Goal: Task Accomplishment & Management: Use online tool/utility

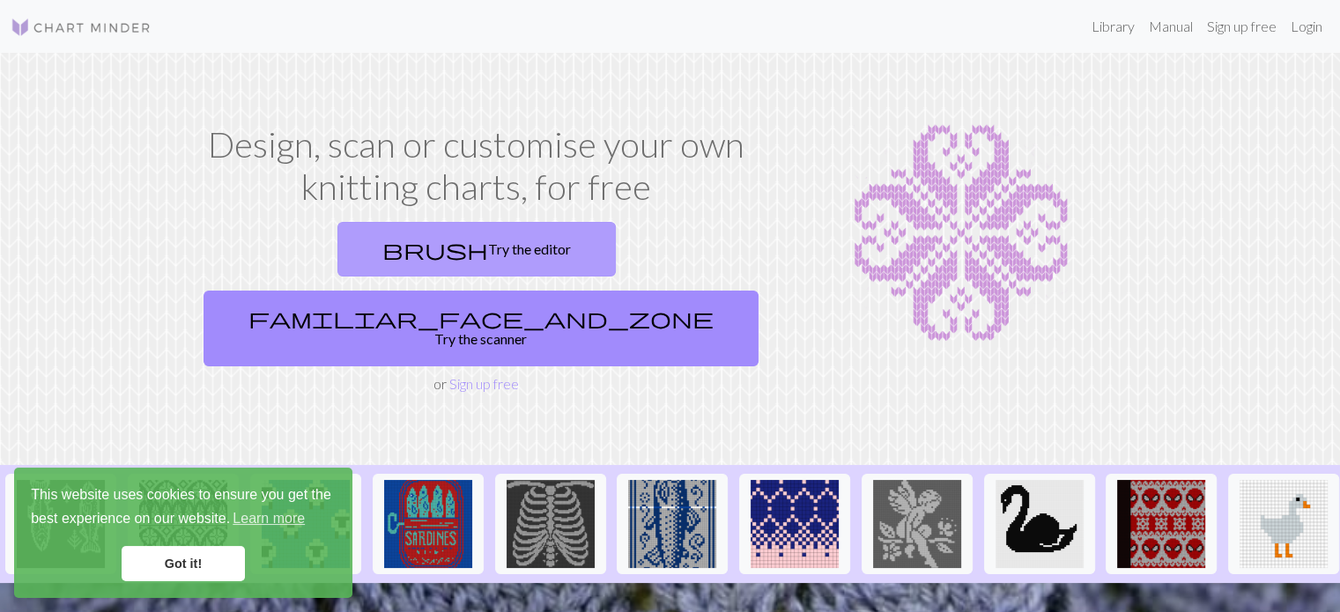
click at [377, 243] on link "brush Try the editor" at bounding box center [476, 249] width 278 height 55
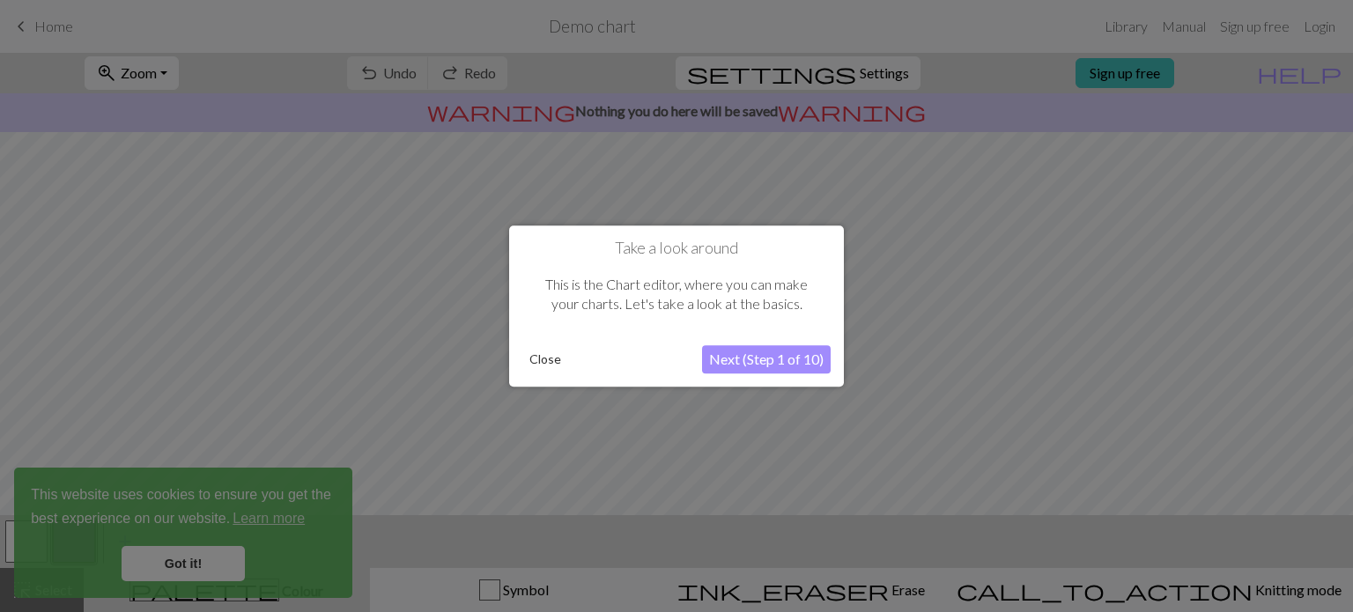
click at [741, 360] on button "Next (Step 1 of 10)" at bounding box center [766, 359] width 129 height 28
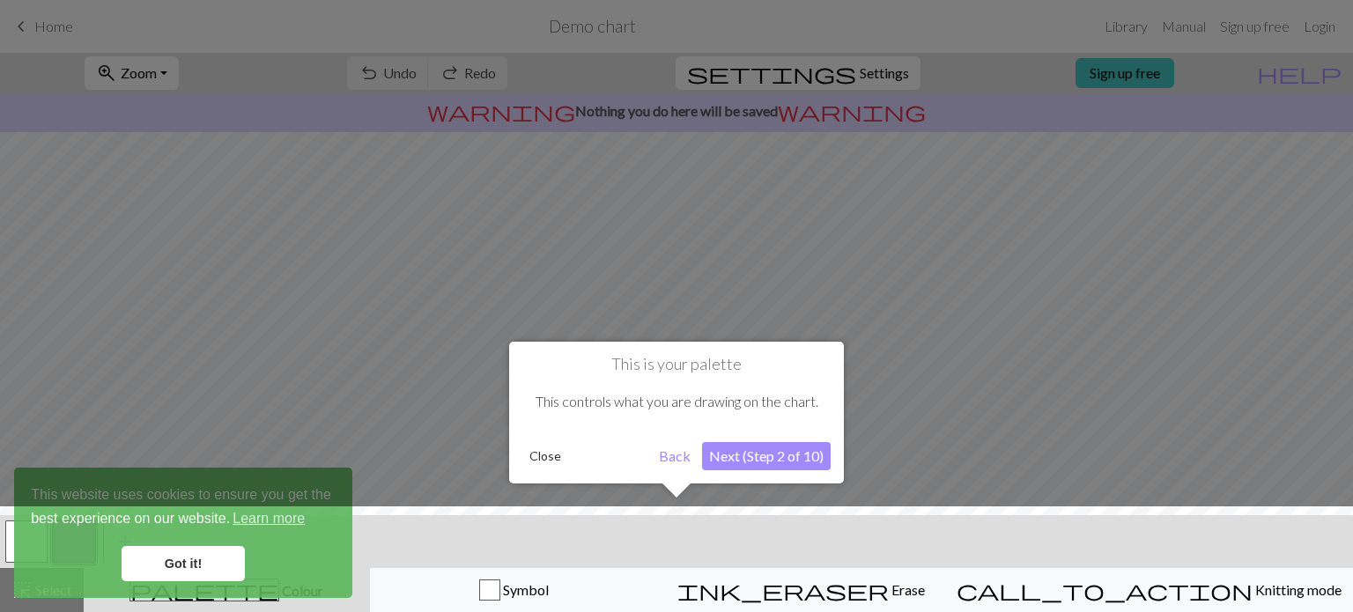
click at [728, 455] on button "Next (Step 2 of 10)" at bounding box center [766, 456] width 129 height 28
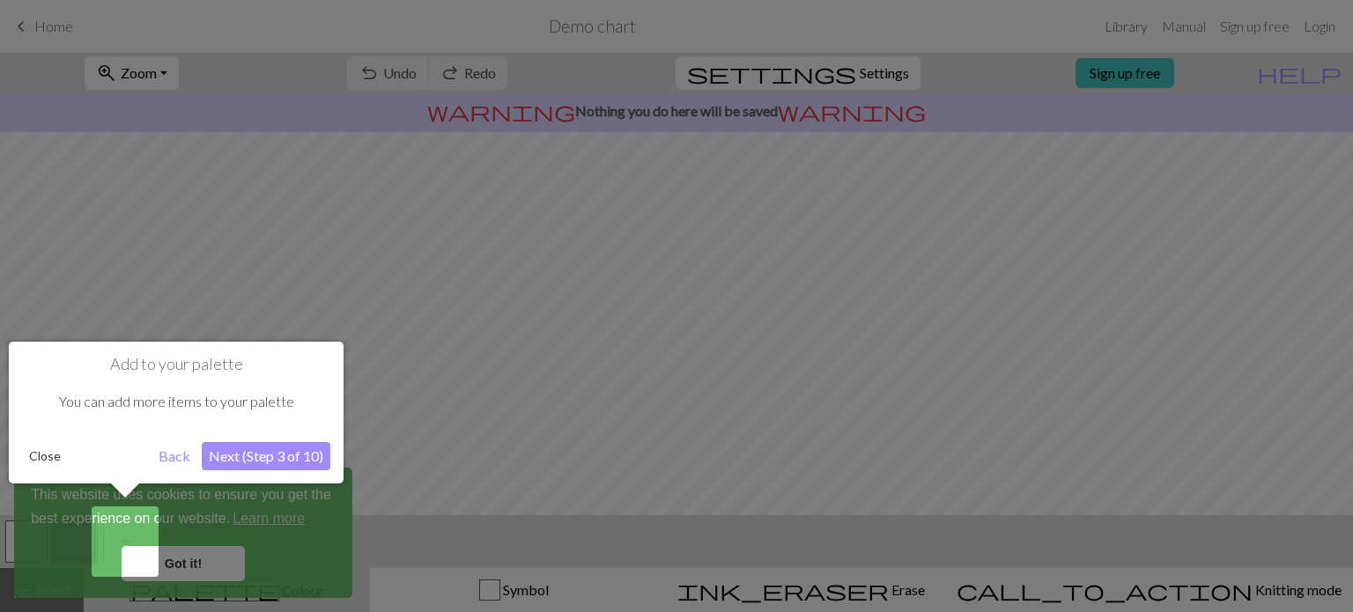
click at [281, 448] on button "Next (Step 3 of 10)" at bounding box center [266, 456] width 129 height 28
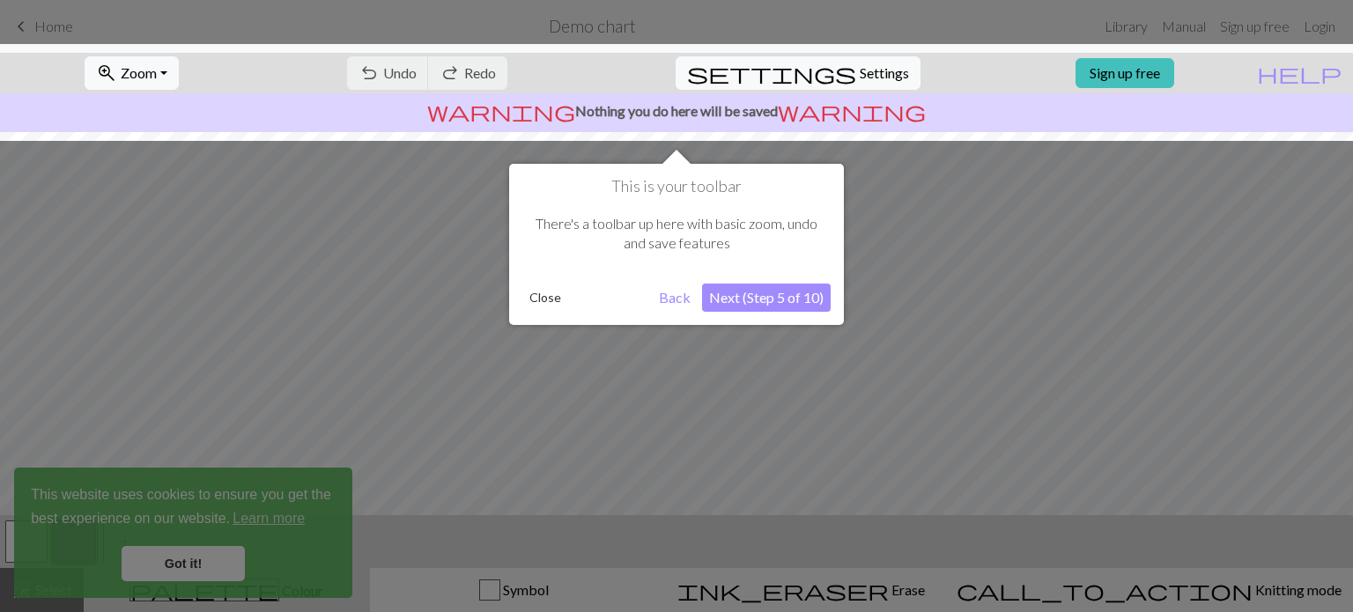
click at [800, 300] on button "Next (Step 5 of 10)" at bounding box center [766, 298] width 129 height 28
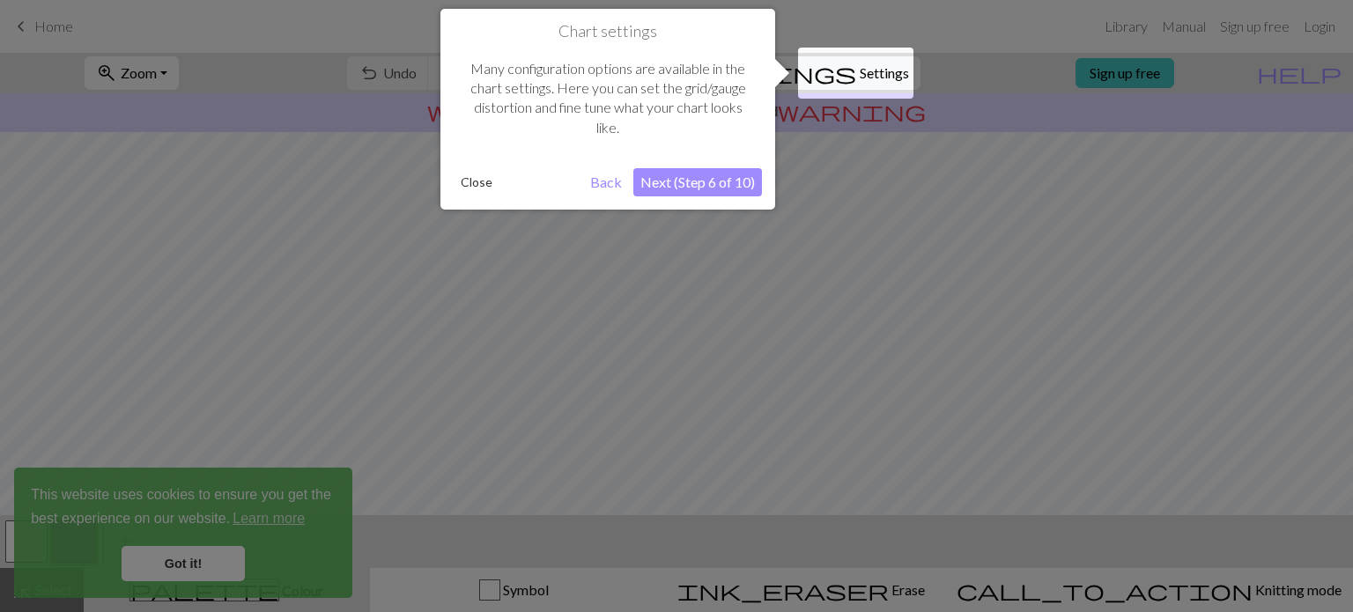
click at [718, 192] on button "Next (Step 6 of 10)" at bounding box center [697, 182] width 129 height 28
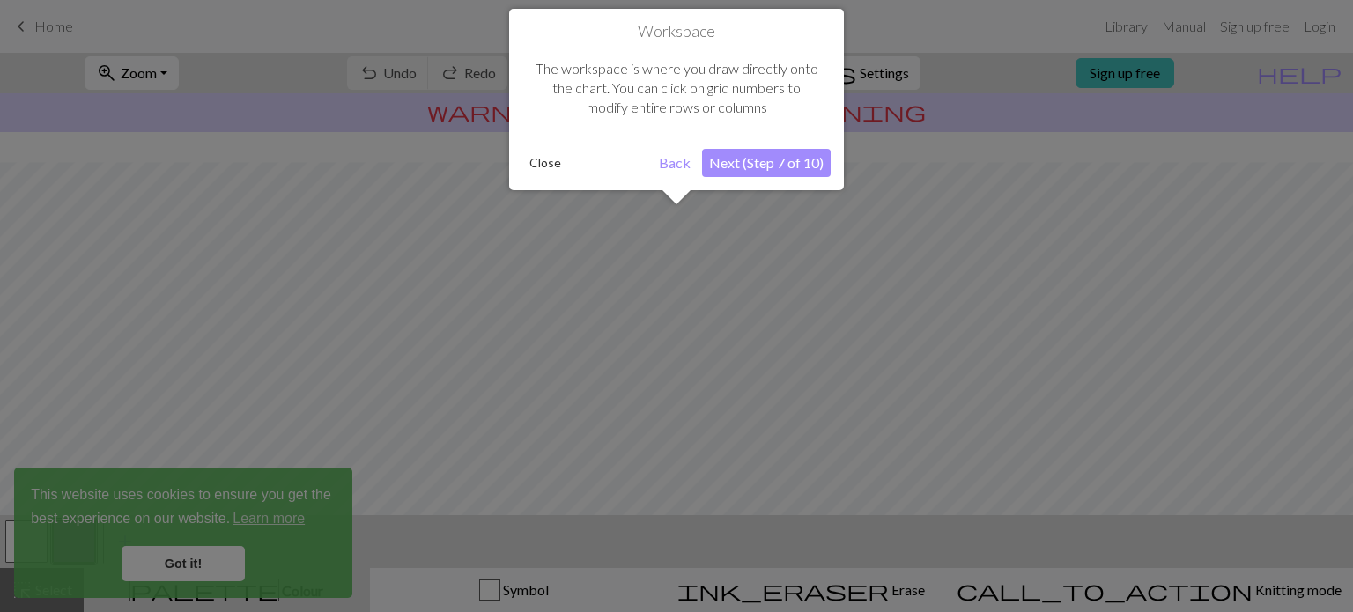
scroll to position [105, 0]
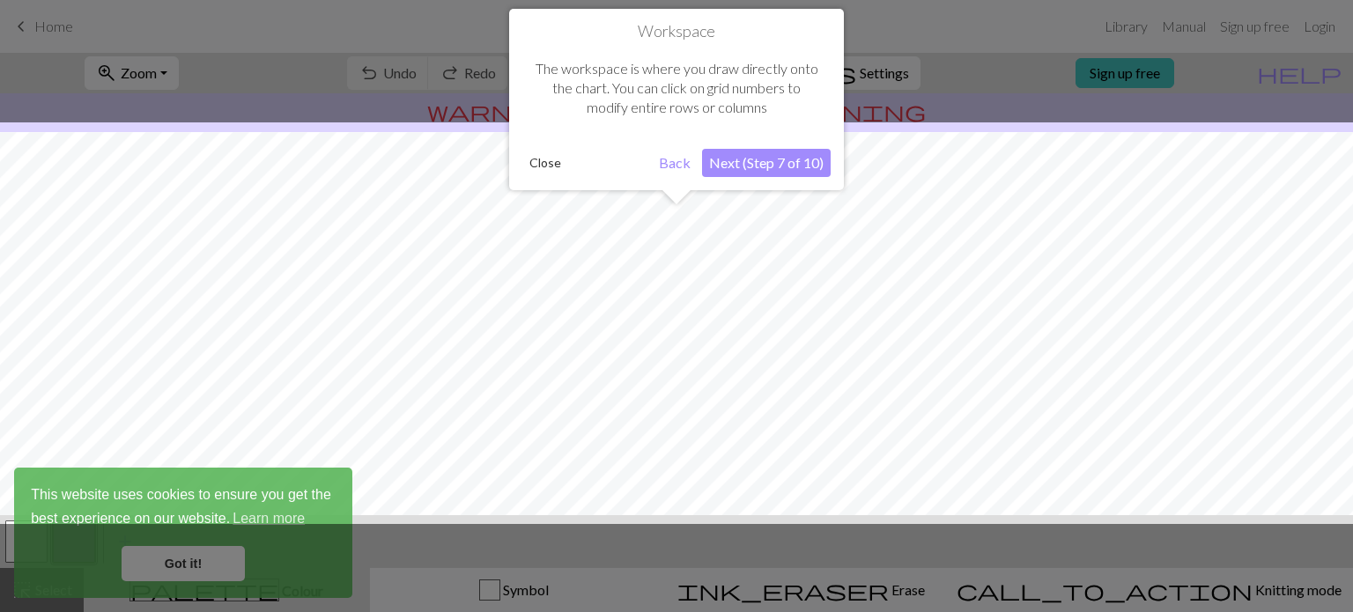
click at [551, 165] on button "Close" at bounding box center [545, 163] width 46 height 26
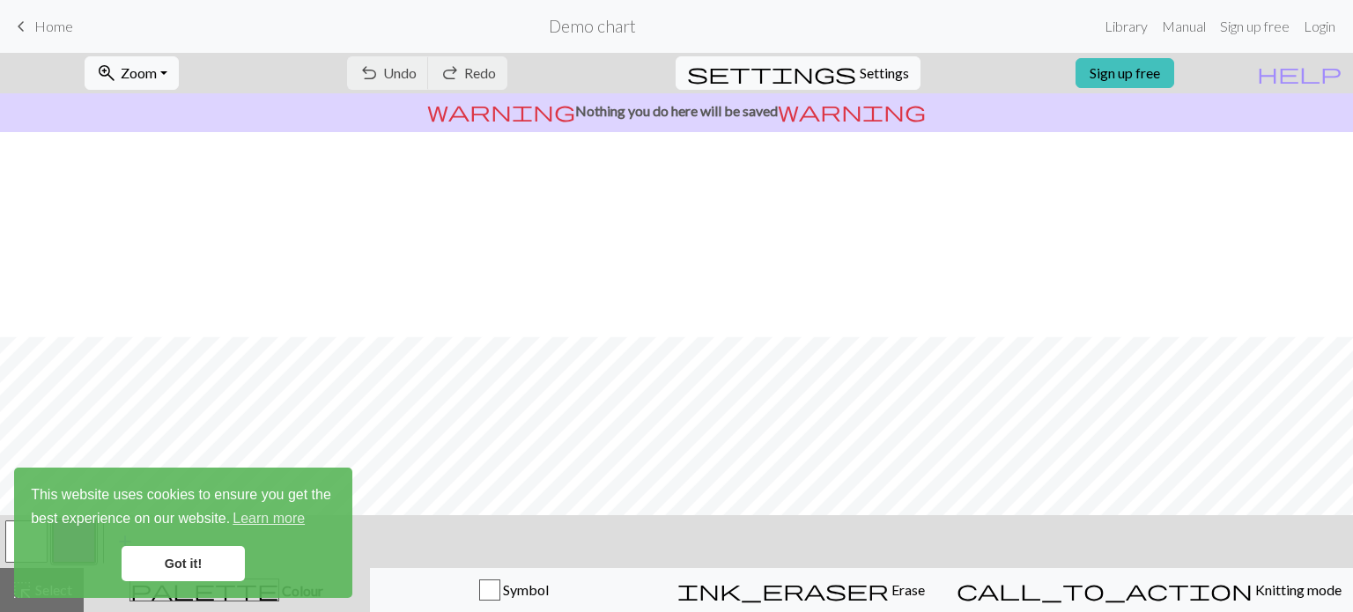
scroll to position [218, 0]
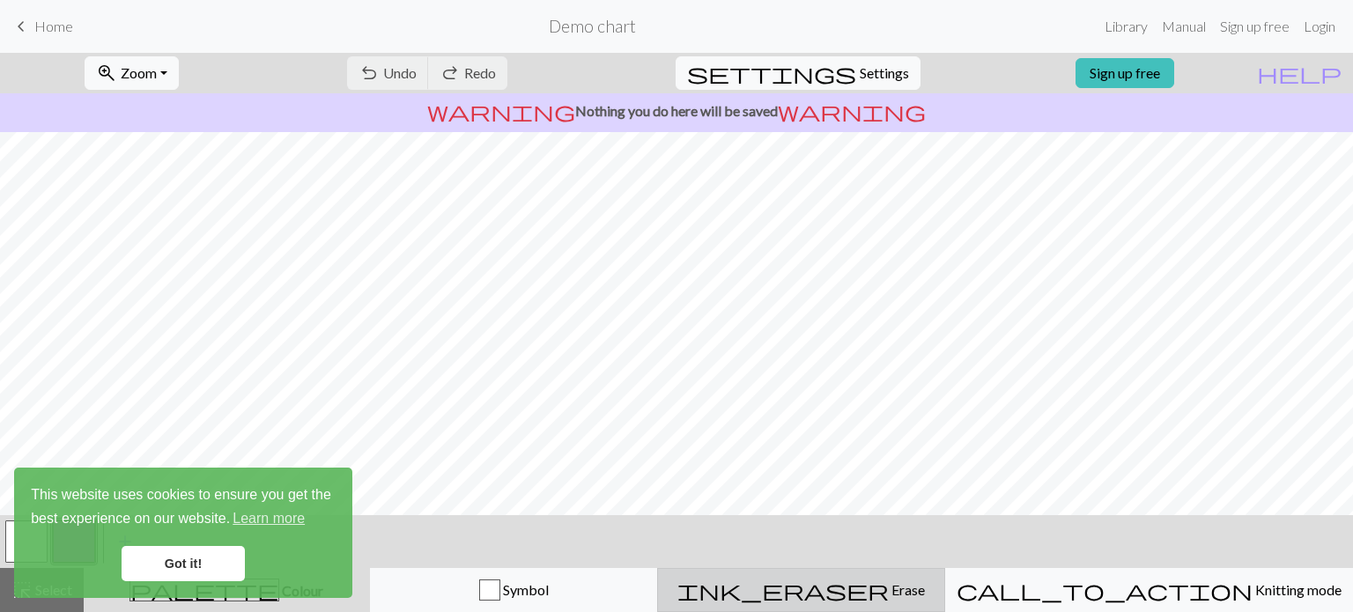
click at [889, 596] on span "Erase" at bounding box center [907, 589] width 36 height 17
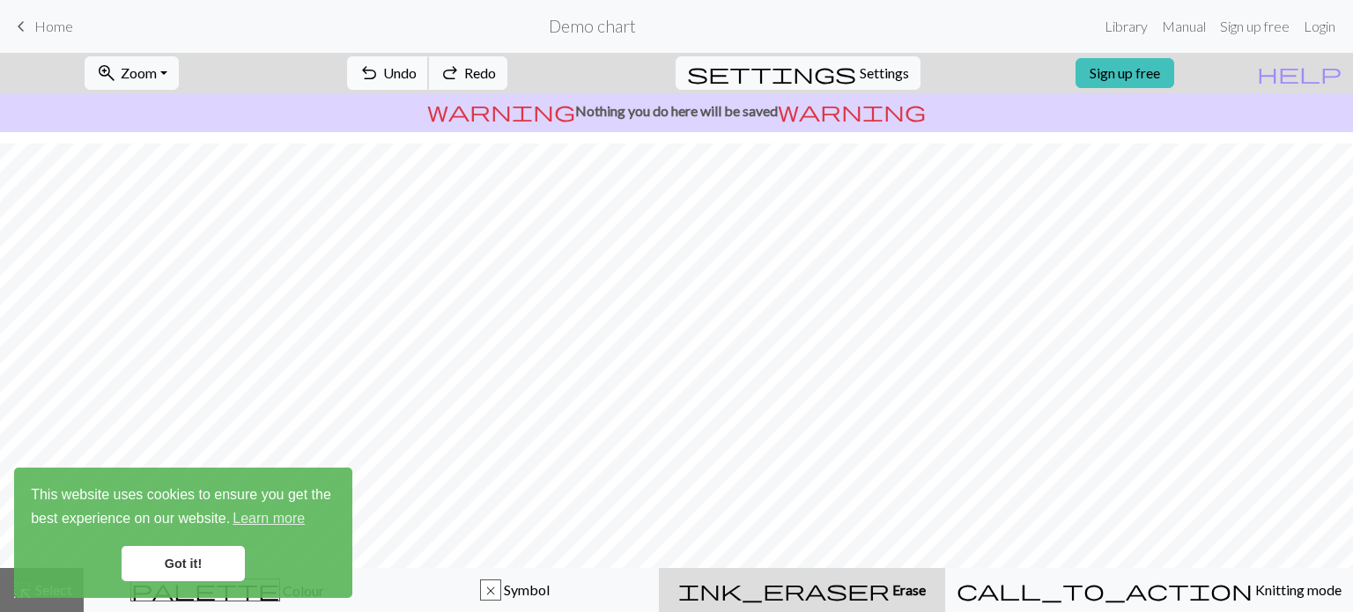
click at [429, 88] on button "undo Undo Undo" at bounding box center [388, 72] width 82 height 33
click at [417, 69] on span "Undo" at bounding box center [399, 72] width 33 height 17
click at [429, 66] on button "undo Undo Undo" at bounding box center [388, 72] width 82 height 33
click at [185, 566] on link "Got it!" at bounding box center [183, 563] width 123 height 35
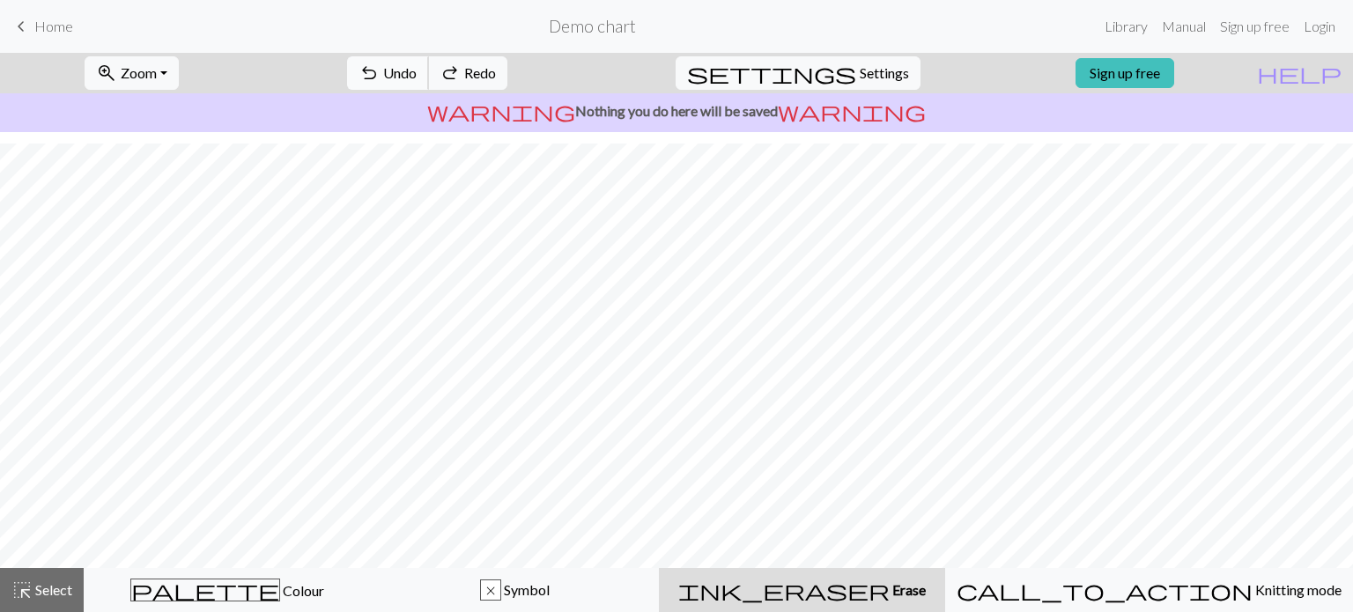
click at [417, 70] on span "Undo" at bounding box center [399, 72] width 33 height 17
click at [469, 70] on div "undo Undo Undo redo Redo Redo" at bounding box center [427, 73] width 187 height 41
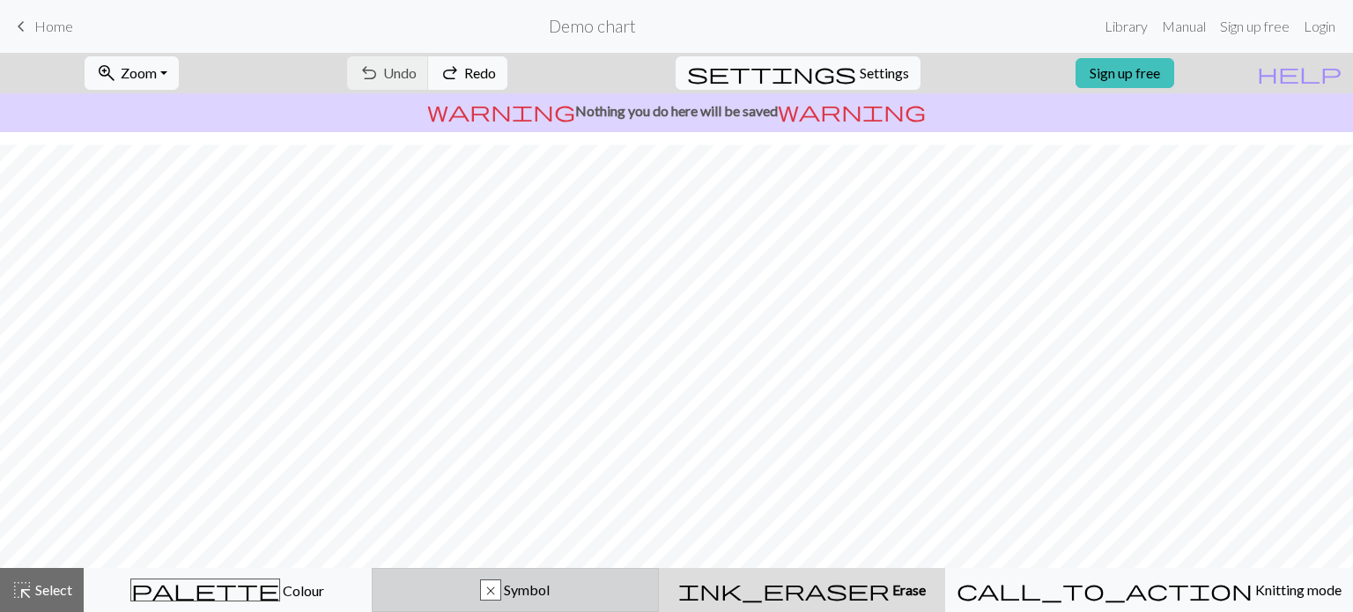
click at [548, 584] on span "Symbol" at bounding box center [525, 589] width 48 height 17
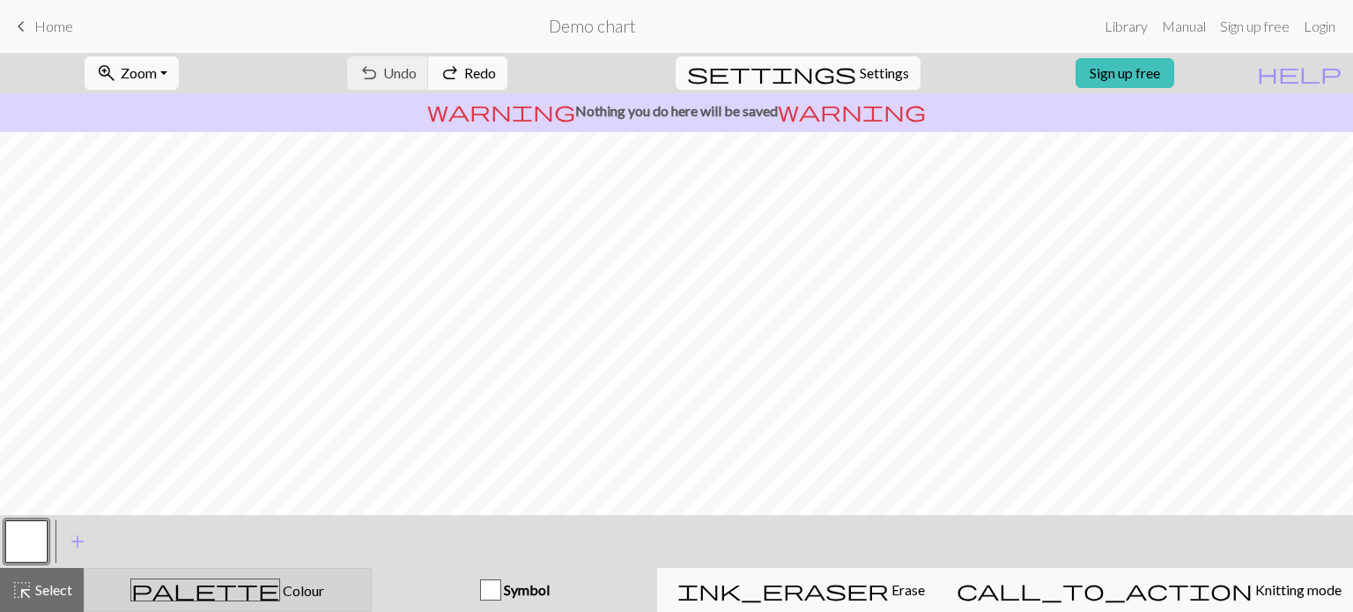
click at [329, 604] on button "palette Colour Colour" at bounding box center [228, 590] width 288 height 44
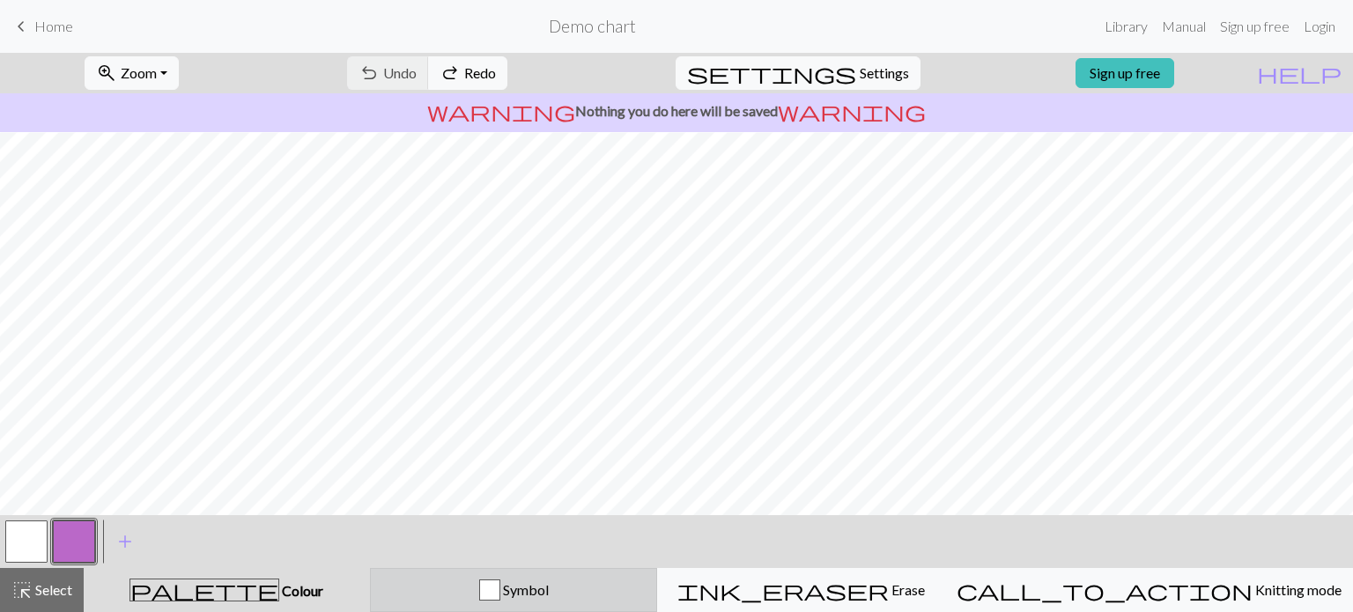
click at [507, 592] on div "Symbol" at bounding box center [513, 590] width 265 height 21
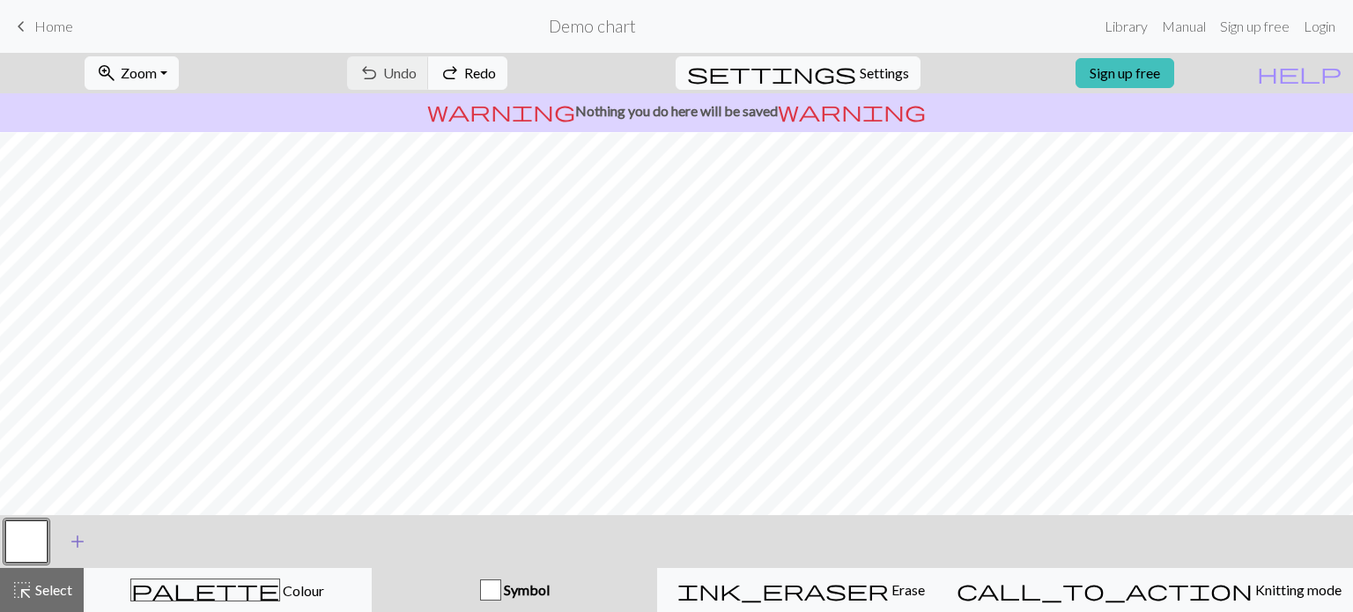
click at [78, 534] on span "add" at bounding box center [77, 541] width 21 height 25
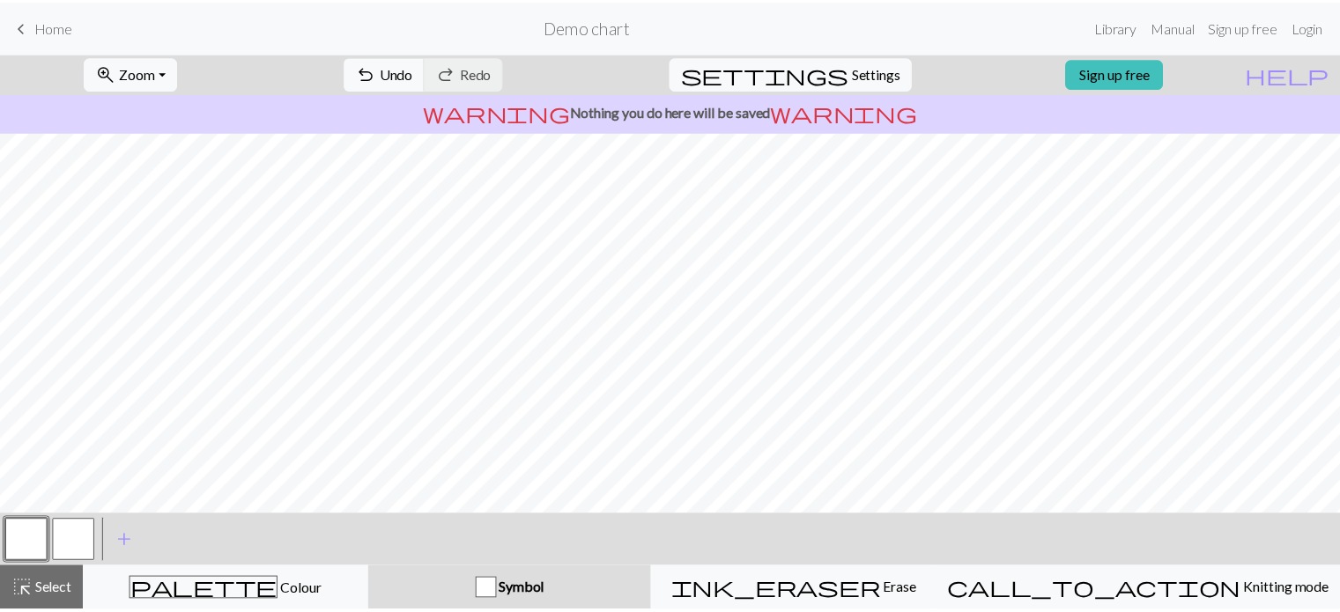
scroll to position [0, 0]
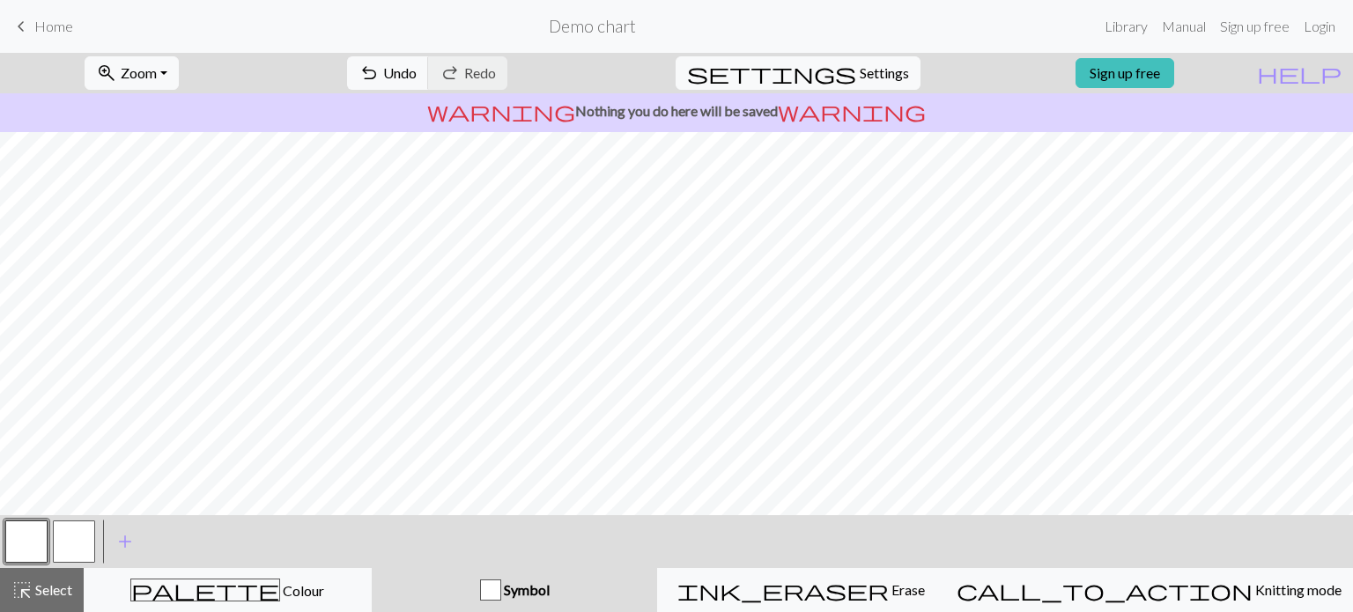
click at [35, 20] on span "Home" at bounding box center [53, 26] width 39 height 17
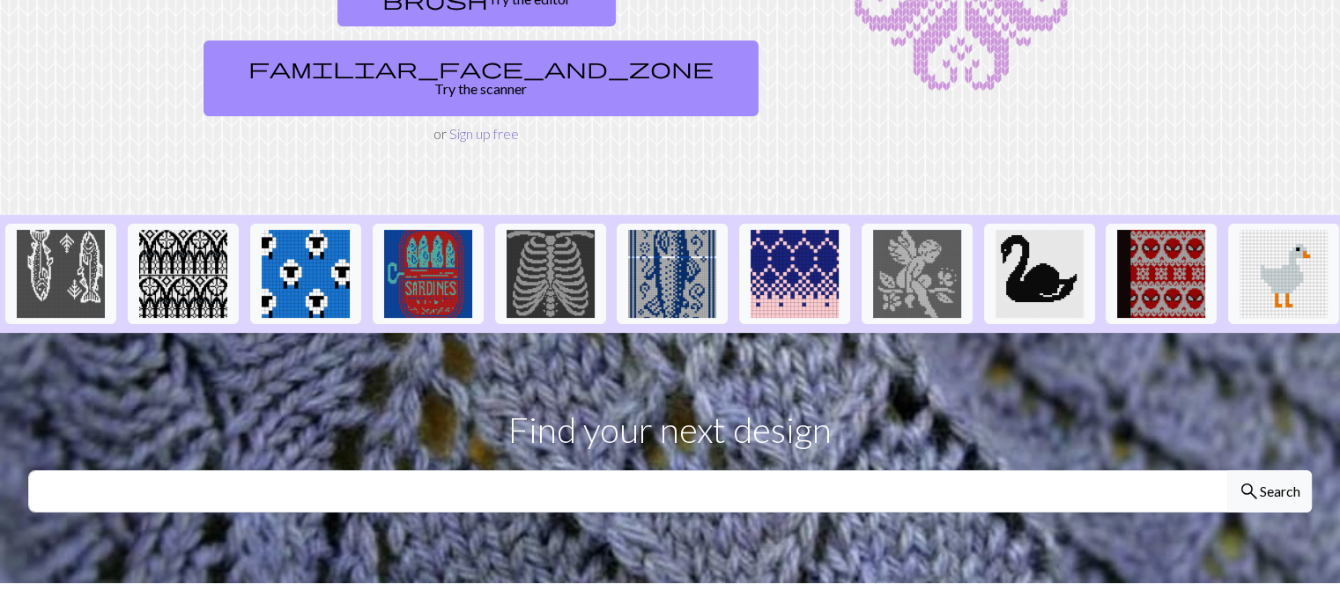
scroll to position [218, 0]
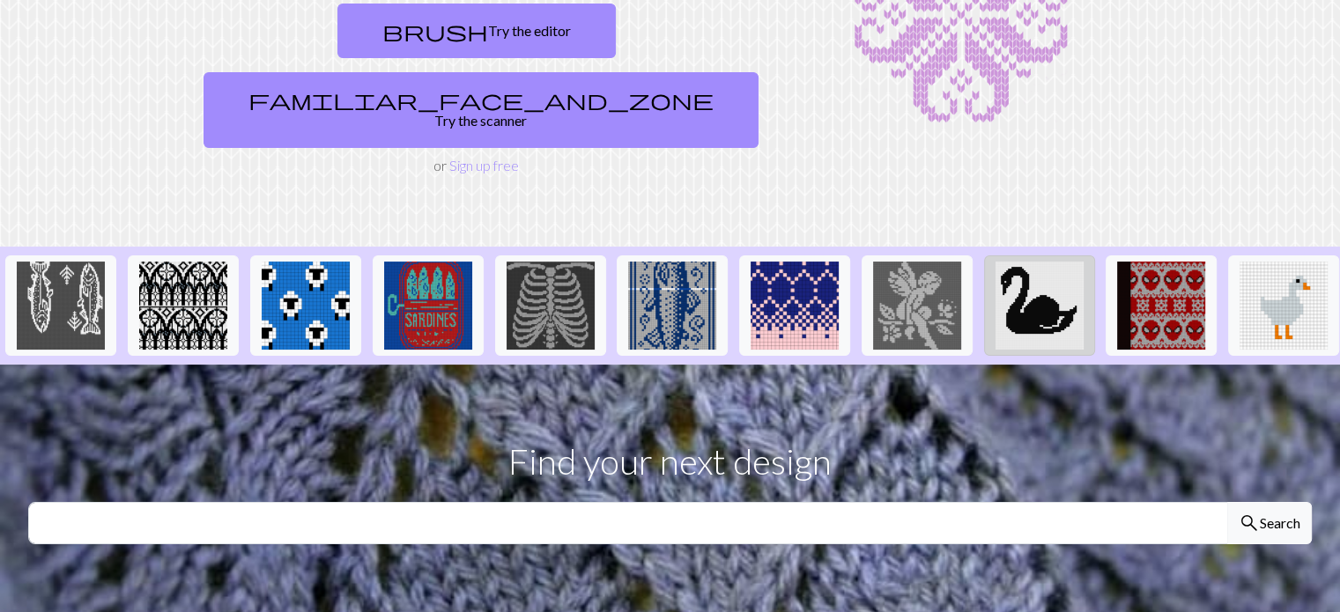
click at [1047, 265] on img at bounding box center [1039, 306] width 88 height 88
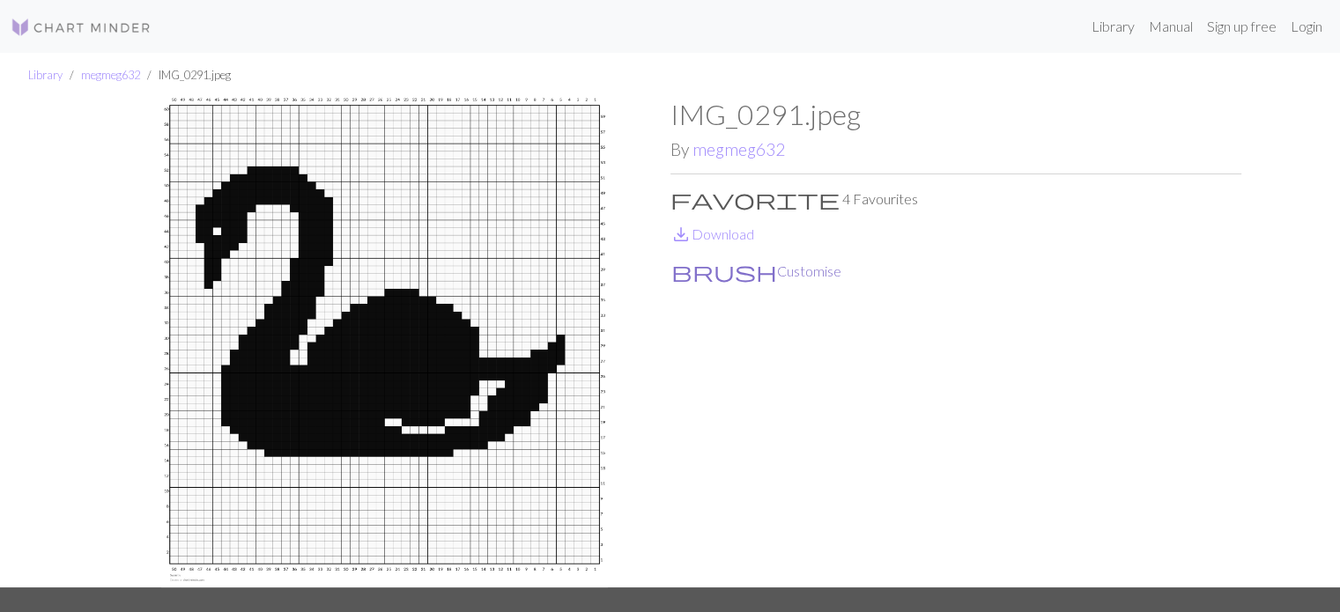
click at [724, 270] on button "brush Customise" at bounding box center [756, 271] width 172 height 23
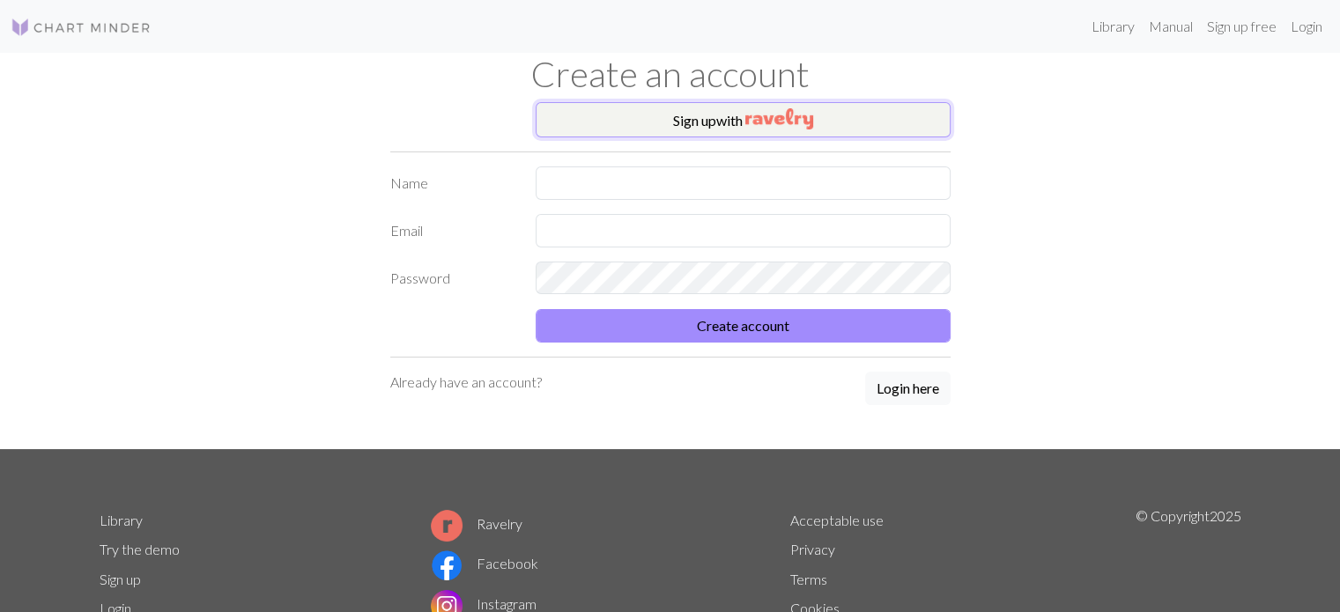
click at [694, 115] on button "Sign up with" at bounding box center [743, 119] width 415 height 35
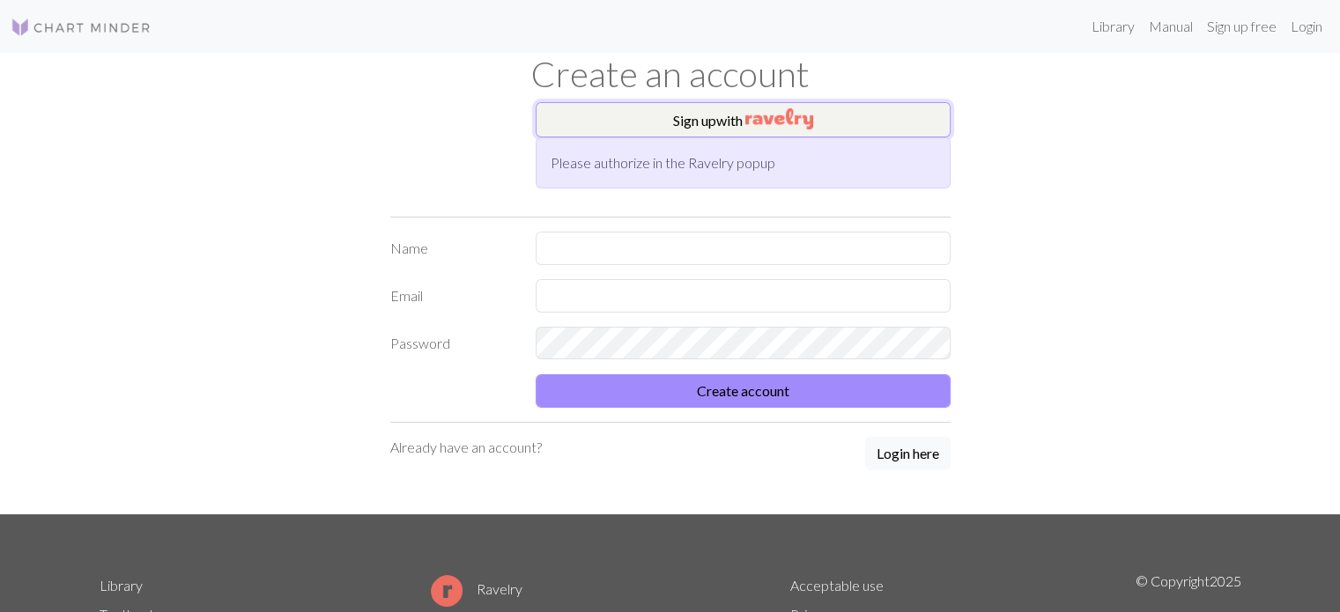
click at [633, 126] on button "Sign up with" at bounding box center [743, 119] width 415 height 35
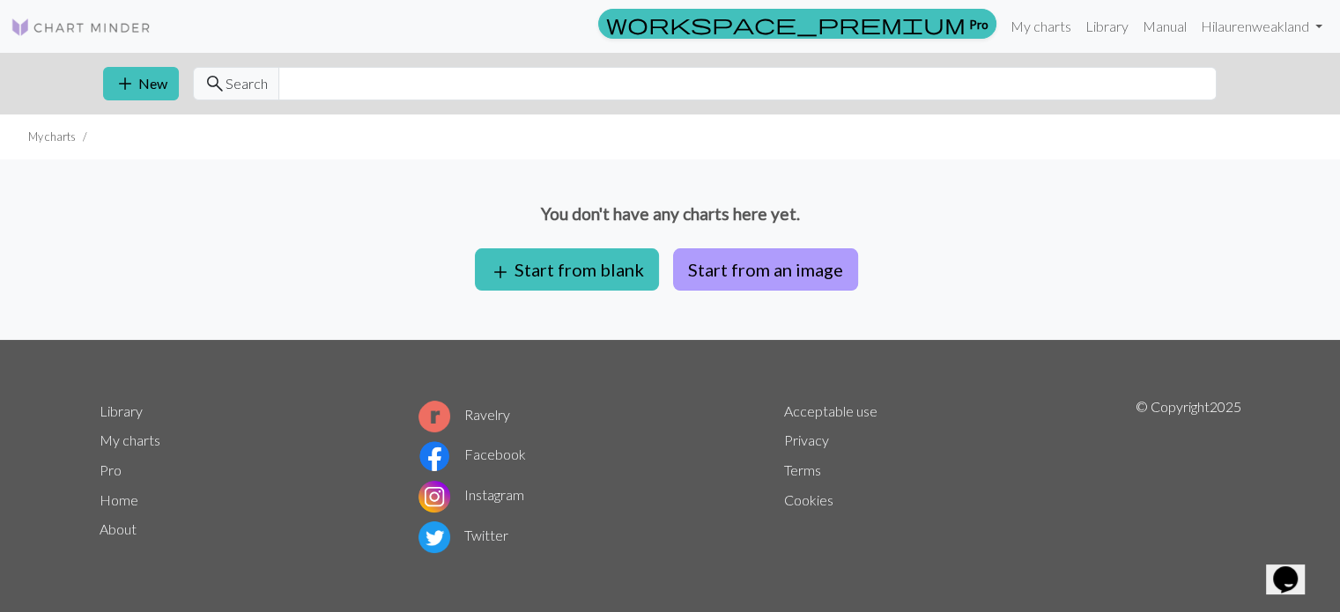
click at [718, 285] on button "Start from an image" at bounding box center [765, 269] width 185 height 42
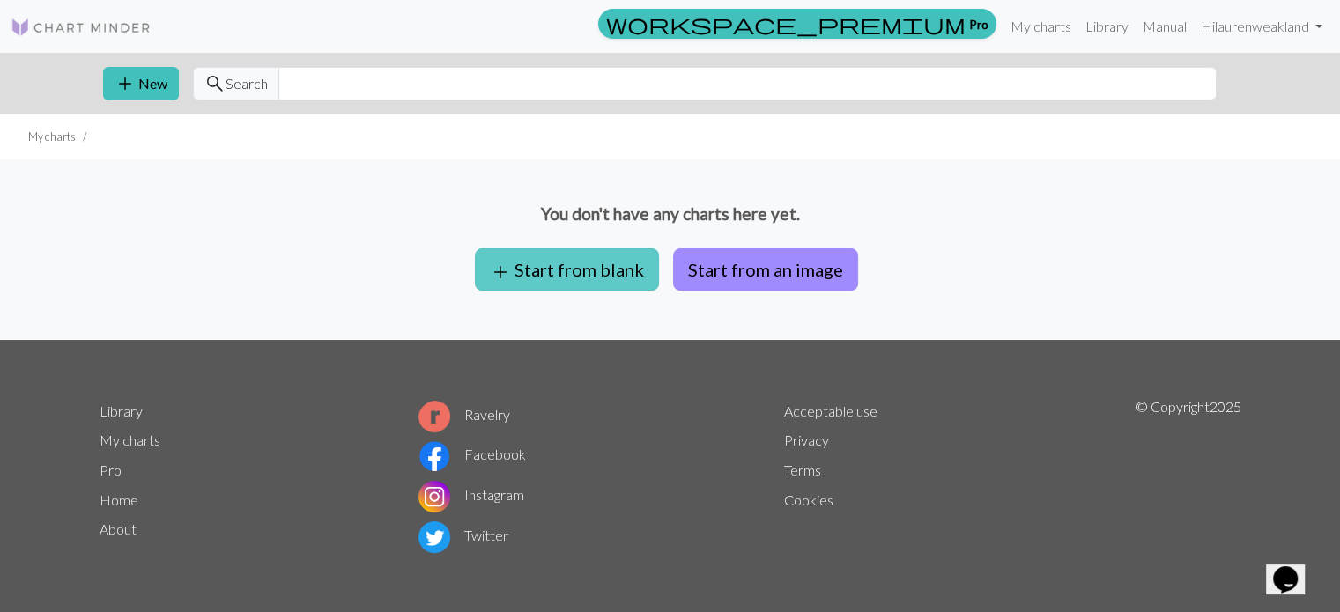
click at [598, 280] on button "add Start from blank" at bounding box center [567, 269] width 184 height 42
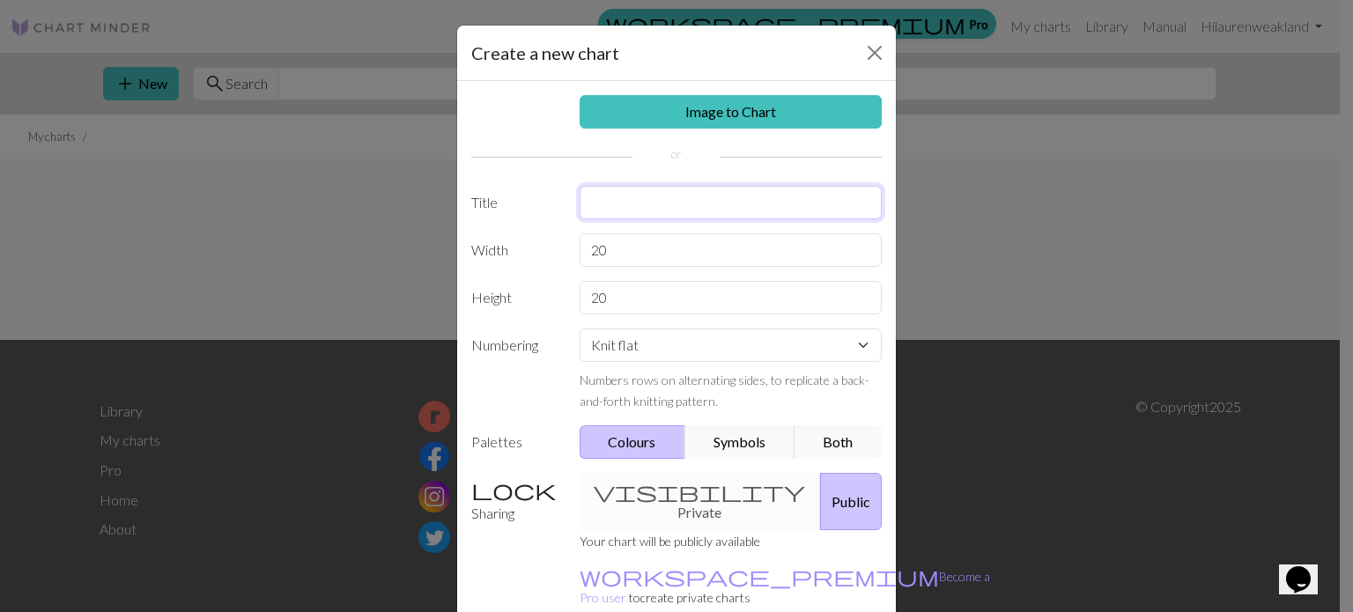
click at [585, 212] on input "text" at bounding box center [731, 202] width 303 height 33
type input "Swan + Bow"
click at [719, 168] on div "Image to Chart Title Swan + Bow Width 20 Height 20 Numbering Knit flat Knit in …" at bounding box center [676, 365] width 439 height 569
click at [614, 347] on select "Knit flat Knit in the round Lace knitting Cross stitch" at bounding box center [731, 345] width 303 height 33
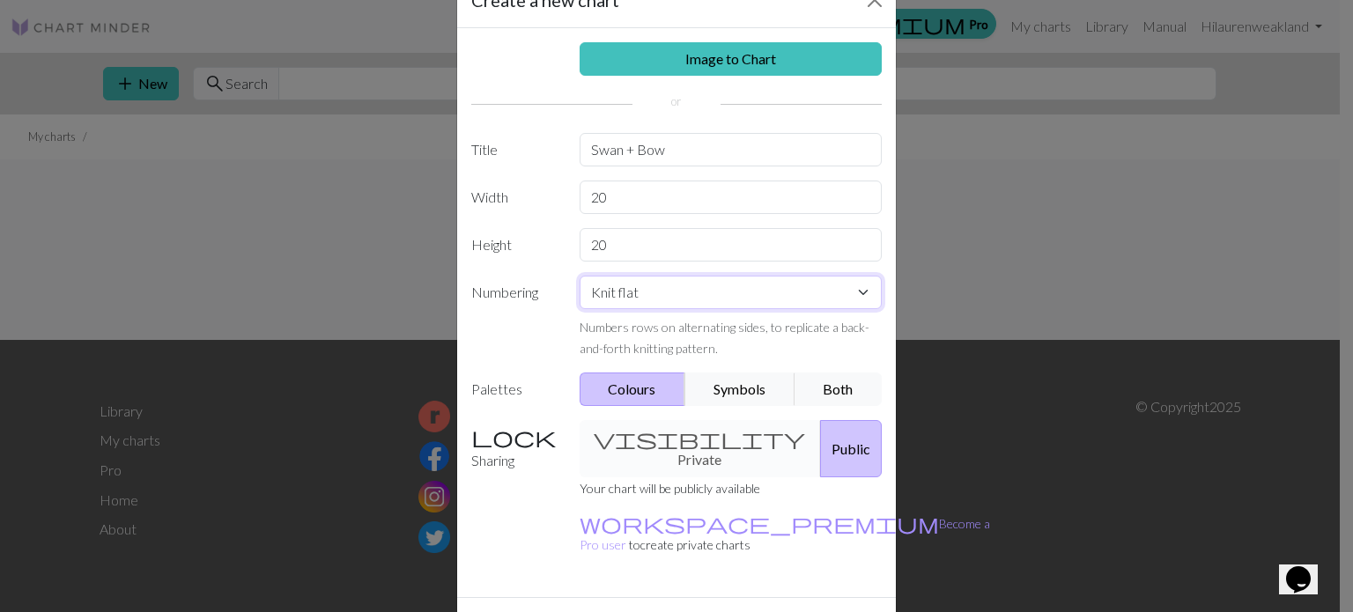
scroll to position [70, 0]
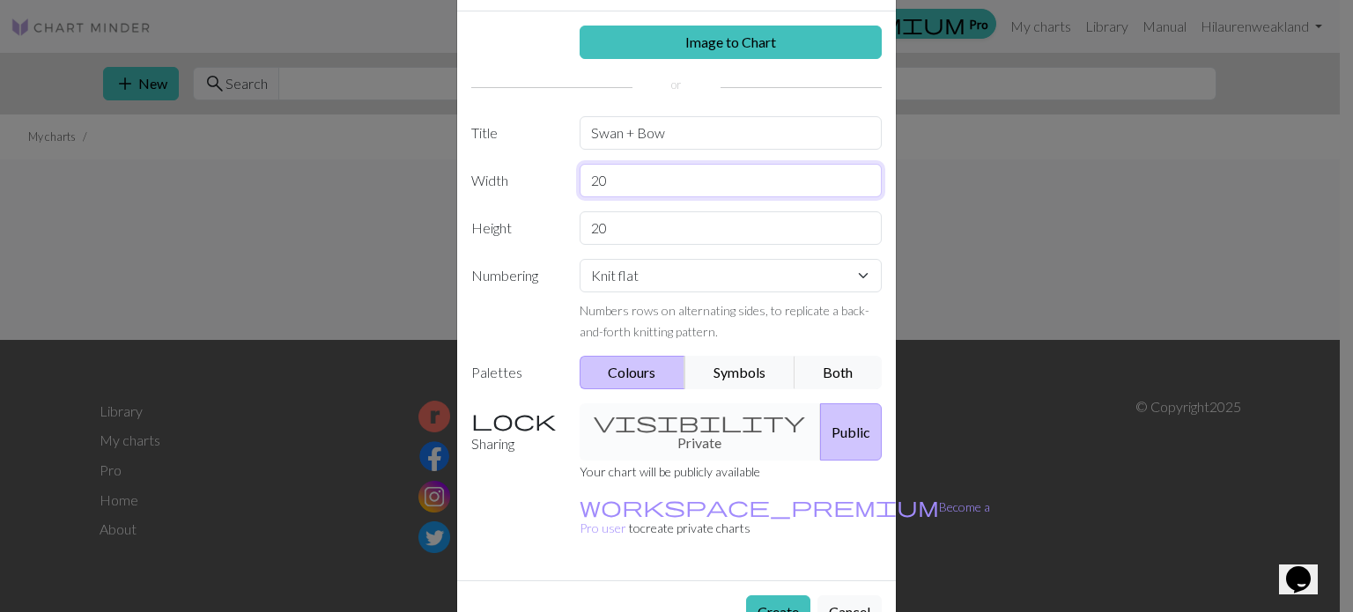
click at [591, 177] on input "20" at bounding box center [731, 180] width 303 height 33
type input "30"
click at [588, 230] on input "20" at bounding box center [731, 227] width 303 height 33
type input "30"
click at [682, 408] on div "visibility Private Public" at bounding box center [731, 431] width 324 height 57
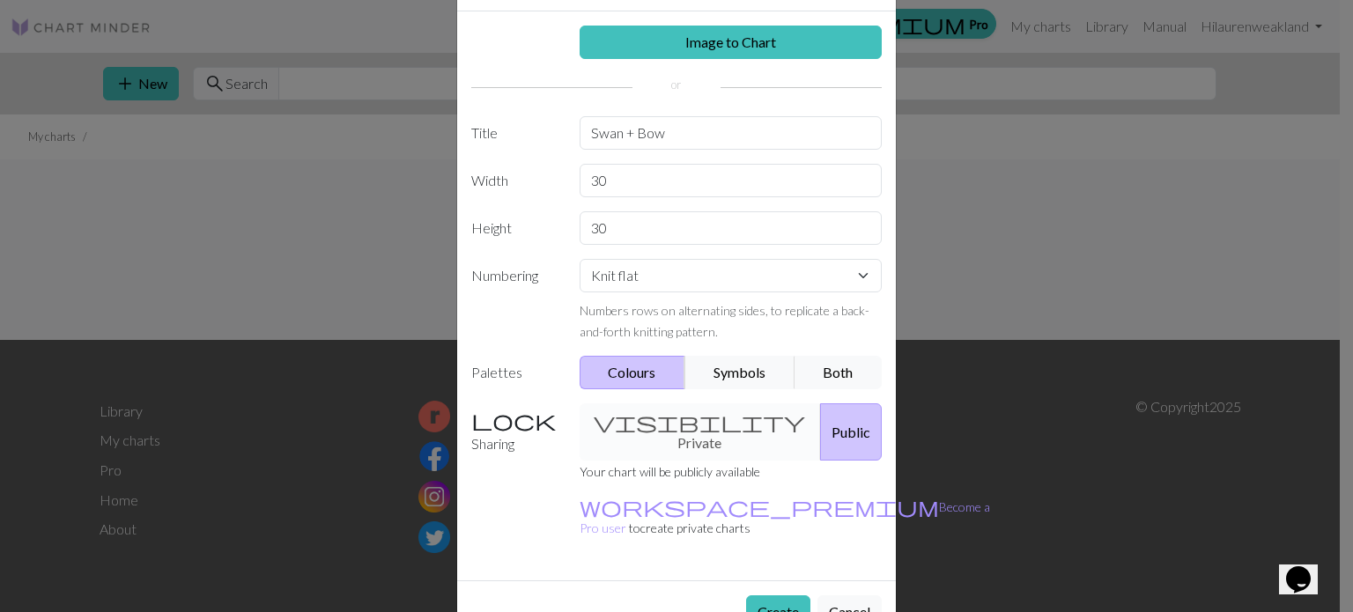
click at [656, 421] on div "visibility Private Public" at bounding box center [731, 431] width 324 height 57
click at [689, 415] on div "visibility Private Public" at bounding box center [731, 431] width 324 height 57
click at [820, 415] on button "Public" at bounding box center [851, 431] width 62 height 57
click at [651, 432] on div "visibility Private Public" at bounding box center [731, 431] width 324 height 57
click at [610, 414] on div "visibility Private Public" at bounding box center [731, 431] width 324 height 57
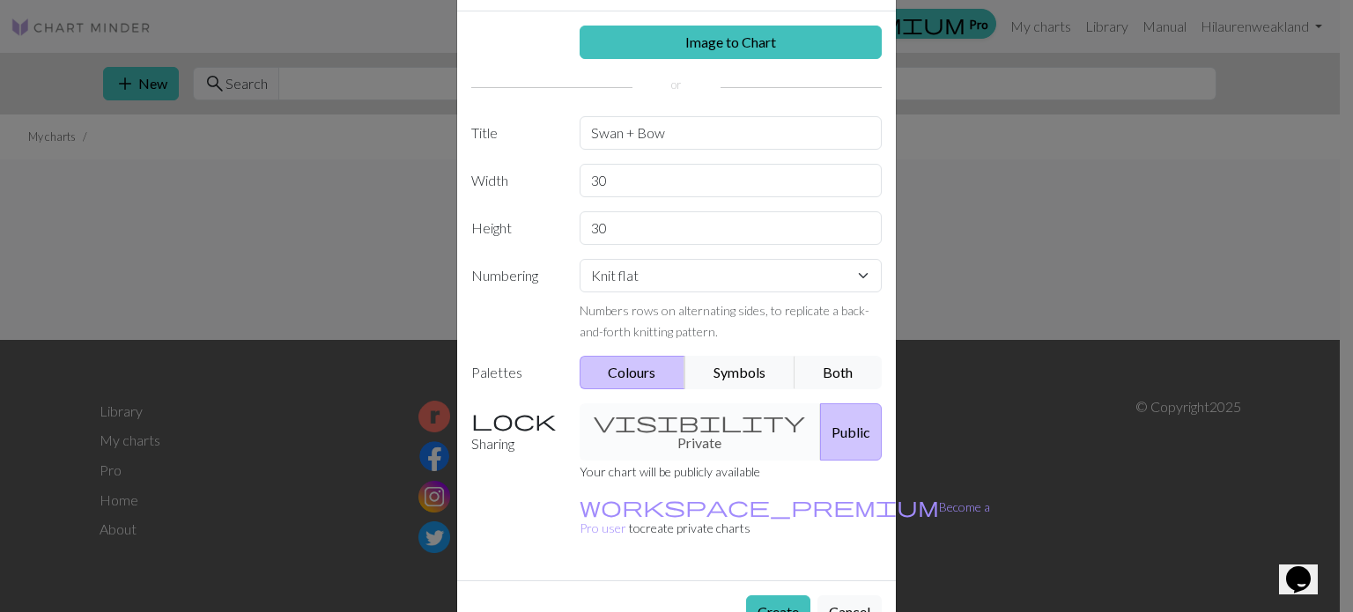
click at [511, 426] on label "Sharing" at bounding box center [515, 431] width 108 height 57
click at [675, 411] on div "visibility Private Public" at bounding box center [731, 431] width 324 height 57
click at [747, 596] on button "Create" at bounding box center [778, 612] width 64 height 33
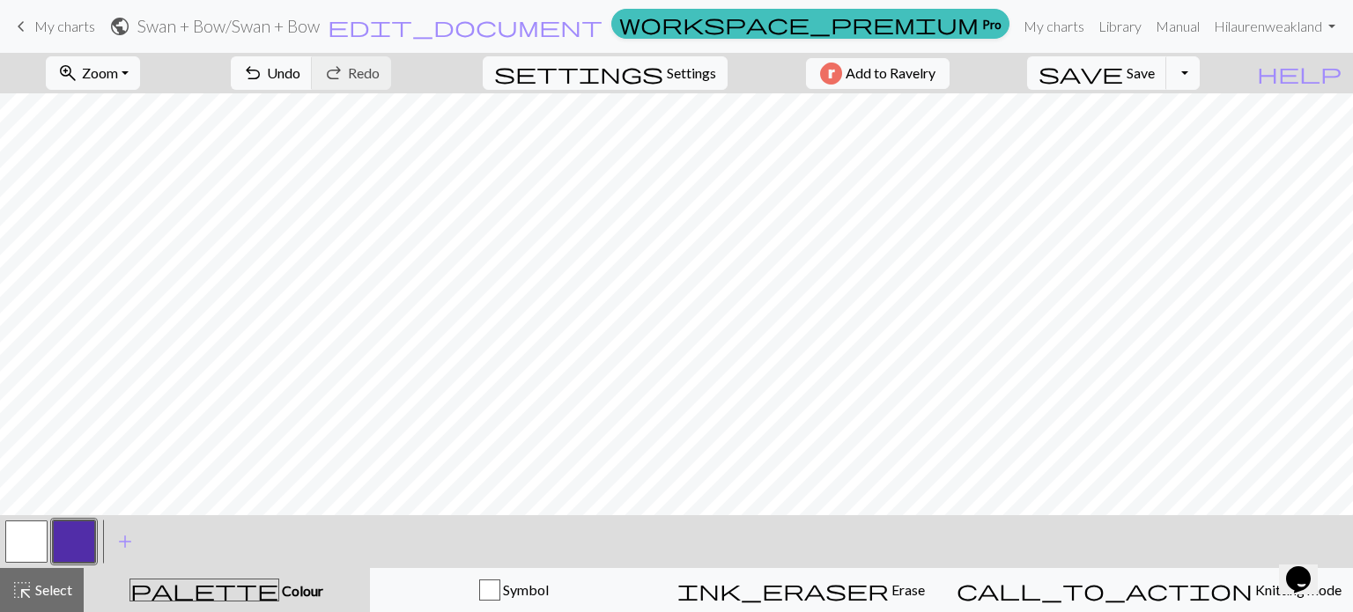
scroll to position [198, 0]
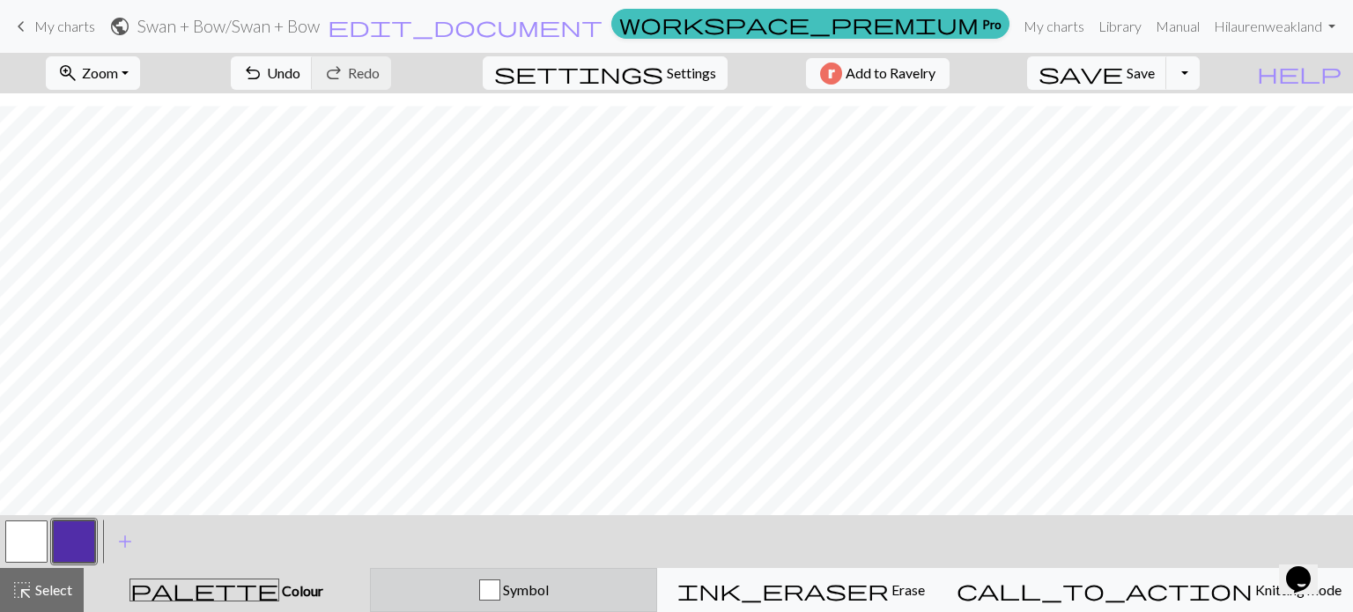
click at [555, 571] on button "Symbol" at bounding box center [514, 590] width 288 height 44
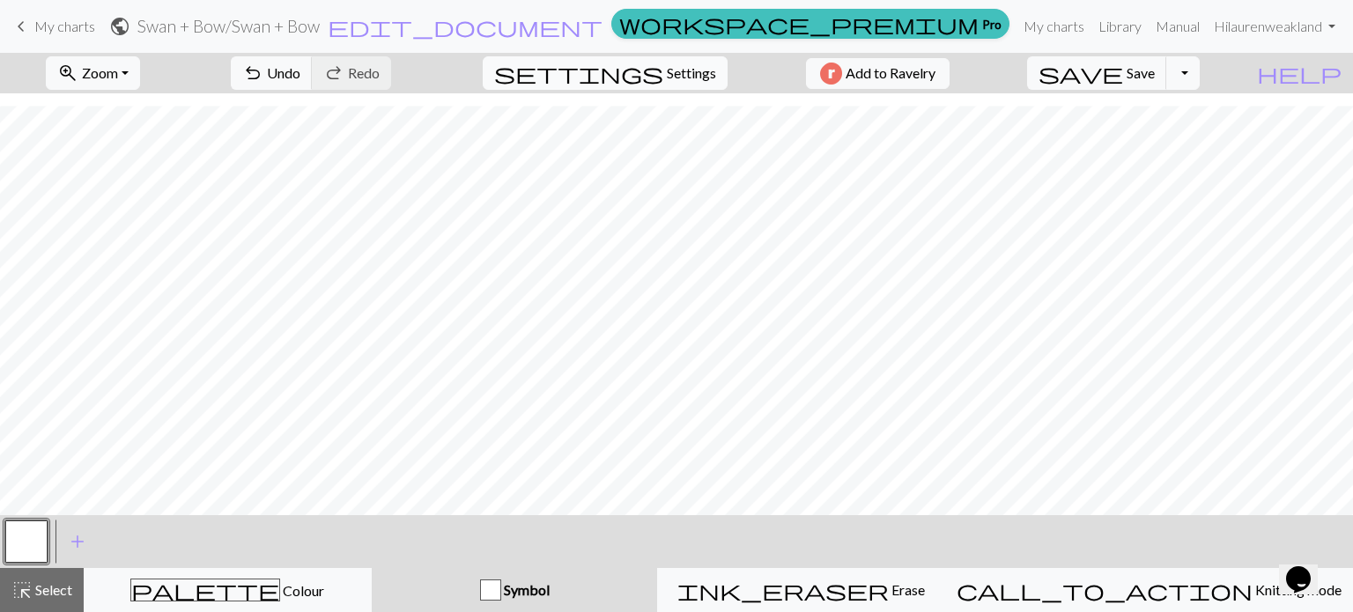
click at [698, 84] on button "settings Settings" at bounding box center [605, 72] width 245 height 33
select select "aran"
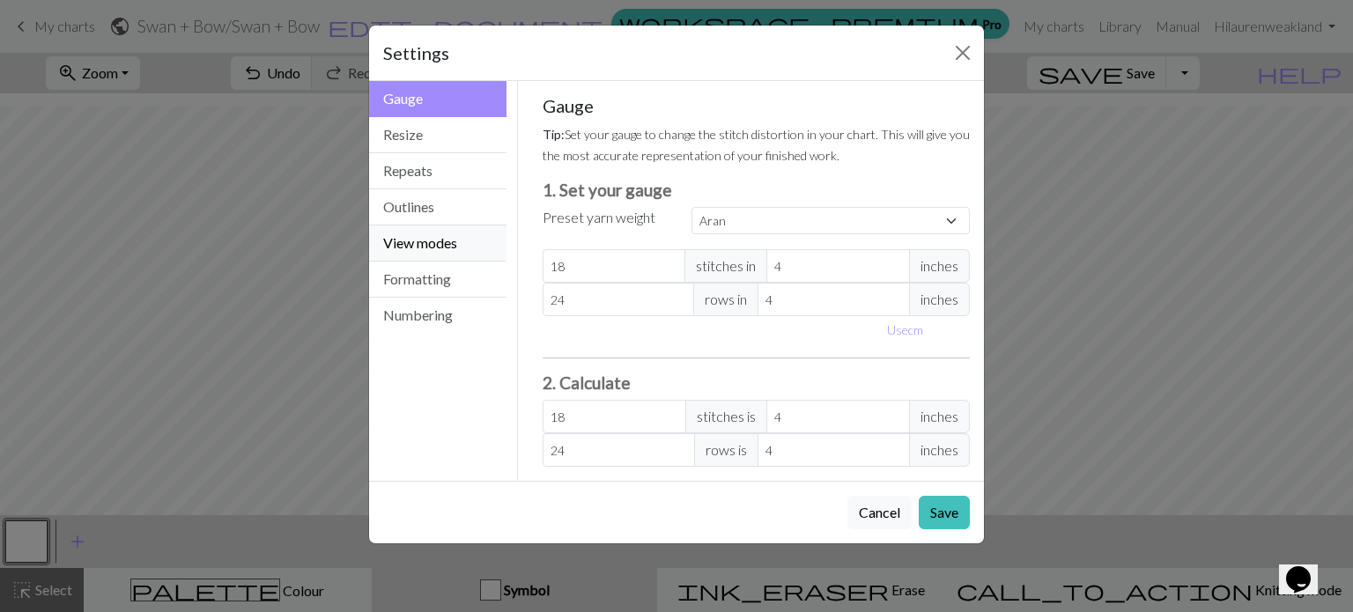
click at [403, 256] on button "View modes" at bounding box center [437, 244] width 137 height 36
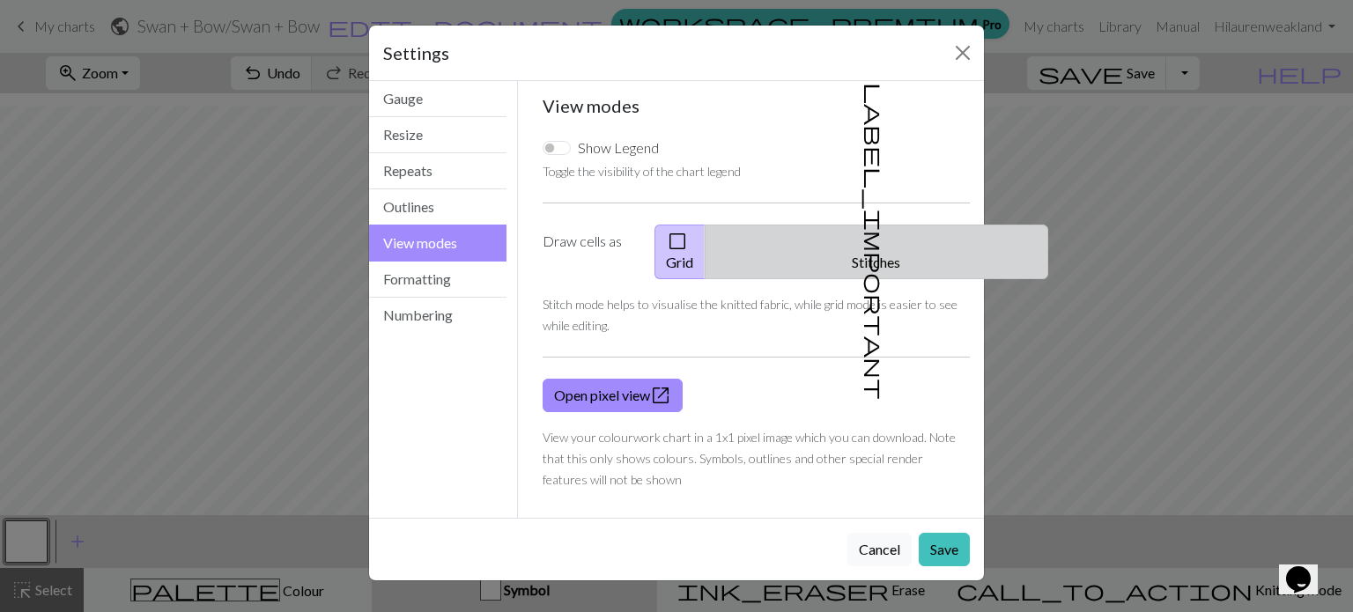
click at [895, 228] on button "label_important Stitches" at bounding box center [877, 252] width 344 height 55
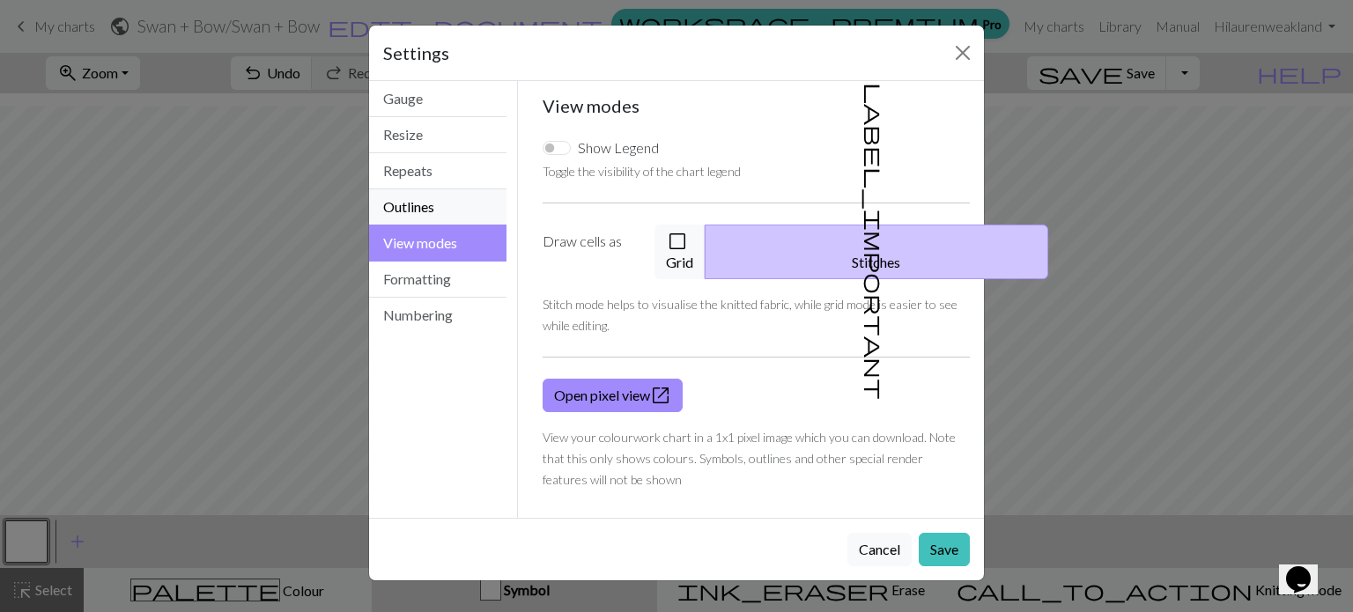
click at [411, 198] on button "Outlines" at bounding box center [437, 207] width 137 height 36
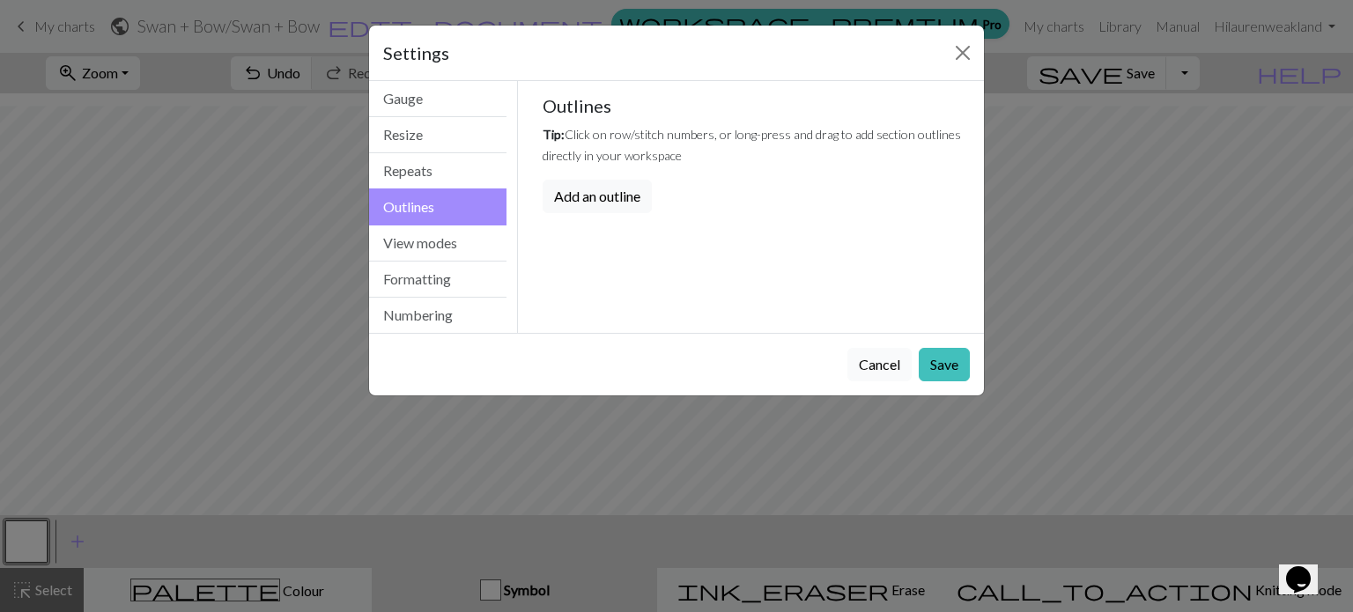
click at [860, 366] on button "Cancel" at bounding box center [879, 364] width 64 height 33
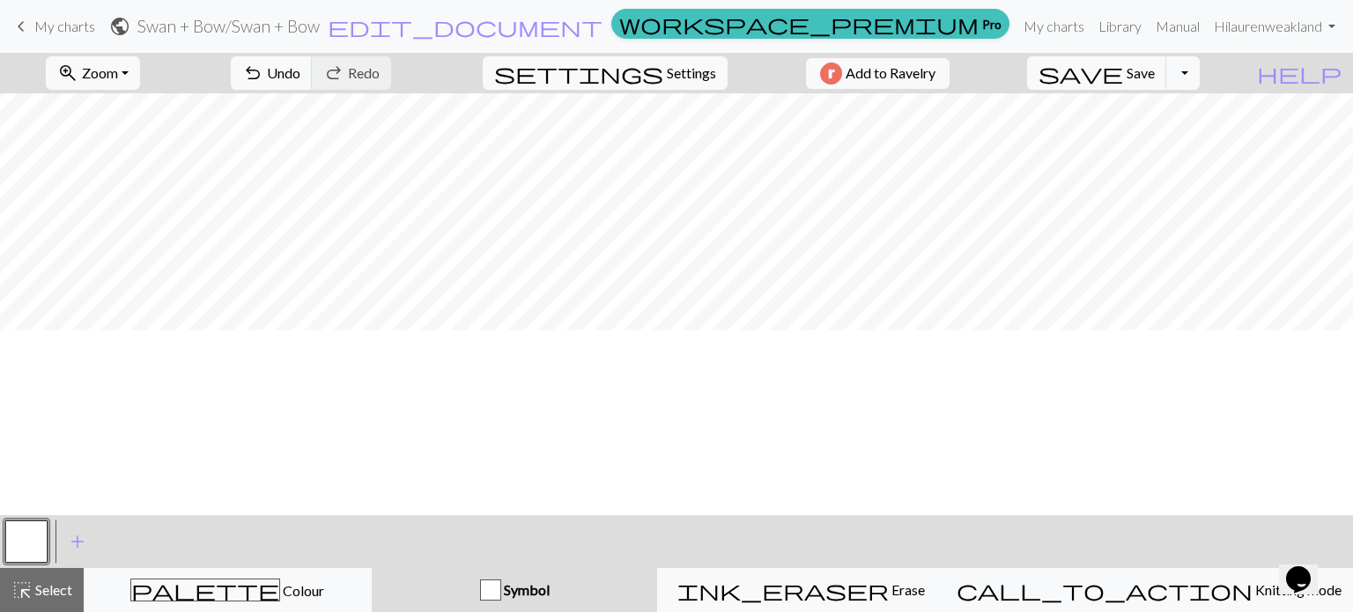
scroll to position [0, 0]
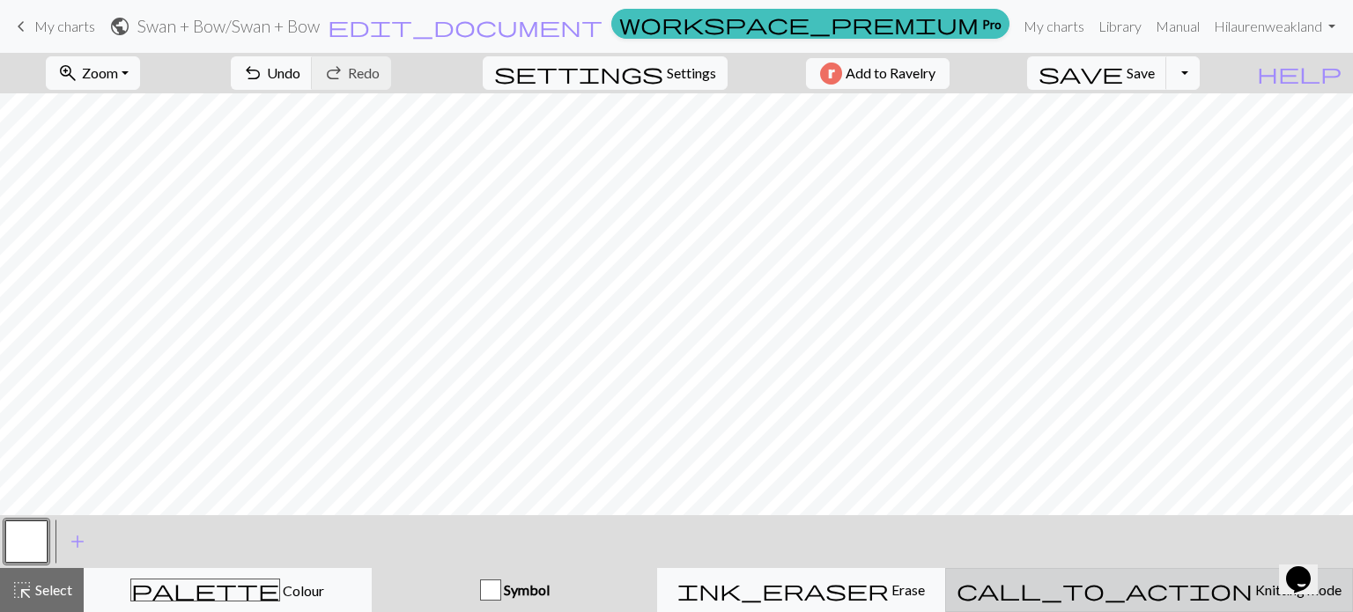
click at [1253, 598] on span "Knitting mode" at bounding box center [1297, 589] width 89 height 17
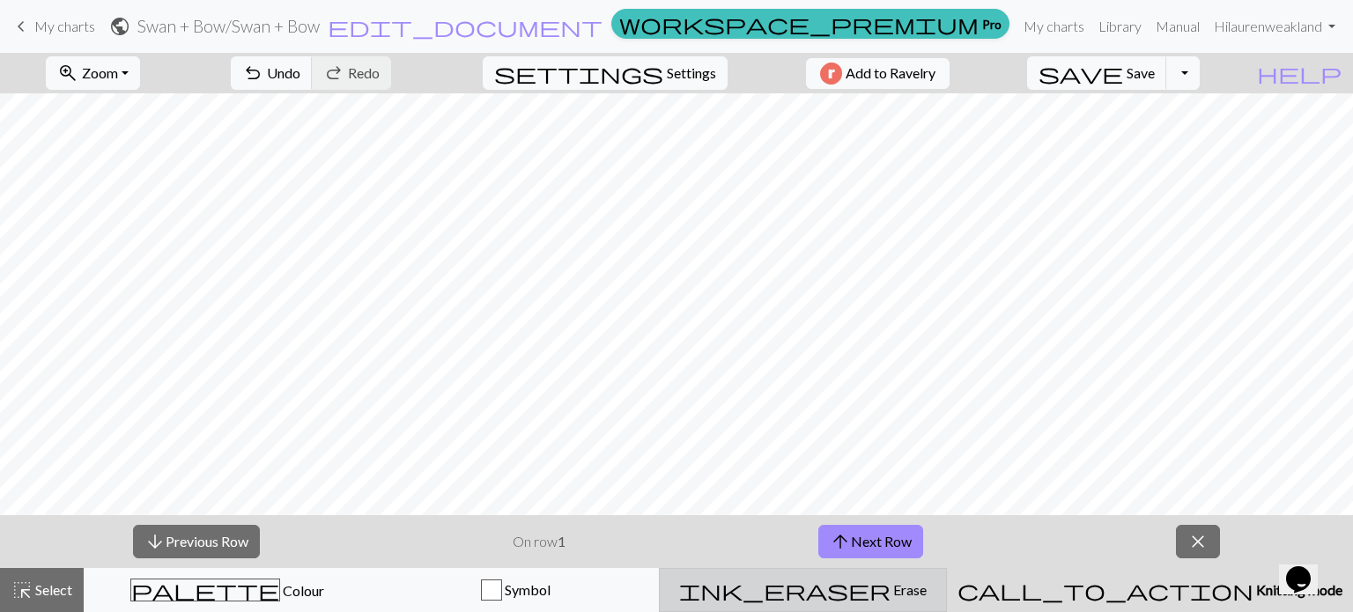
click at [896, 586] on span "Erase" at bounding box center [909, 589] width 36 height 17
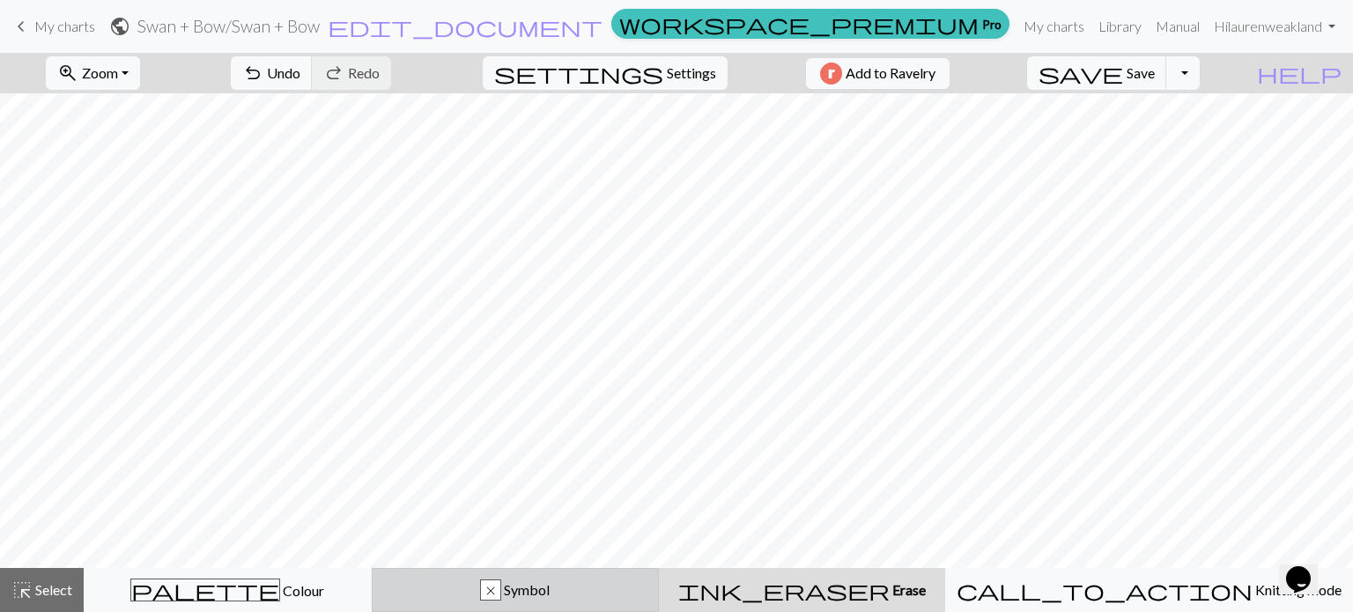
click at [648, 596] on div "x Symbol" at bounding box center [515, 590] width 265 height 21
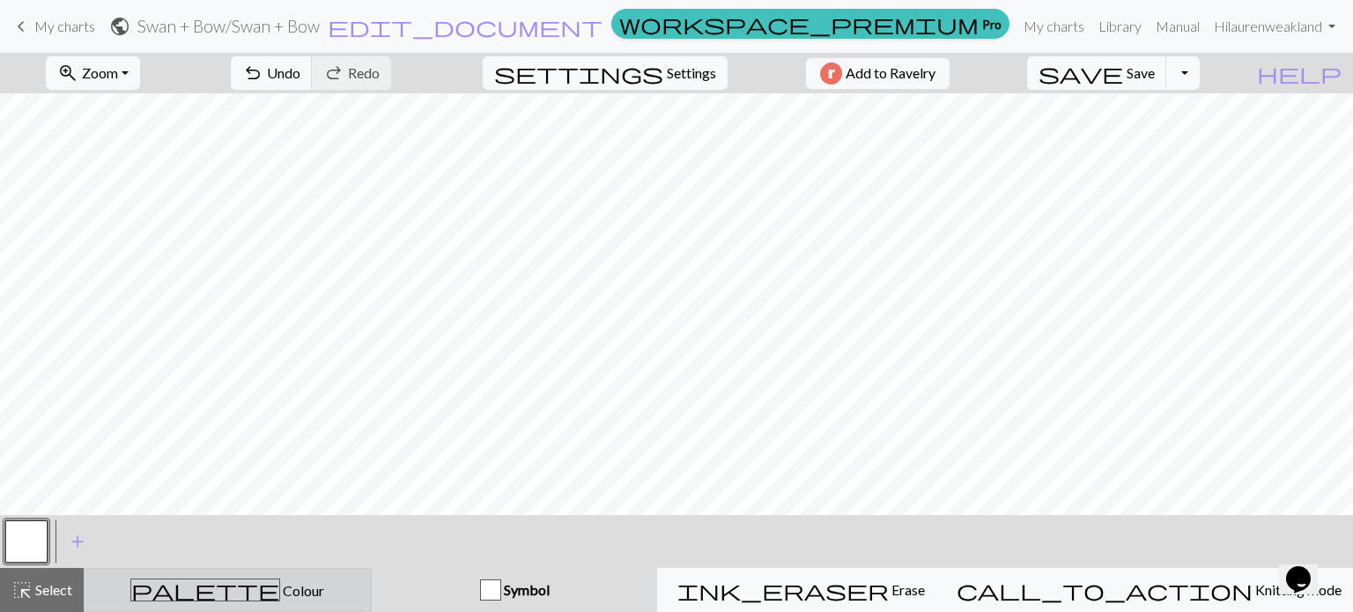
click at [337, 589] on div "palette Colour Colour" at bounding box center [227, 590] width 265 height 23
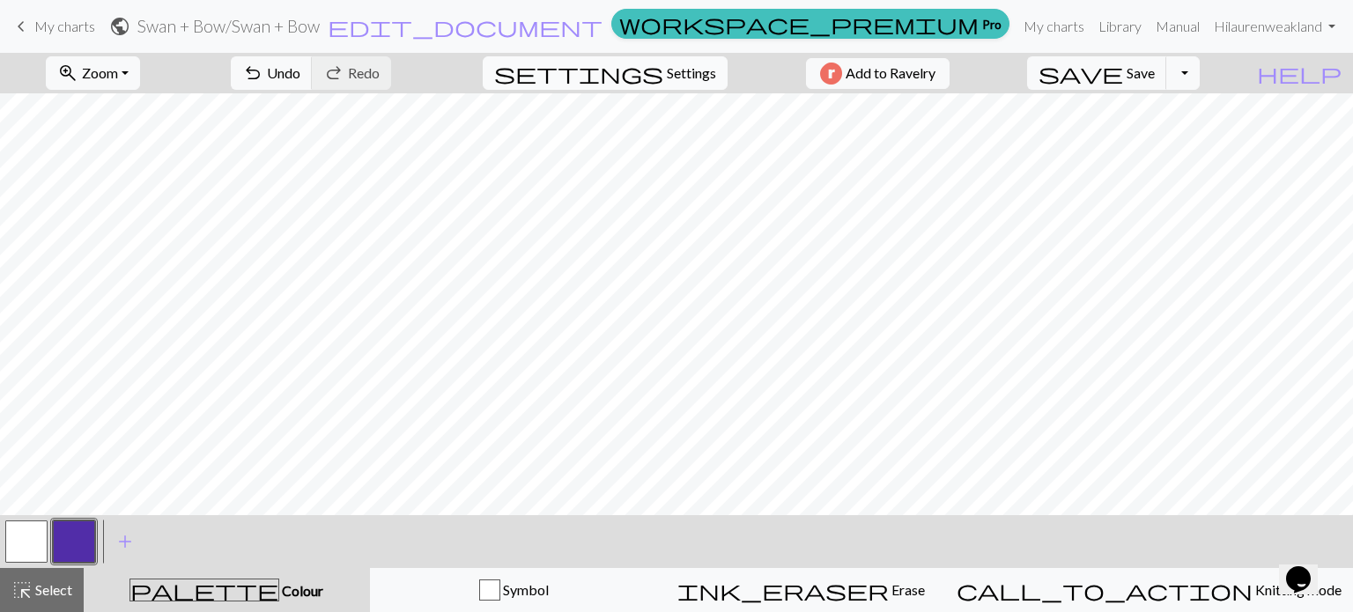
click at [685, 86] on button "settings Settings" at bounding box center [605, 72] width 245 height 33
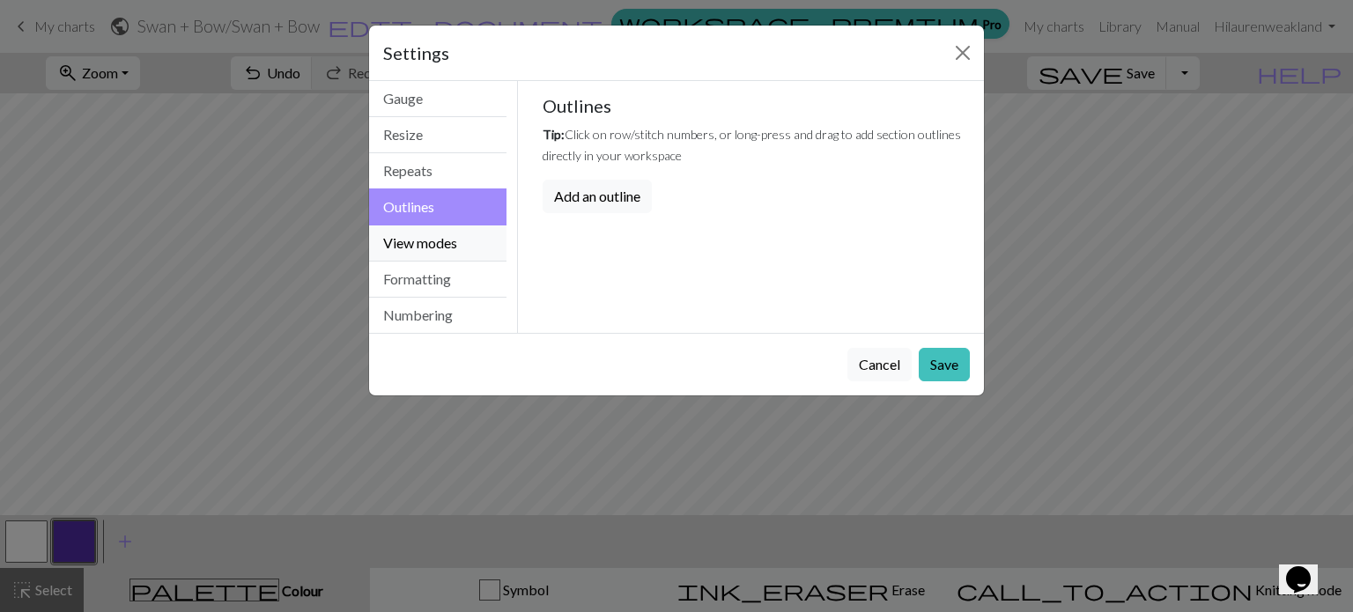
click at [423, 240] on button "View modes" at bounding box center [437, 244] width 137 height 36
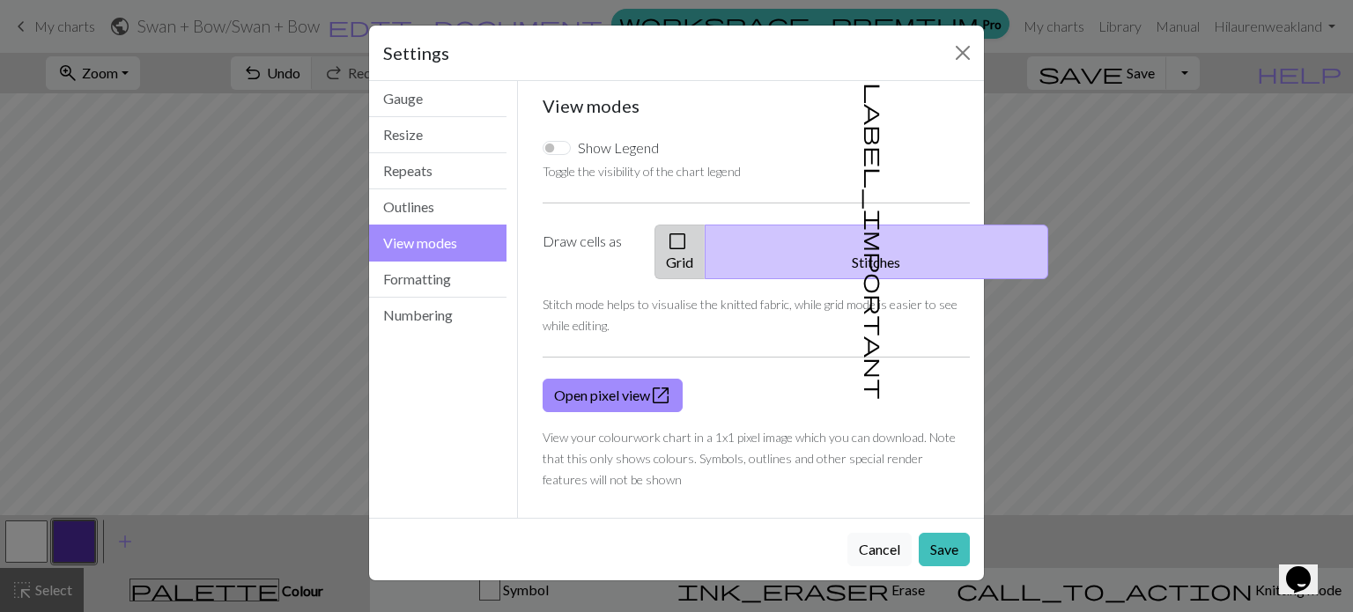
click at [688, 241] on span "check_box_outline_blank" at bounding box center [677, 241] width 21 height 25
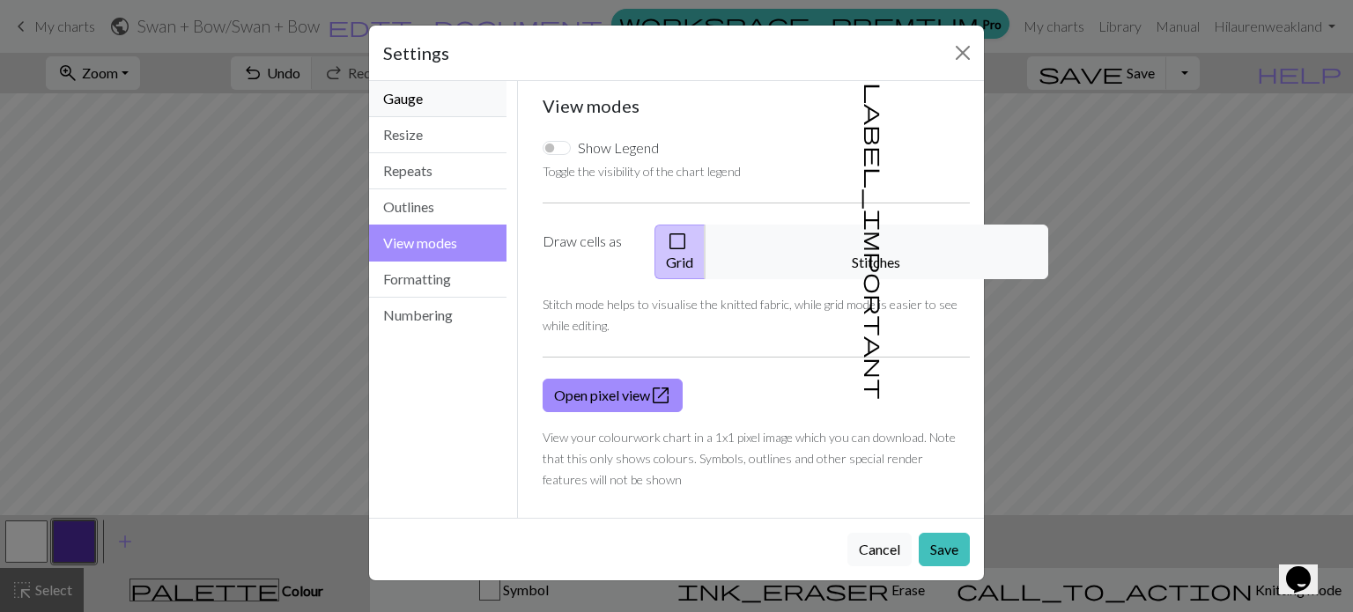
click at [433, 105] on button "Gauge" at bounding box center [437, 99] width 137 height 36
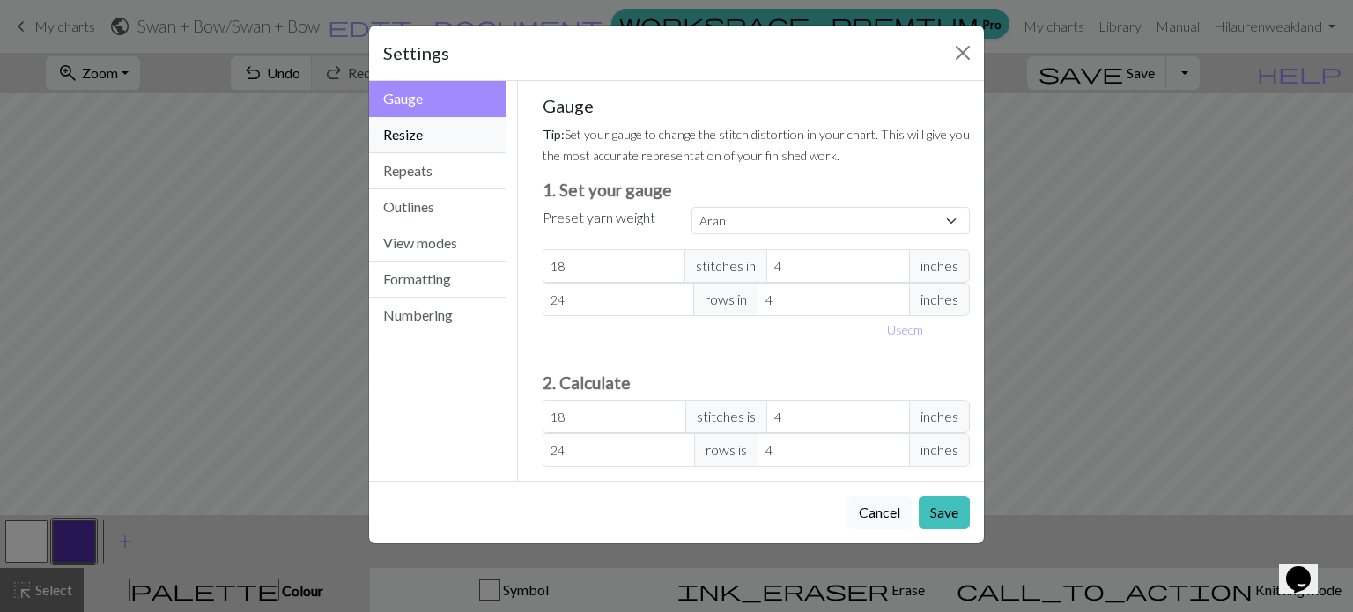
click at [434, 137] on button "Resize" at bounding box center [437, 135] width 137 height 36
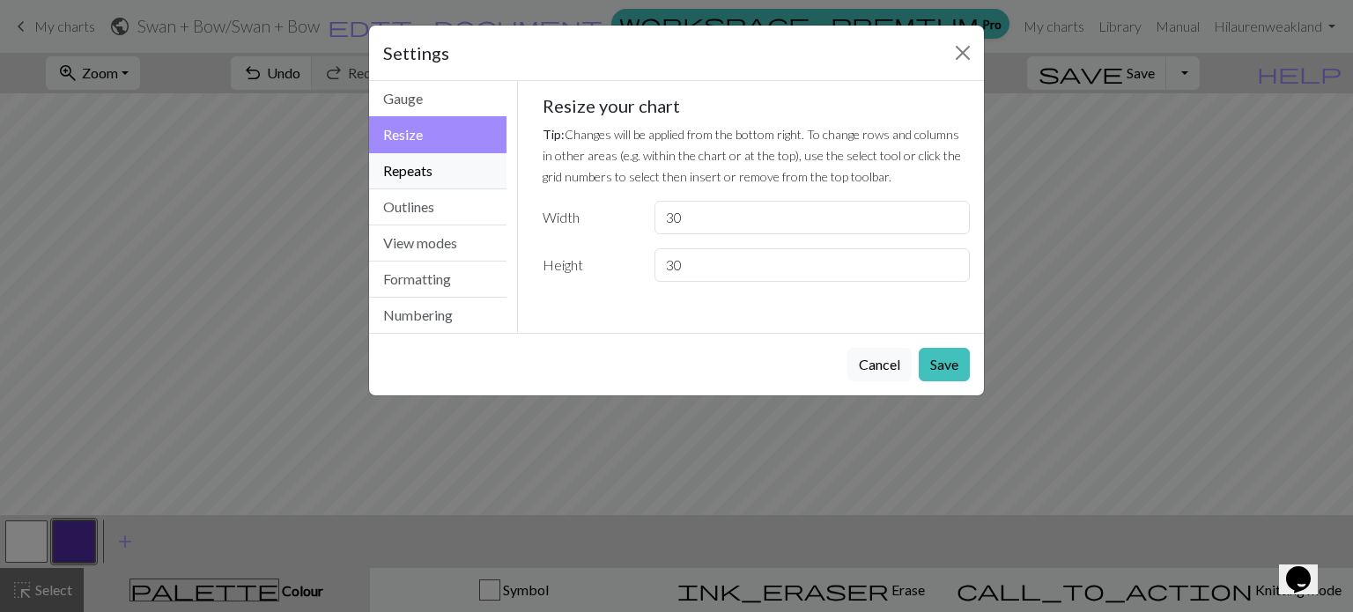
click at [430, 175] on button "Repeats" at bounding box center [437, 171] width 137 height 36
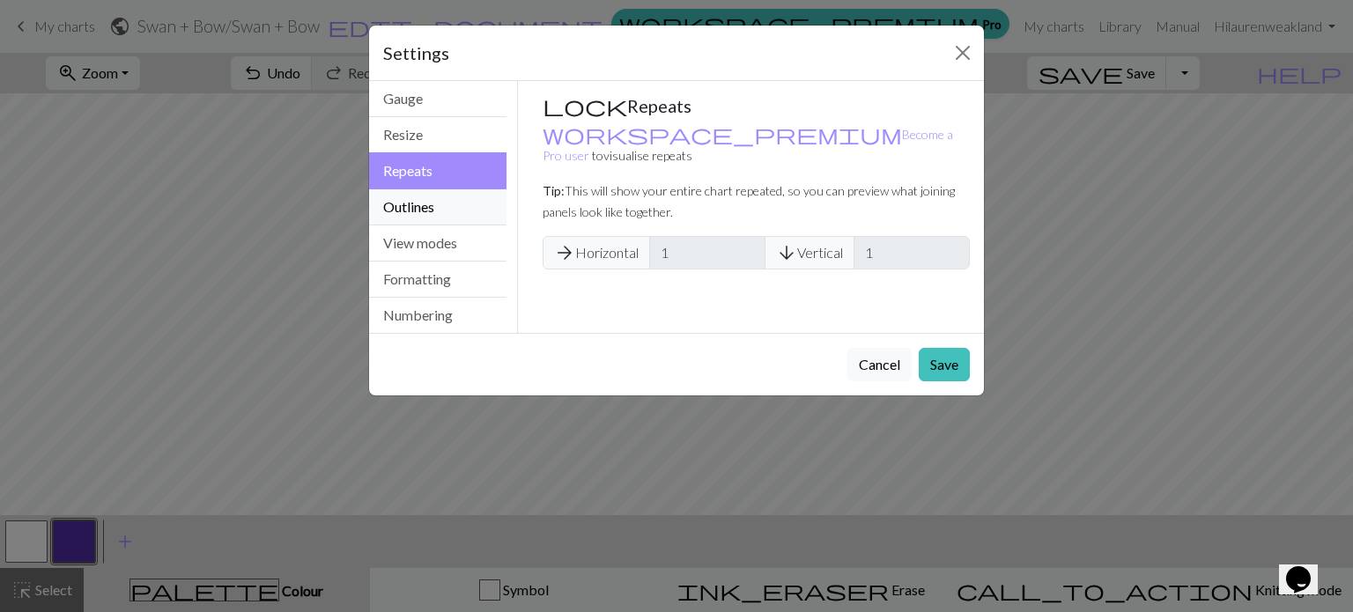
click at [436, 209] on button "Outlines" at bounding box center [437, 207] width 137 height 36
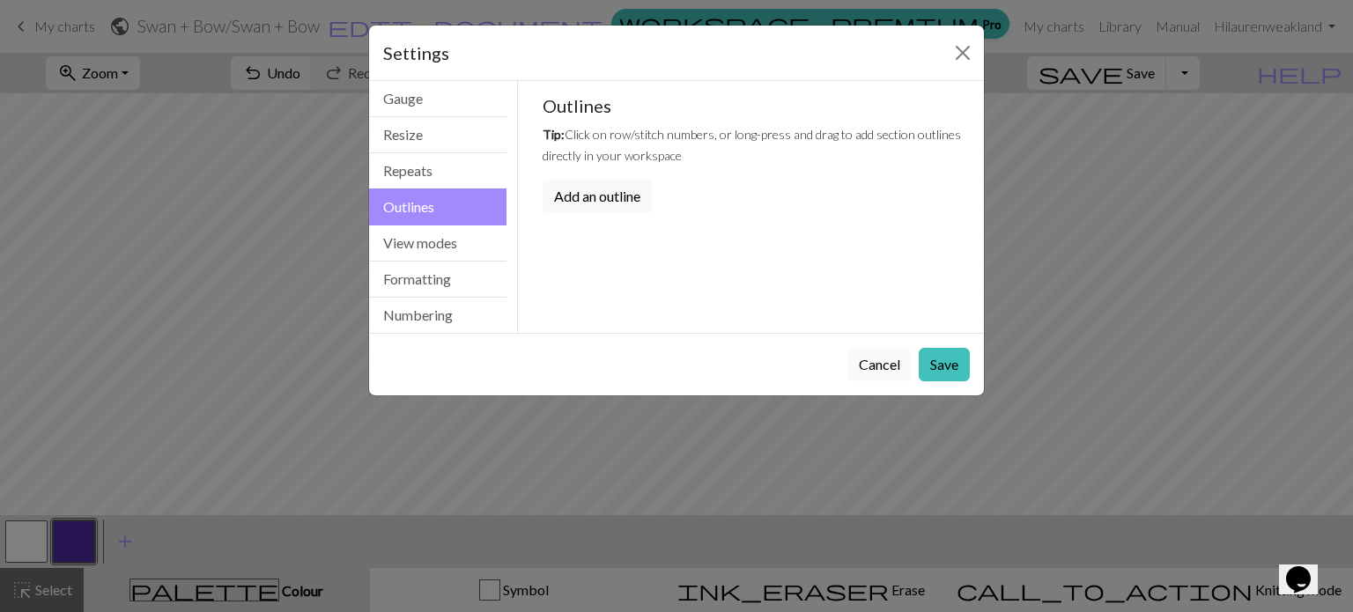
click at [877, 366] on button "Cancel" at bounding box center [879, 364] width 64 height 33
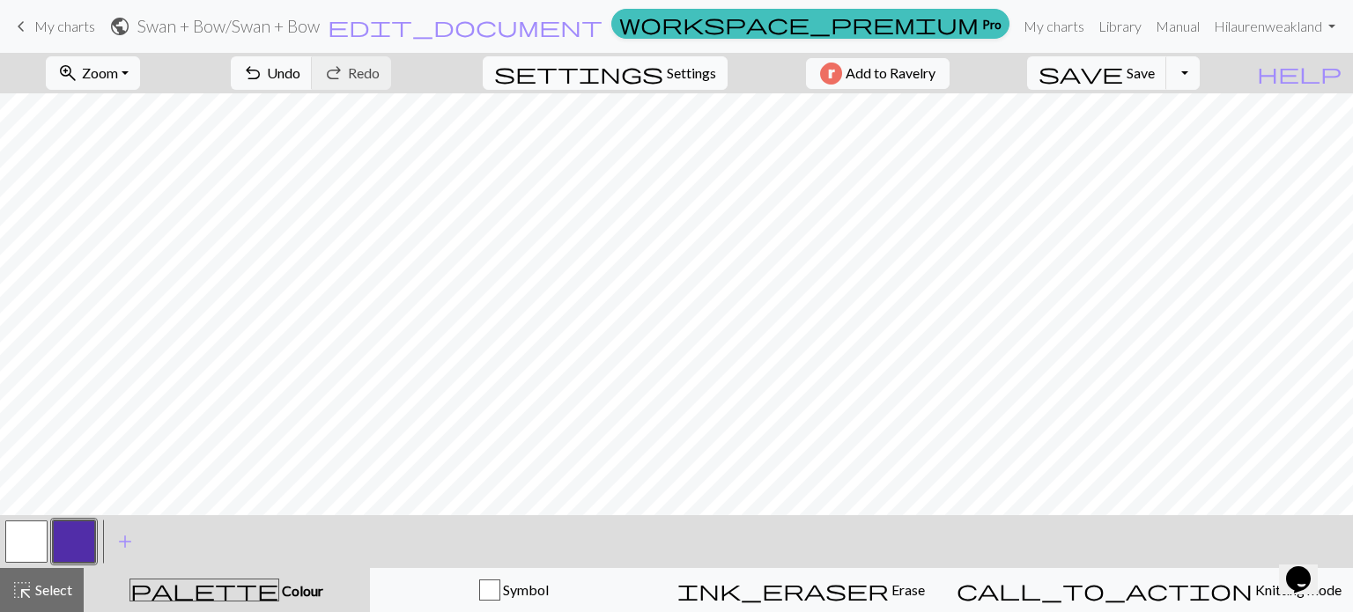
click at [692, 87] on button "settings Settings" at bounding box center [605, 72] width 245 height 33
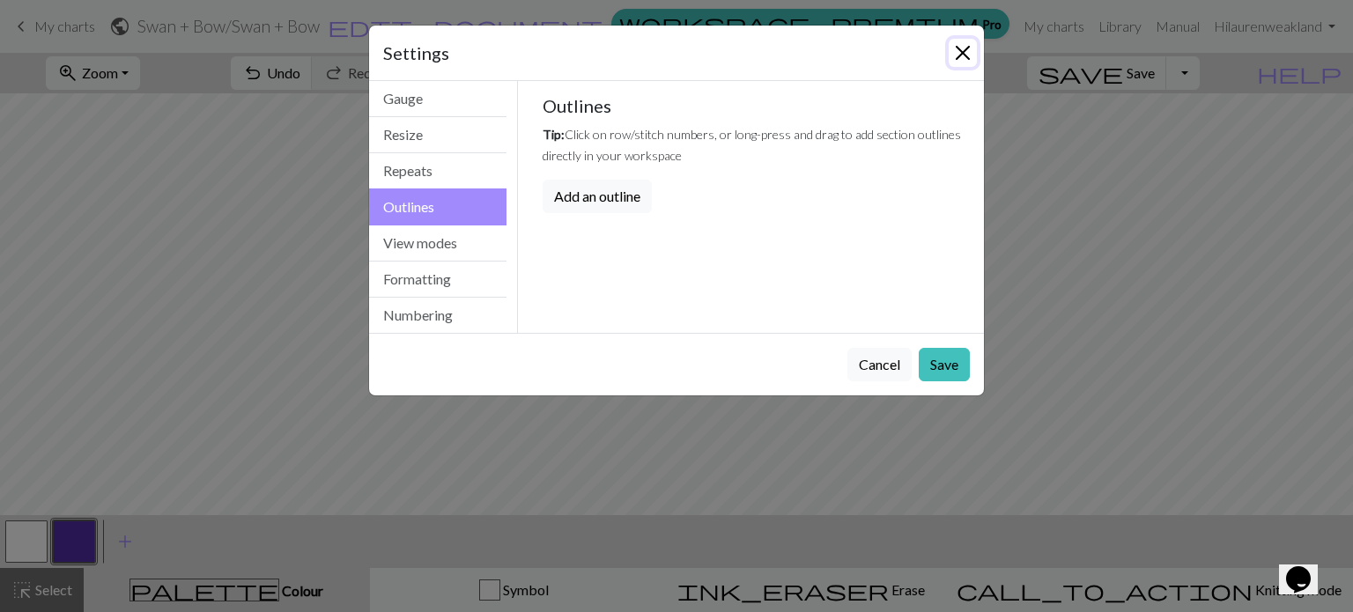
click at [955, 55] on button "Close" at bounding box center [963, 53] width 28 height 28
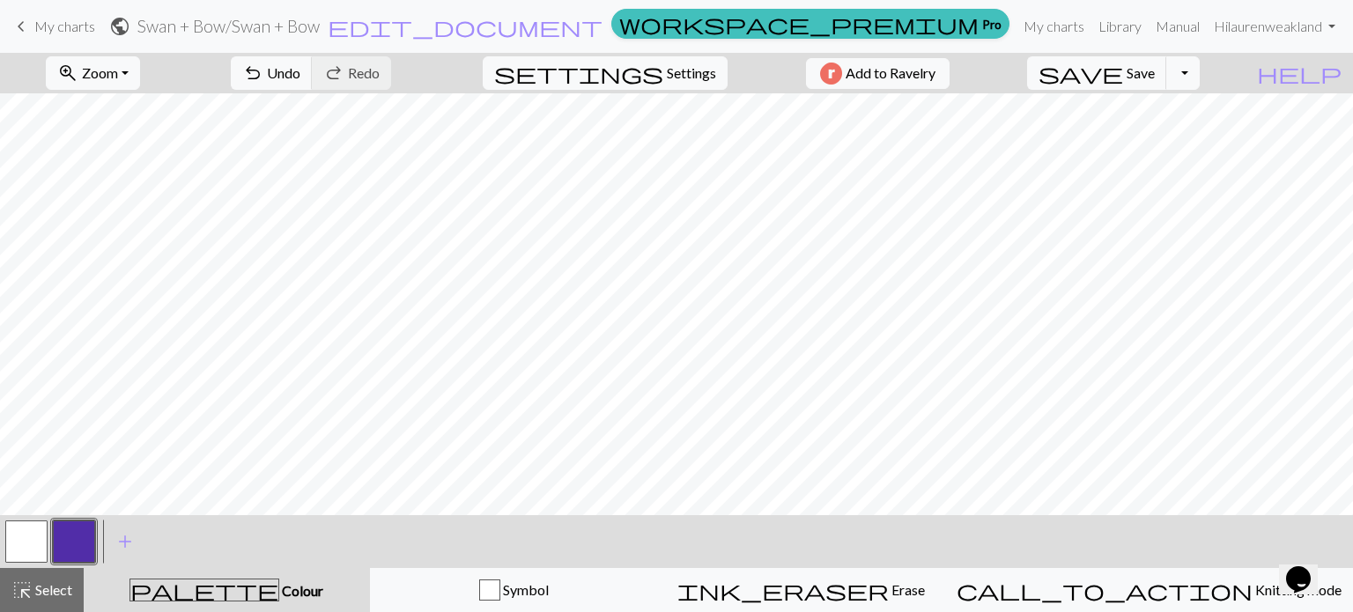
click at [69, 29] on span "My charts" at bounding box center [64, 26] width 61 height 17
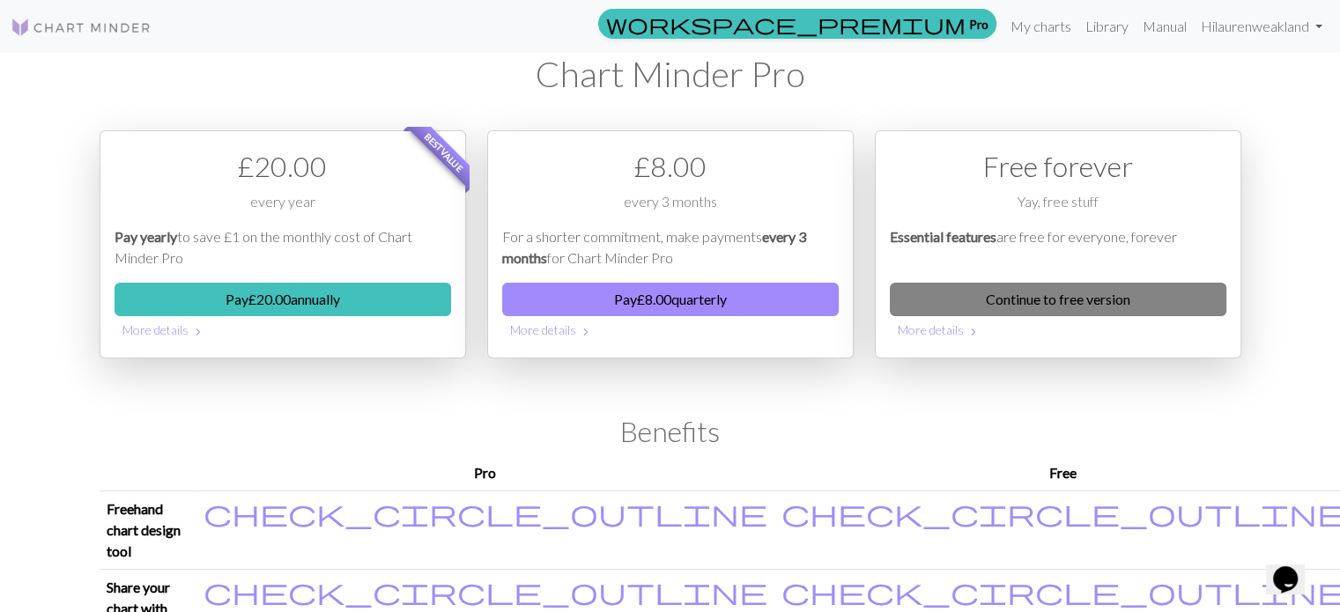
click at [1030, 292] on link "Continue to free version" at bounding box center [1058, 299] width 337 height 33
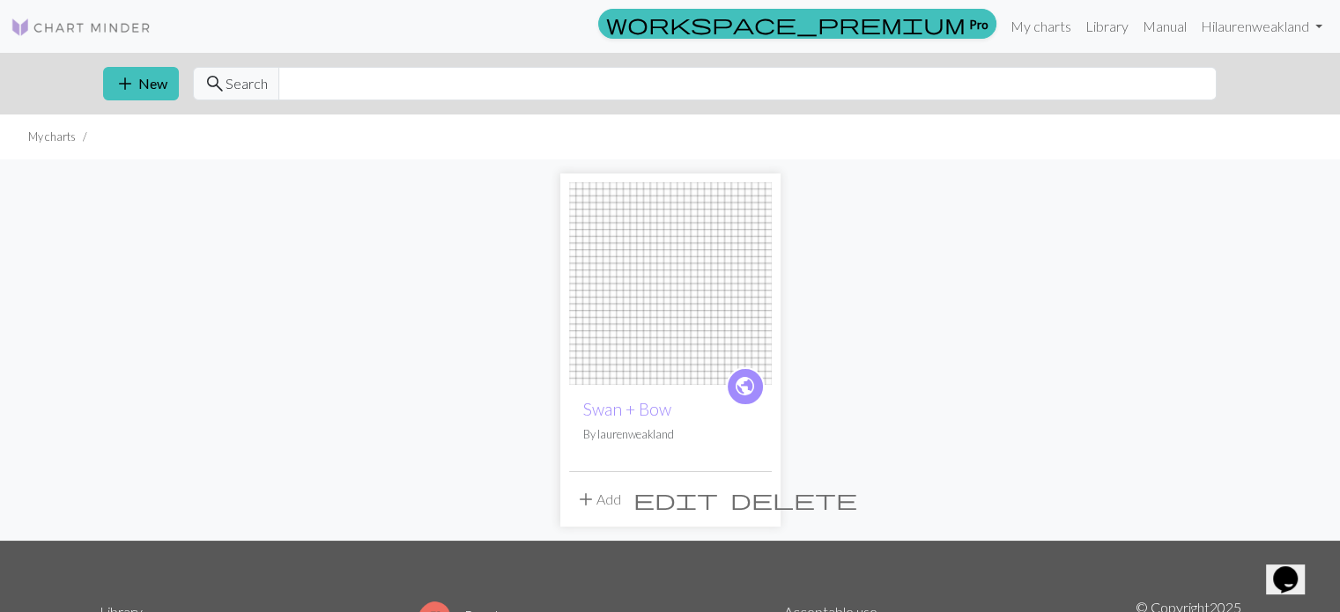
click at [592, 505] on span "add" at bounding box center [585, 499] width 21 height 25
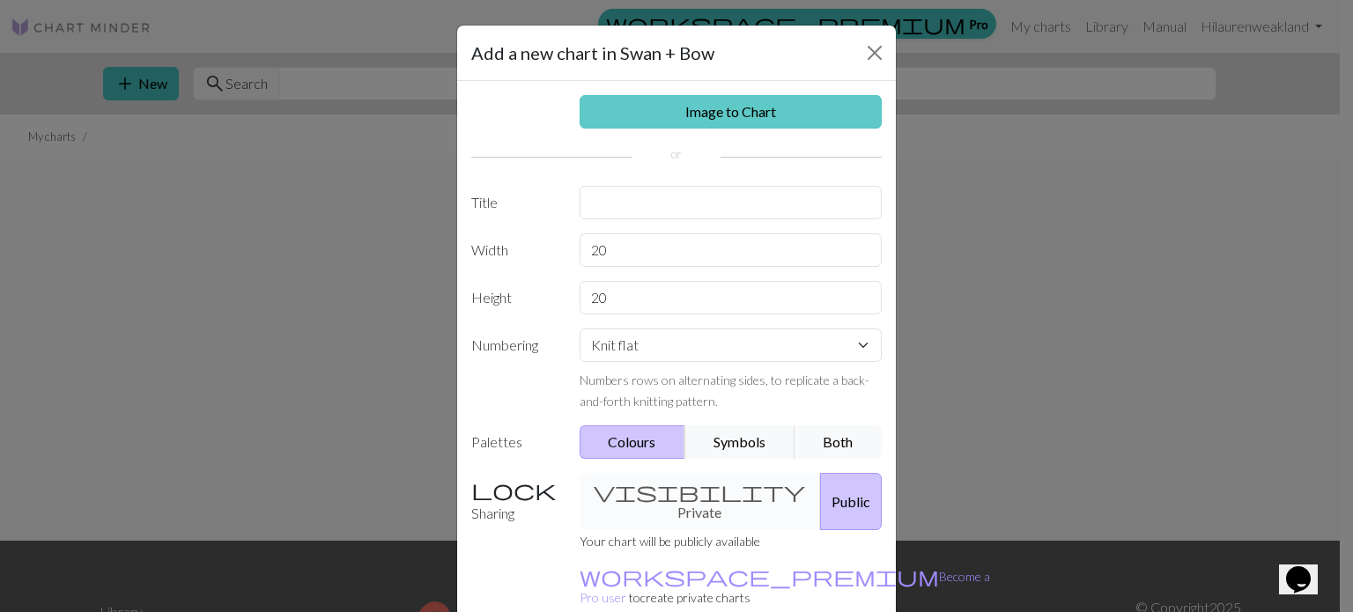
click at [722, 108] on link "Image to Chart" at bounding box center [731, 111] width 303 height 33
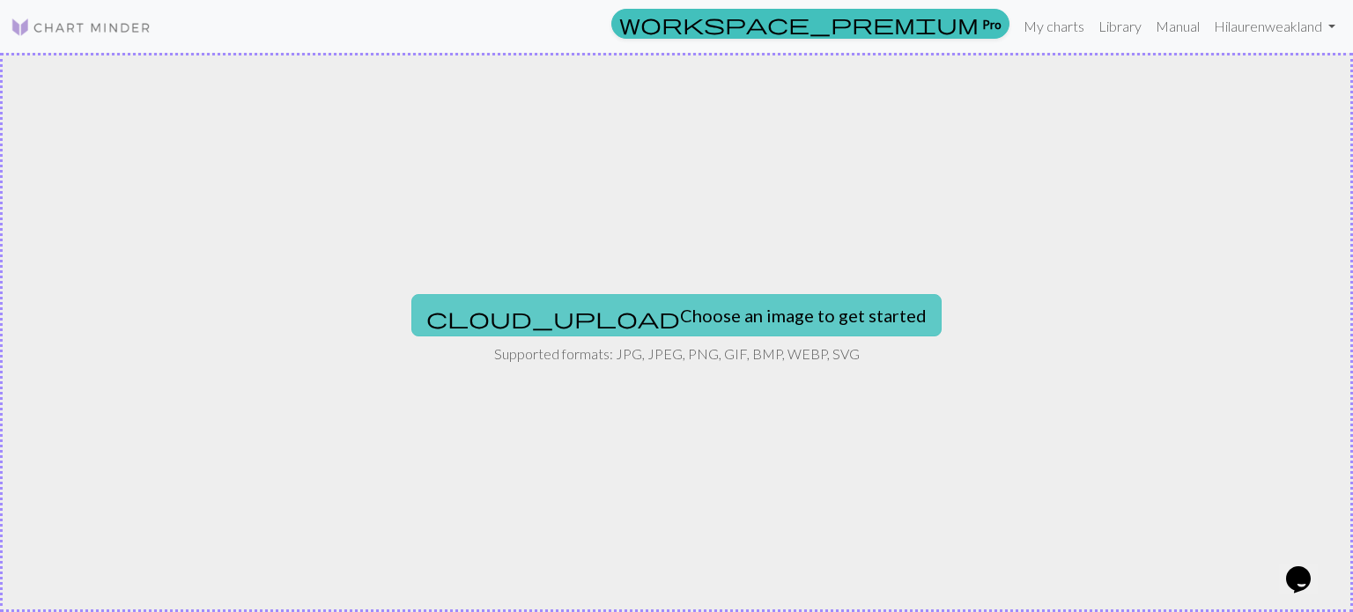
click at [674, 324] on button "cloud_upload Choose an image to get started" at bounding box center [676, 315] width 530 height 42
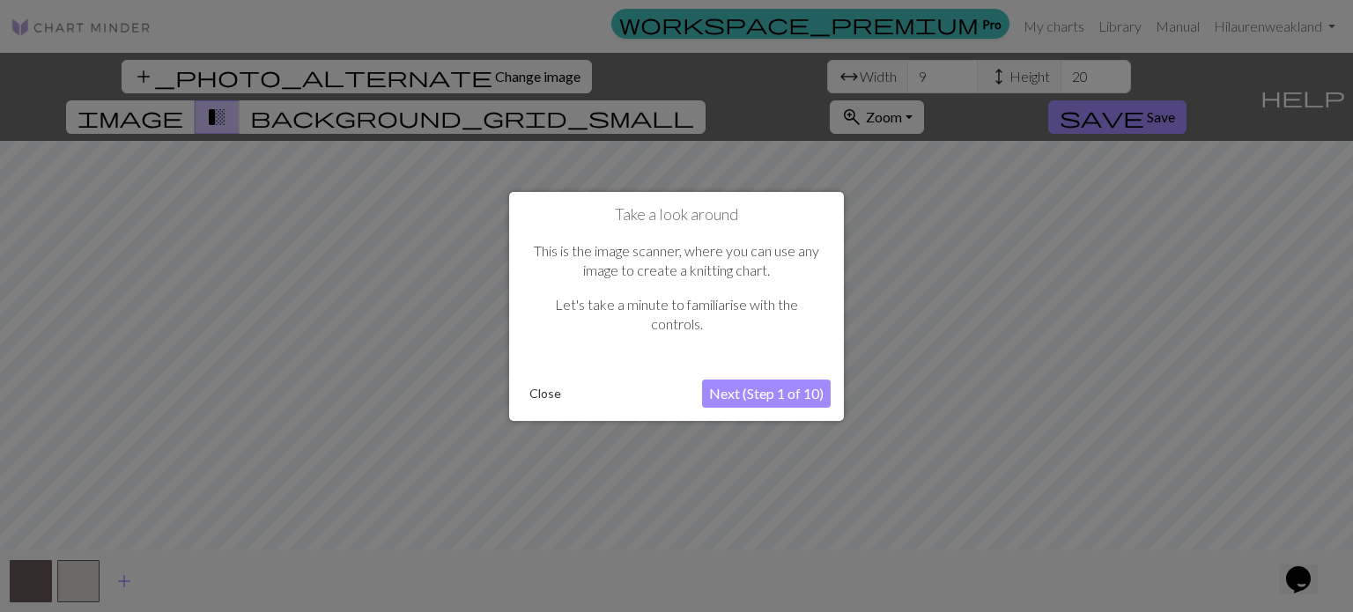
click at [236, 132] on div at bounding box center [676, 306] width 1353 height 612
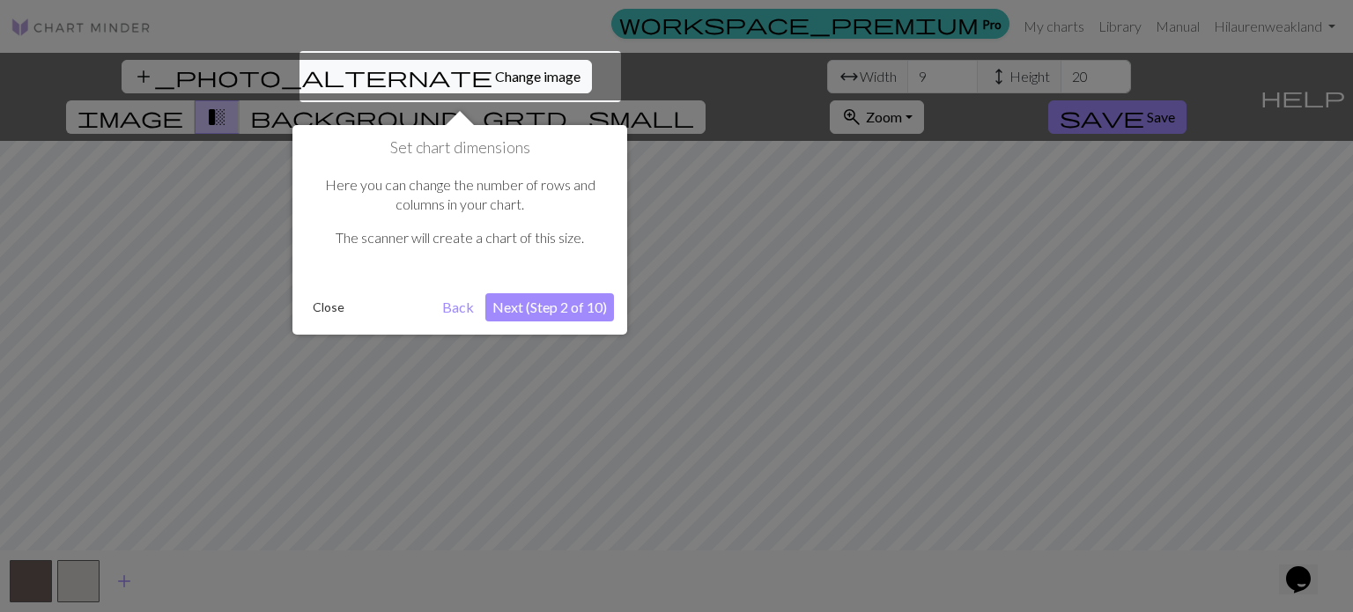
click at [236, 132] on div at bounding box center [676, 306] width 1353 height 612
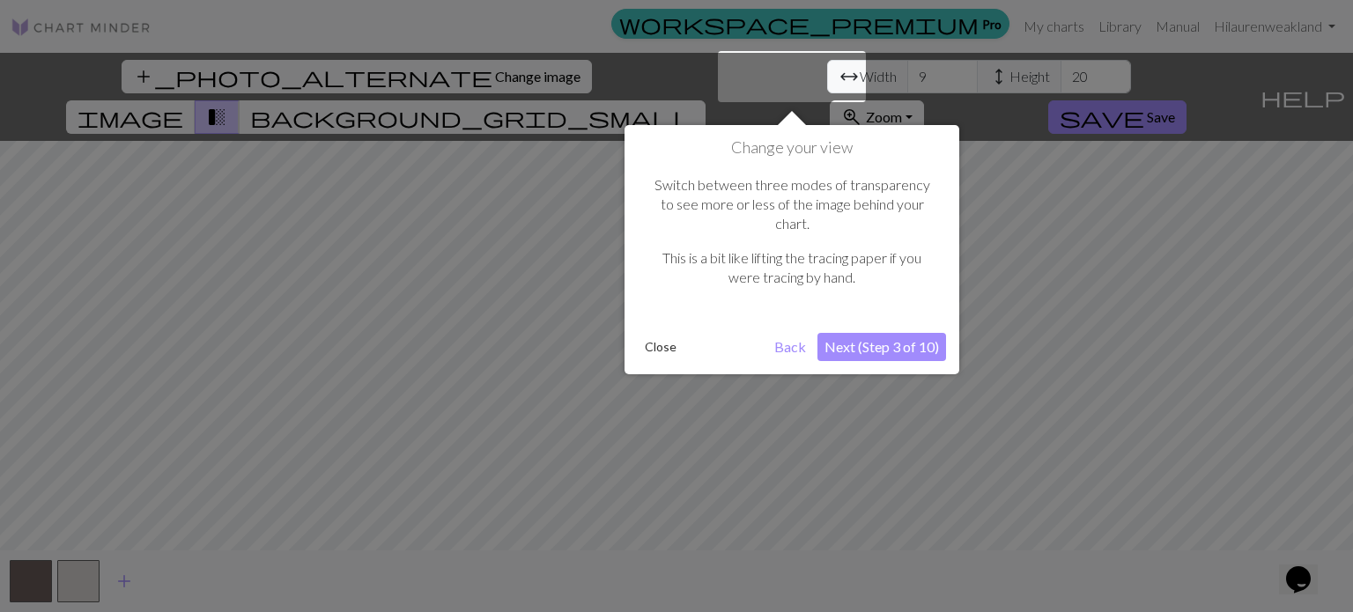
click at [635, 320] on div "Change your view Switch between three modes of transparency to see more or less…" at bounding box center [792, 249] width 335 height 249
click at [655, 334] on button "Close" at bounding box center [661, 347] width 46 height 26
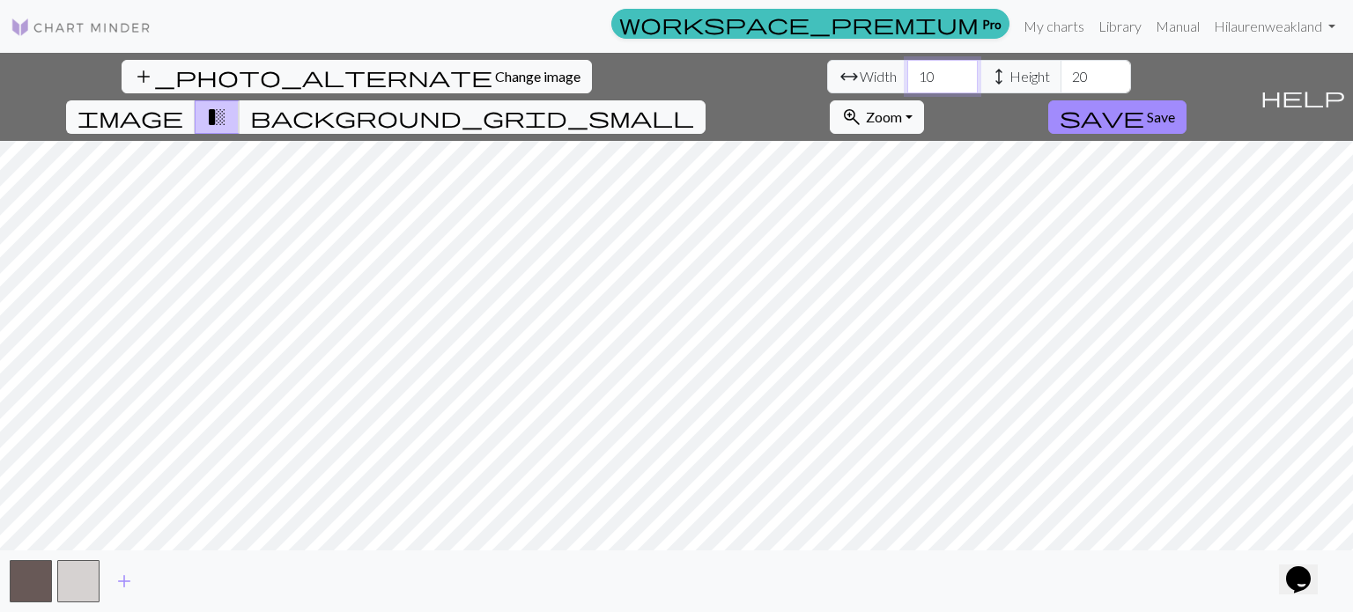
click at [907, 70] on input "10" at bounding box center [942, 76] width 70 height 33
click at [907, 70] on input "11" at bounding box center [942, 76] width 70 height 33
click at [907, 70] on input "12" at bounding box center [942, 76] width 70 height 33
click at [907, 70] on input "13" at bounding box center [942, 76] width 70 height 33
click at [907, 70] on input "14" at bounding box center [942, 76] width 70 height 33
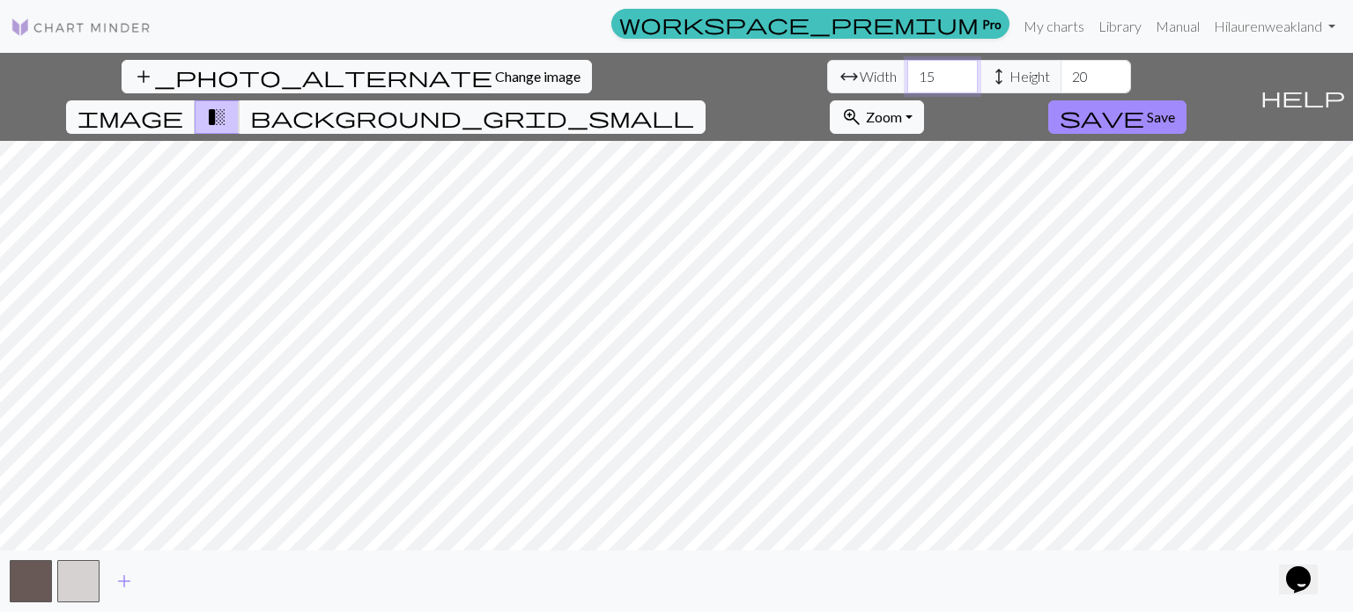
click at [907, 70] on input "15" at bounding box center [942, 76] width 70 height 33
click at [907, 70] on input "16" at bounding box center [942, 76] width 70 height 33
click at [907, 70] on input "17" at bounding box center [942, 76] width 70 height 33
click at [907, 71] on input "18" at bounding box center [942, 76] width 70 height 33
click at [907, 71] on input "19" at bounding box center [942, 76] width 70 height 33
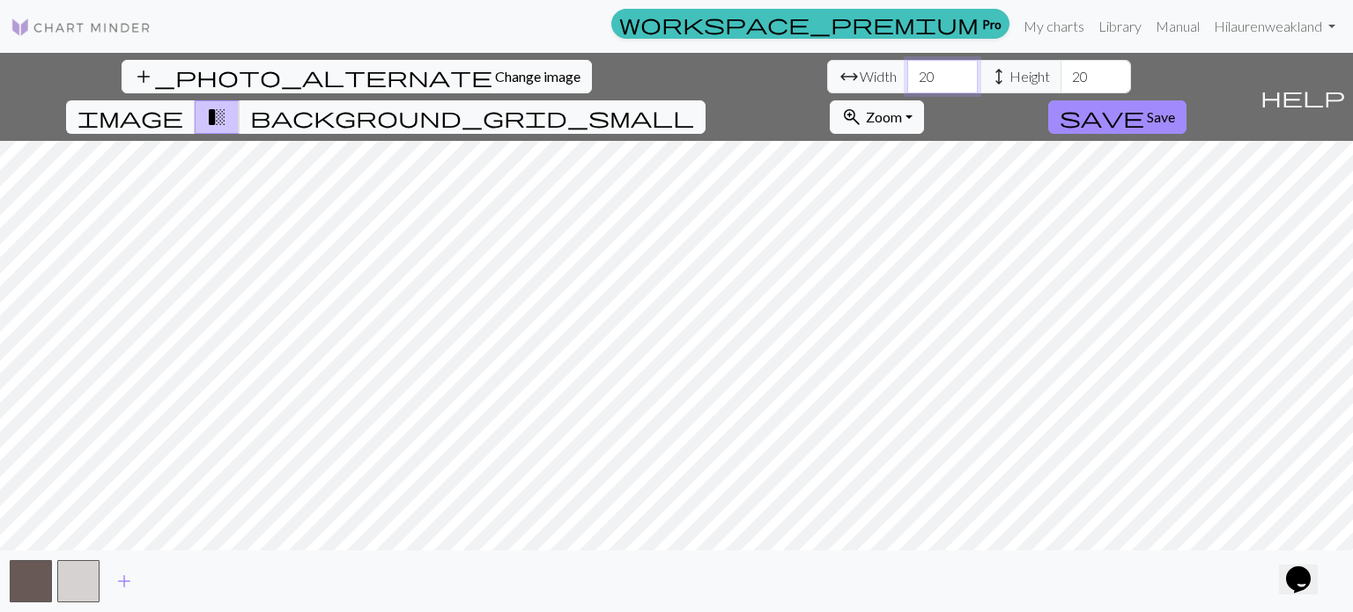
click at [907, 71] on input "20" at bounding box center [942, 76] width 70 height 33
click at [907, 71] on input "21" at bounding box center [942, 76] width 70 height 33
click at [907, 71] on input "22" at bounding box center [942, 76] width 70 height 33
click at [907, 71] on input "23" at bounding box center [942, 76] width 70 height 33
click at [907, 71] on input "24" at bounding box center [942, 76] width 70 height 33
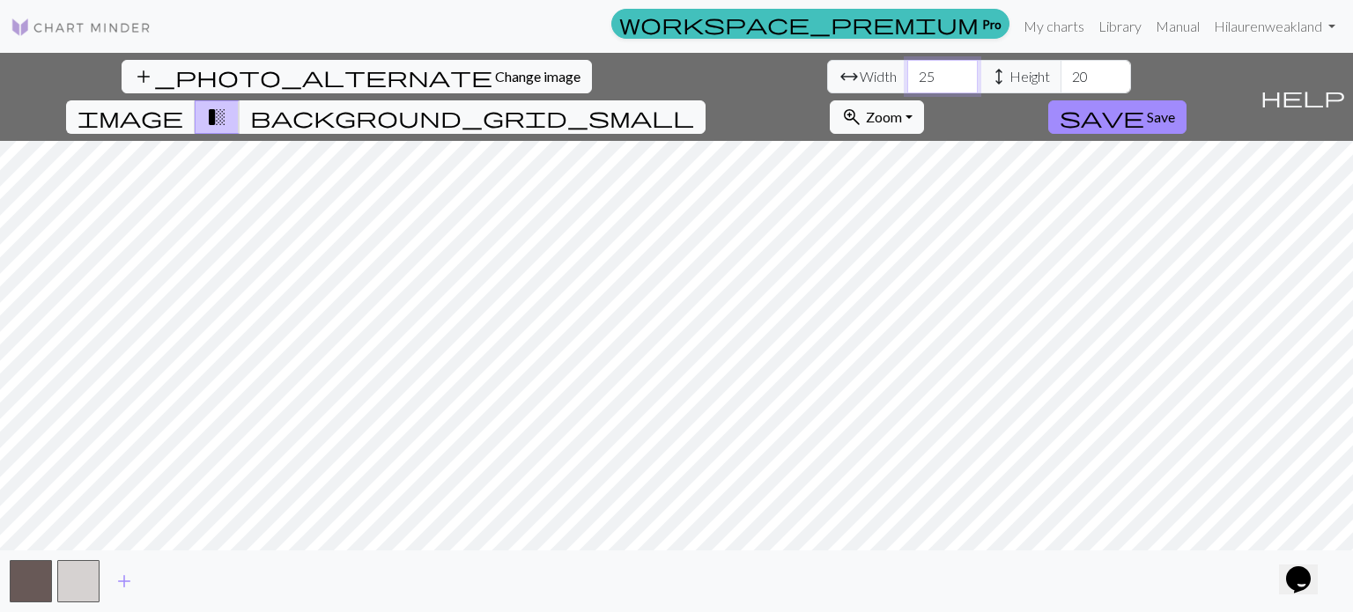
click at [907, 71] on input "25" at bounding box center [942, 76] width 70 height 33
click at [907, 71] on input "26" at bounding box center [942, 76] width 70 height 33
click at [907, 70] on input "27" at bounding box center [942, 76] width 70 height 33
click at [907, 70] on input "28" at bounding box center [942, 76] width 70 height 33
click at [907, 73] on input "29" at bounding box center [942, 76] width 70 height 33
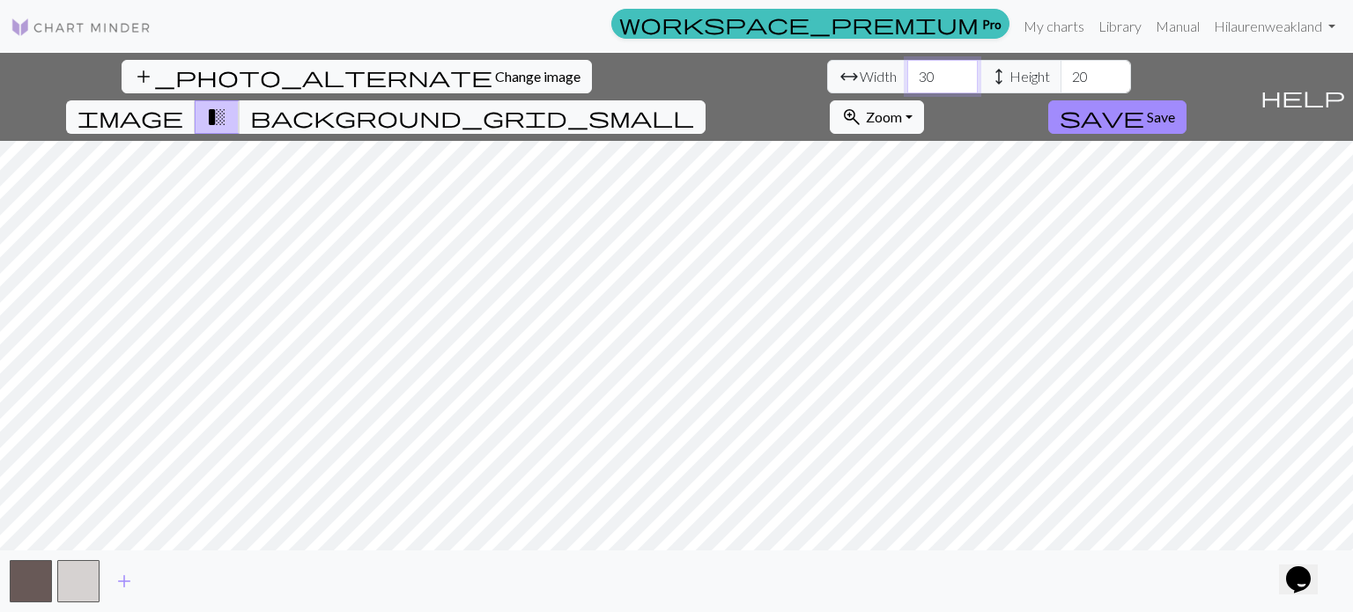
click at [907, 70] on input "30" at bounding box center [942, 76] width 70 height 33
click at [907, 70] on input "31" at bounding box center [942, 76] width 70 height 33
type input "30"
click at [907, 85] on input "30" at bounding box center [942, 76] width 70 height 33
click at [1061, 70] on input "21" at bounding box center [1096, 76] width 70 height 33
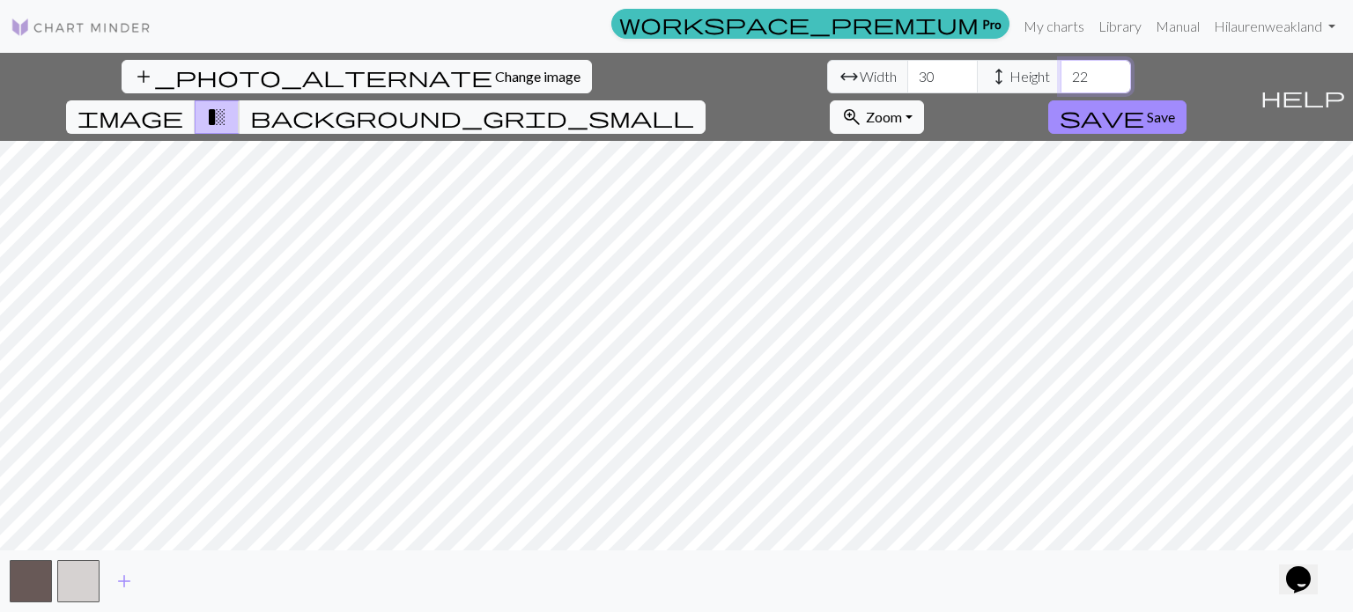
click at [1061, 70] on input "22" at bounding box center [1096, 76] width 70 height 33
click at [1061, 70] on input "23" at bounding box center [1096, 76] width 70 height 33
click at [1061, 70] on input "24" at bounding box center [1096, 76] width 70 height 33
click at [1061, 70] on input "25" at bounding box center [1096, 76] width 70 height 33
click at [1061, 70] on input "26" at bounding box center [1096, 76] width 70 height 33
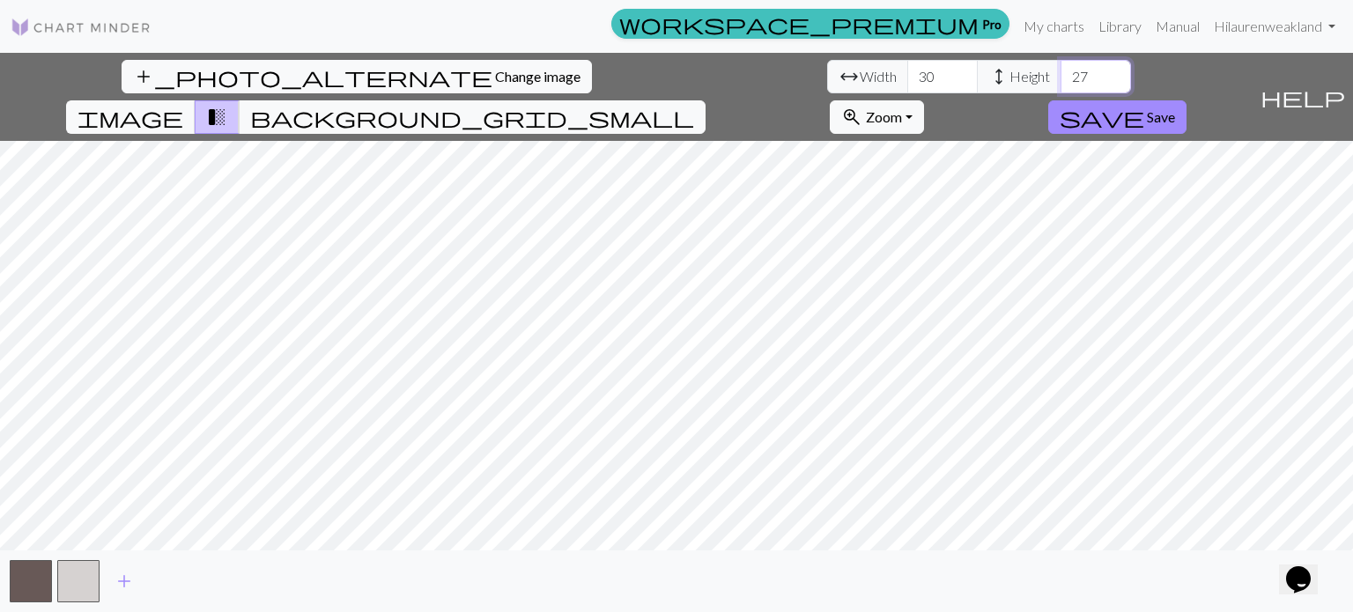
click at [1061, 68] on input "27" at bounding box center [1096, 76] width 70 height 33
click at [1061, 67] on input "28" at bounding box center [1096, 76] width 70 height 33
click at [1061, 67] on input "29" at bounding box center [1096, 76] width 70 height 33
type input "30"
click at [1061, 68] on input "30" at bounding box center [1096, 76] width 70 height 33
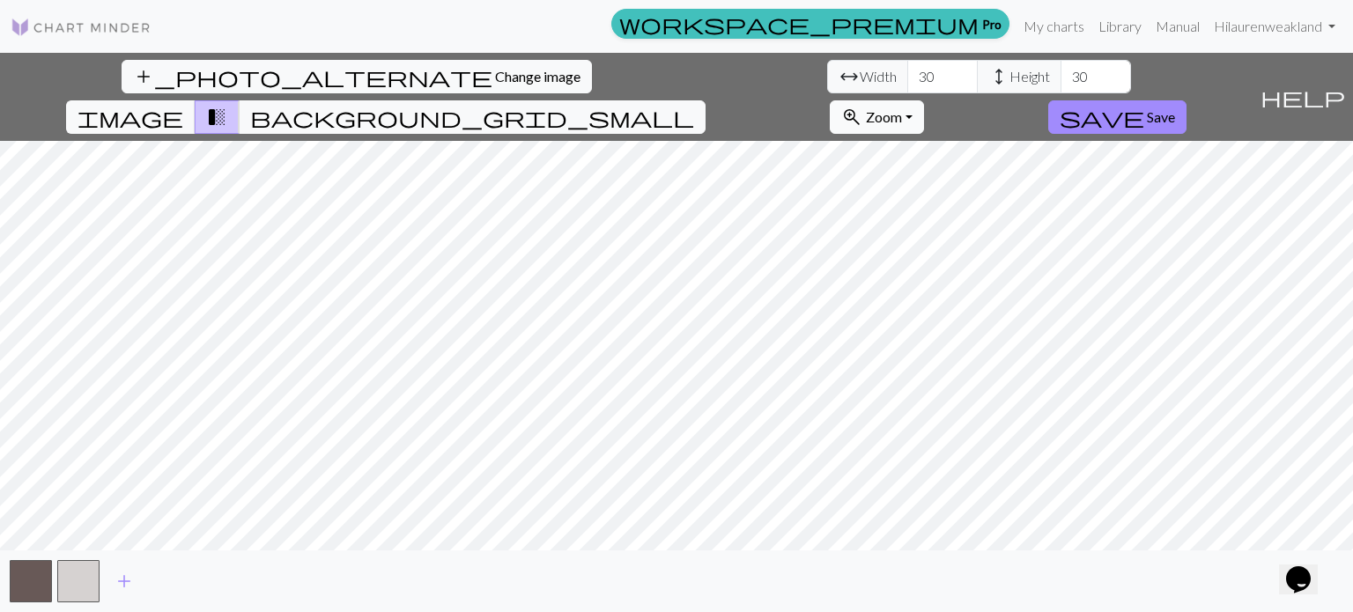
click at [1059, 93] on div "add_photo_alternate Change image arrow_range Width 30 height Height 30 image tr…" at bounding box center [626, 97] width 1253 height 88
click at [924, 100] on button "zoom_in Zoom Zoom" at bounding box center [877, 116] width 94 height 33
click at [970, 170] on button "Fit width" at bounding box center [900, 184] width 139 height 28
click at [924, 100] on button "zoom_in Zoom Zoom" at bounding box center [877, 116] width 94 height 33
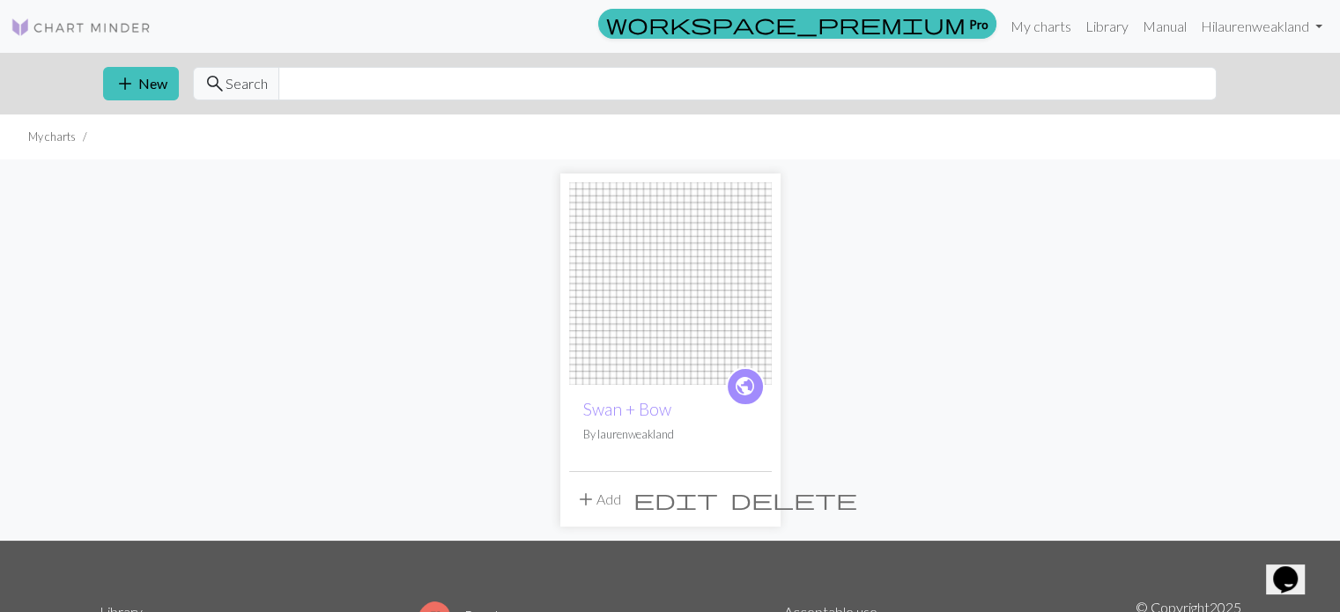
click at [611, 285] on img at bounding box center [670, 283] width 203 height 203
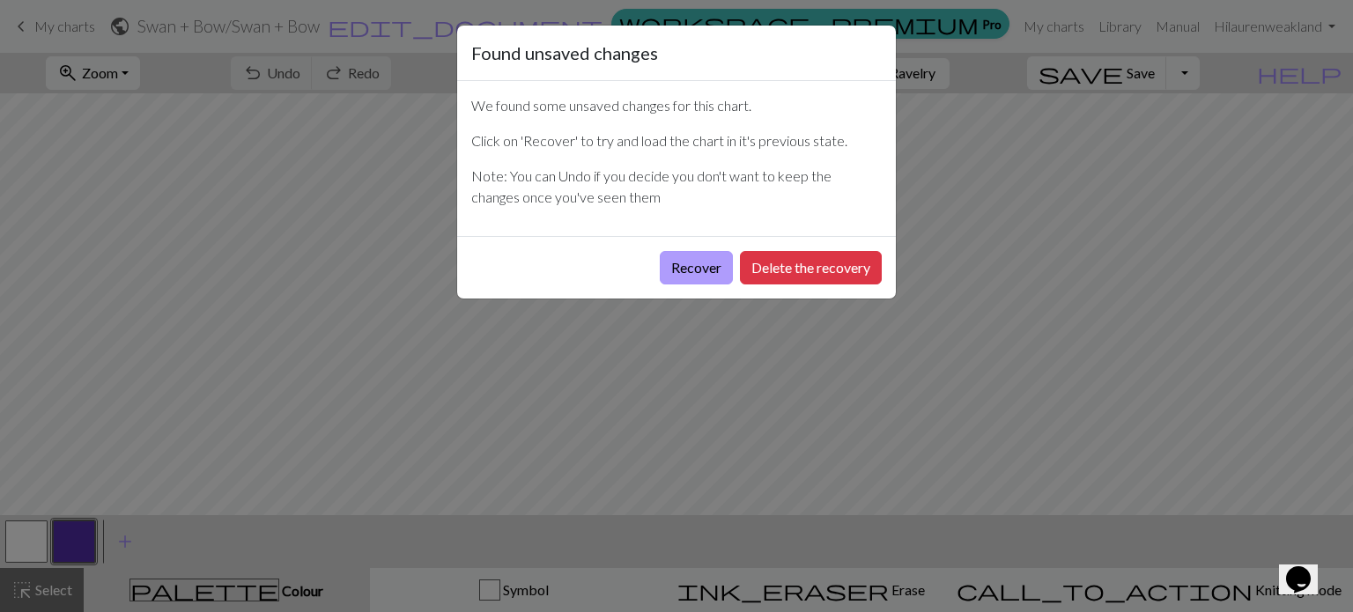
click at [688, 262] on button "Recover" at bounding box center [696, 267] width 73 height 33
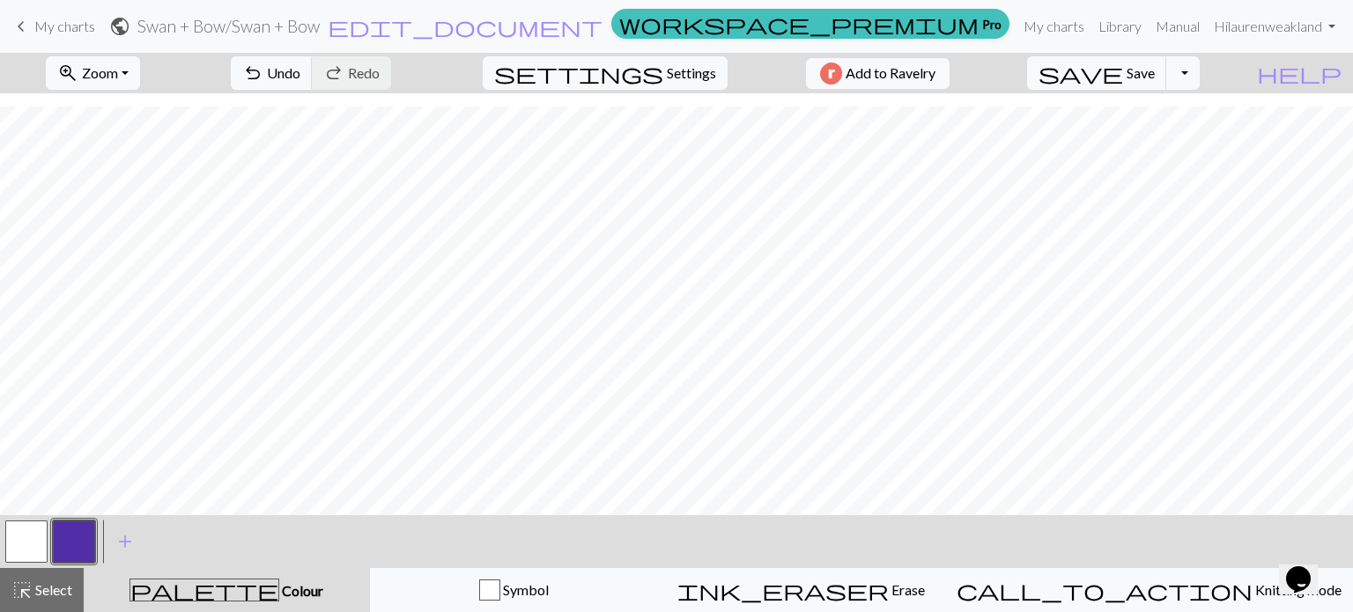
scroll to position [148, 0]
click at [7, 542] on button "button" at bounding box center [26, 542] width 42 height 42
click at [85, 535] on button "button" at bounding box center [74, 542] width 42 height 42
click at [30, 553] on button "button" at bounding box center [26, 542] width 42 height 42
click at [98, 535] on div "< > add Add a colour" at bounding box center [676, 541] width 1353 height 53
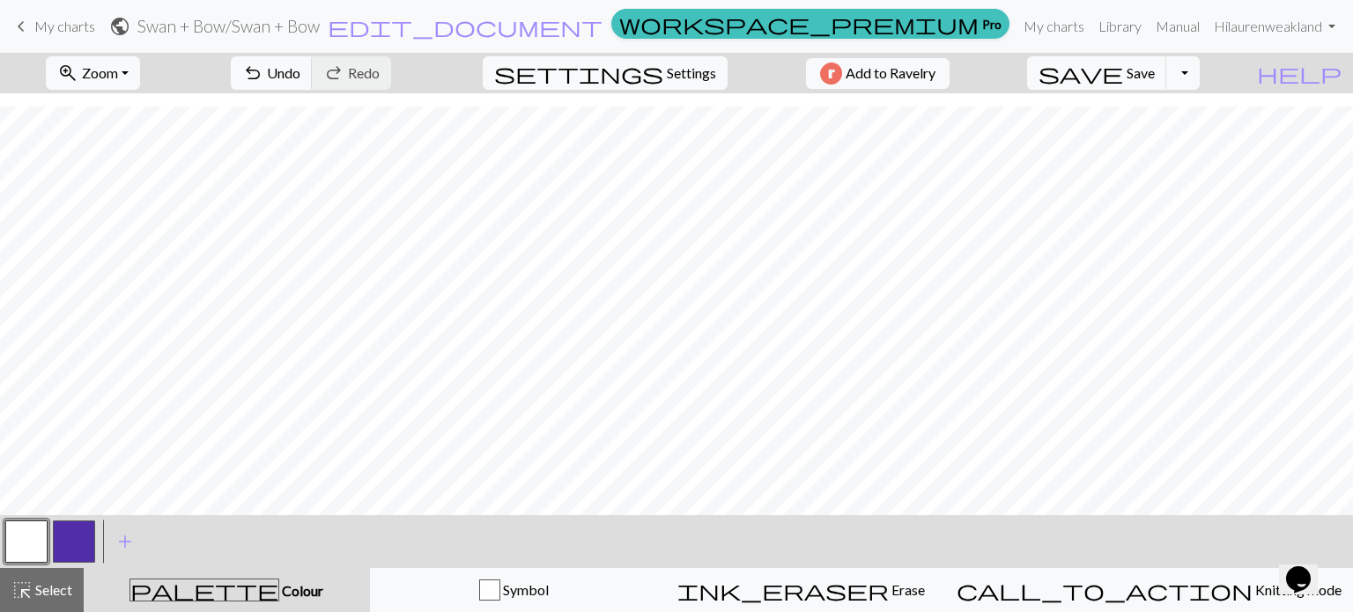
drag, startPoint x: 72, startPoint y: 536, endPoint x: 100, endPoint y: 531, distance: 28.5
click at [72, 537] on button "button" at bounding box center [74, 542] width 42 height 42
click at [33, 540] on button "button" at bounding box center [26, 542] width 42 height 42
click at [70, 544] on button "button" at bounding box center [74, 542] width 42 height 42
click at [23, 538] on button "button" at bounding box center [26, 542] width 42 height 42
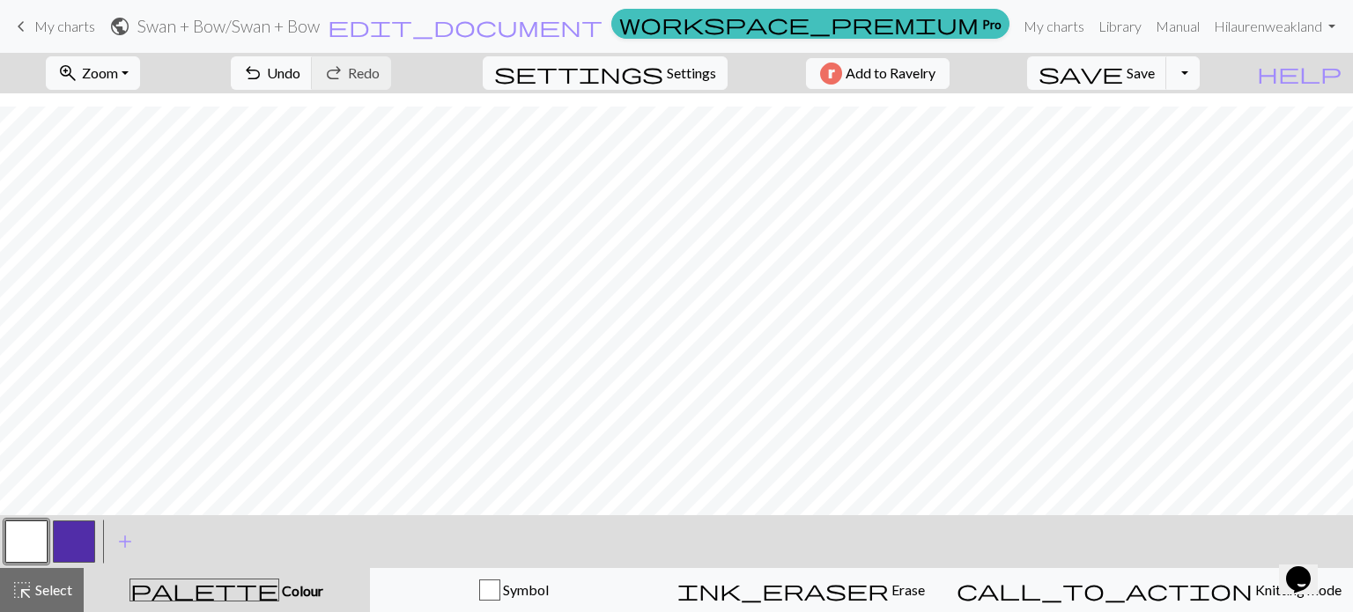
click at [66, 535] on button "button" at bounding box center [74, 542] width 42 height 42
drag, startPoint x: 21, startPoint y: 534, endPoint x: 33, endPoint y: 524, distance: 15.0
click at [21, 535] on button "button" at bounding box center [26, 542] width 42 height 42
click at [115, 547] on span "add" at bounding box center [125, 541] width 21 height 25
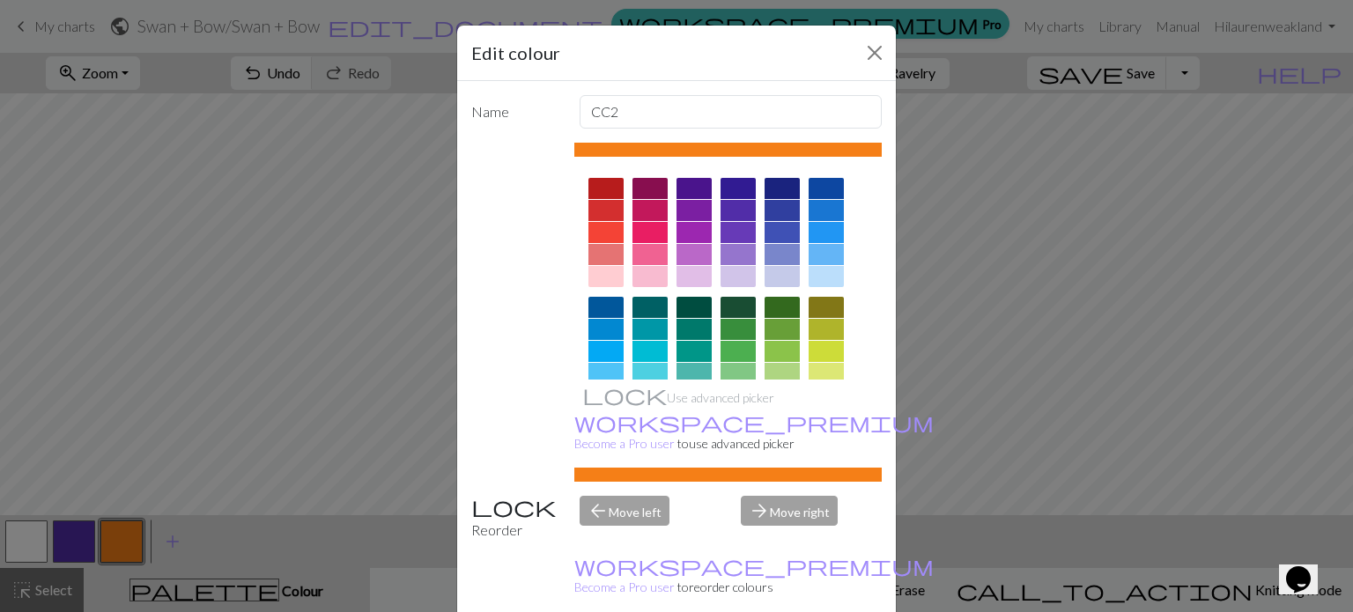
click at [638, 260] on div at bounding box center [650, 254] width 35 height 21
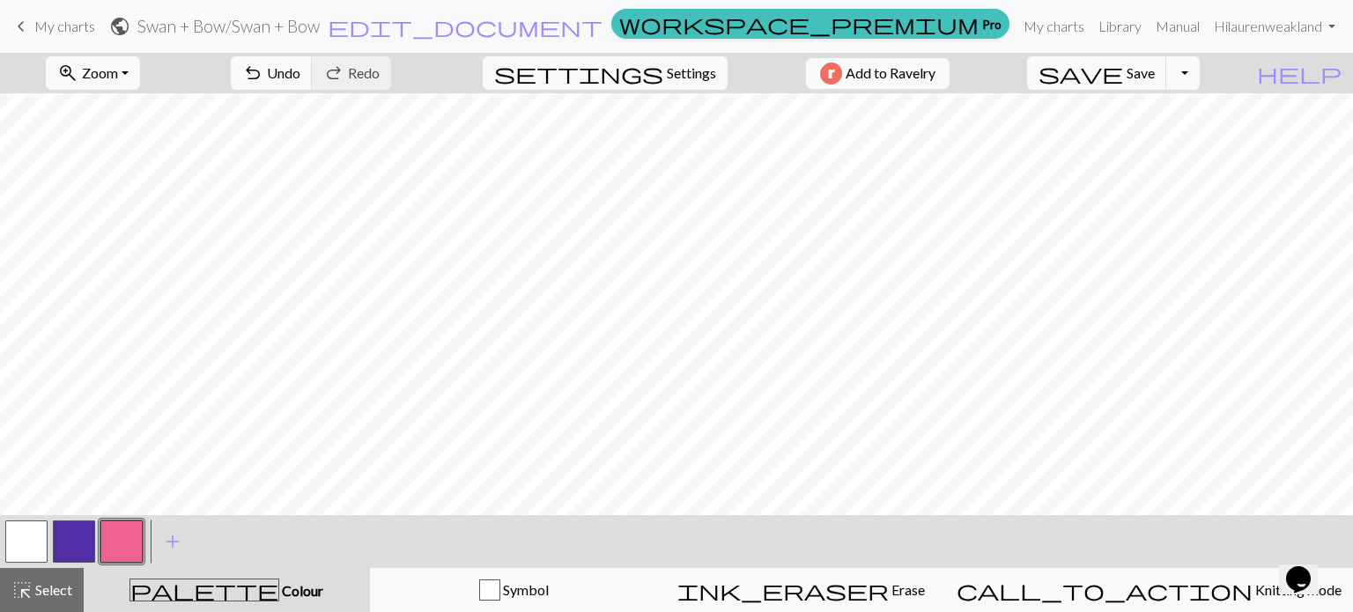
click at [64, 542] on button "button" at bounding box center [74, 542] width 42 height 42
click at [70, 531] on button "button" at bounding box center [74, 542] width 42 height 42
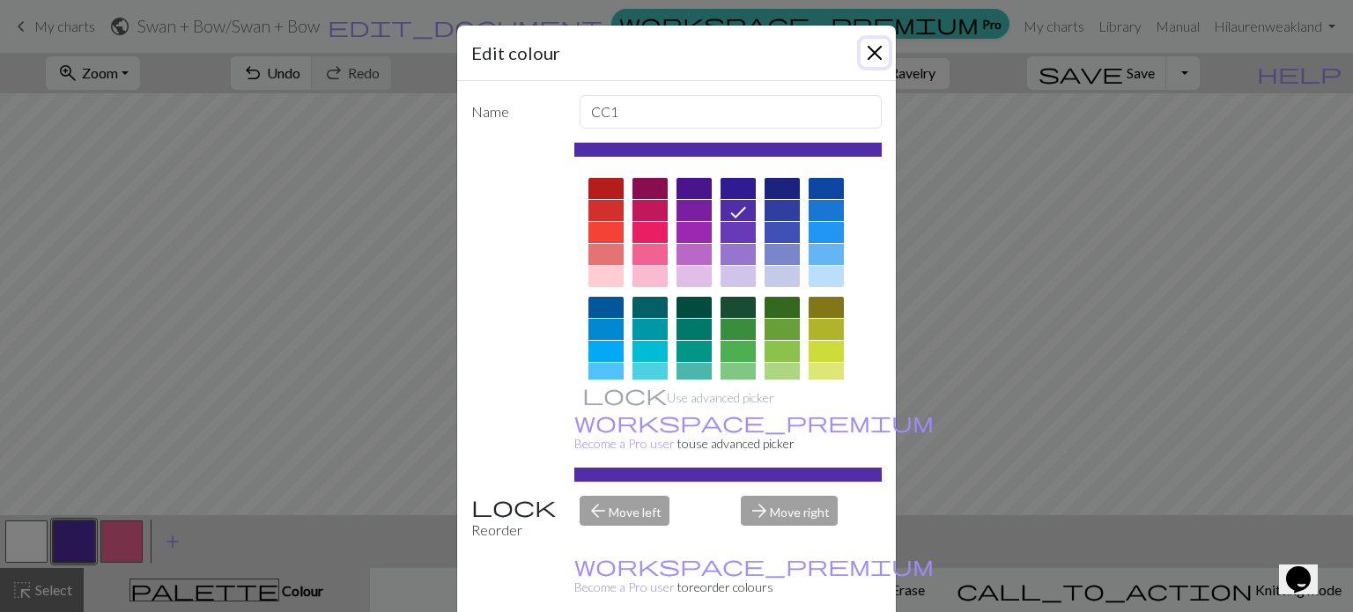
click at [861, 59] on button "Close" at bounding box center [875, 53] width 28 height 28
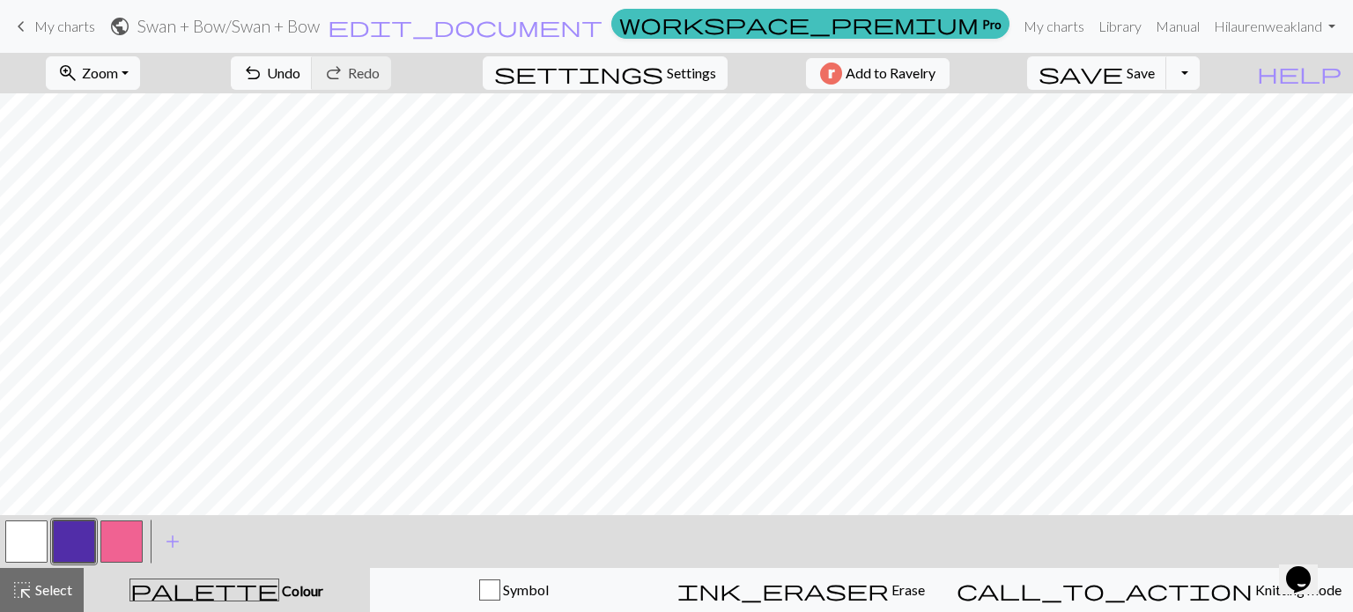
click at [78, 538] on button "button" at bounding box center [74, 542] width 42 height 42
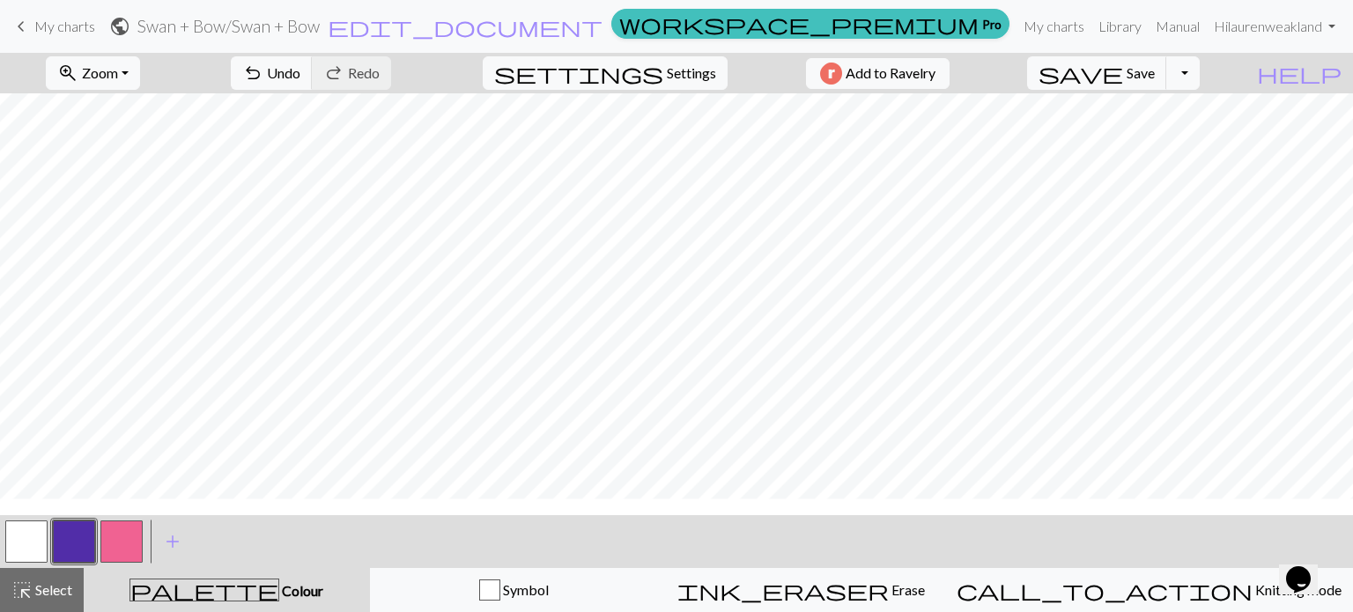
scroll to position [0, 0]
click at [137, 545] on button "button" at bounding box center [121, 542] width 42 height 42
click at [118, 544] on button "button" at bounding box center [121, 542] width 42 height 42
click at [119, 541] on button "button" at bounding box center [121, 542] width 42 height 42
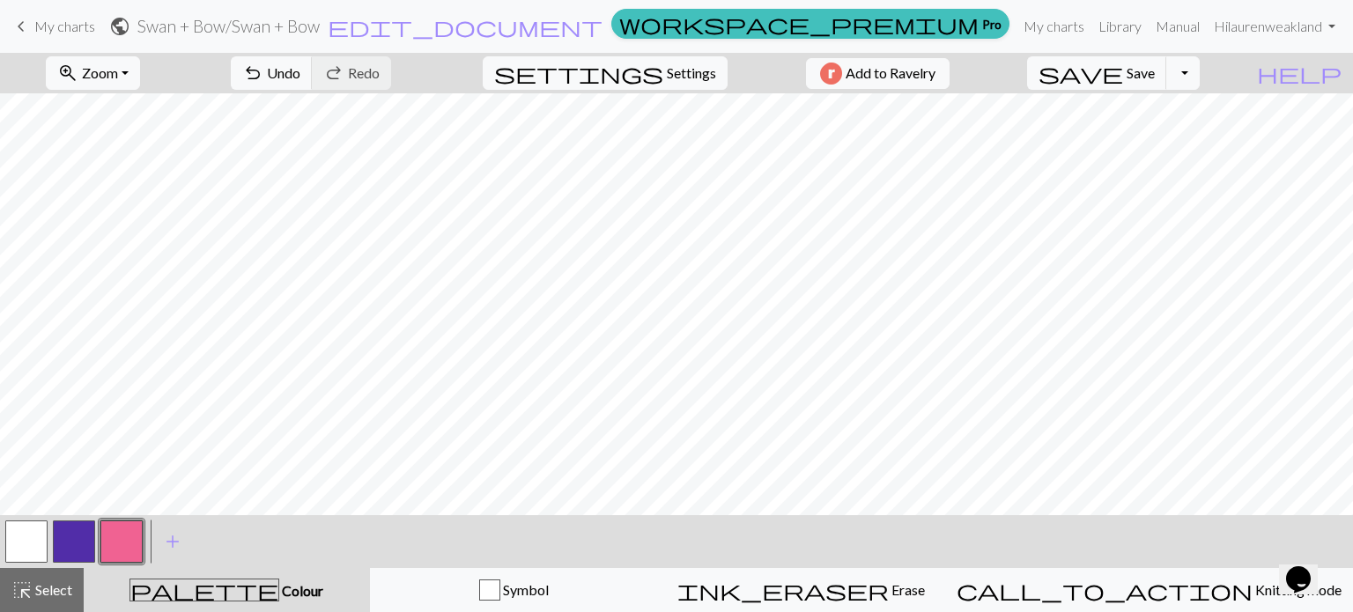
click at [23, 542] on button "button" at bounding box center [26, 542] width 42 height 42
click at [26, 537] on button "button" at bounding box center [26, 542] width 42 height 42
click at [26, 537] on div "Edit colour Name MC Use advanced picker workspace_premium Become a Pro user to …" at bounding box center [676, 306] width 1353 height 612
click at [38, 537] on button "button" at bounding box center [26, 542] width 42 height 42
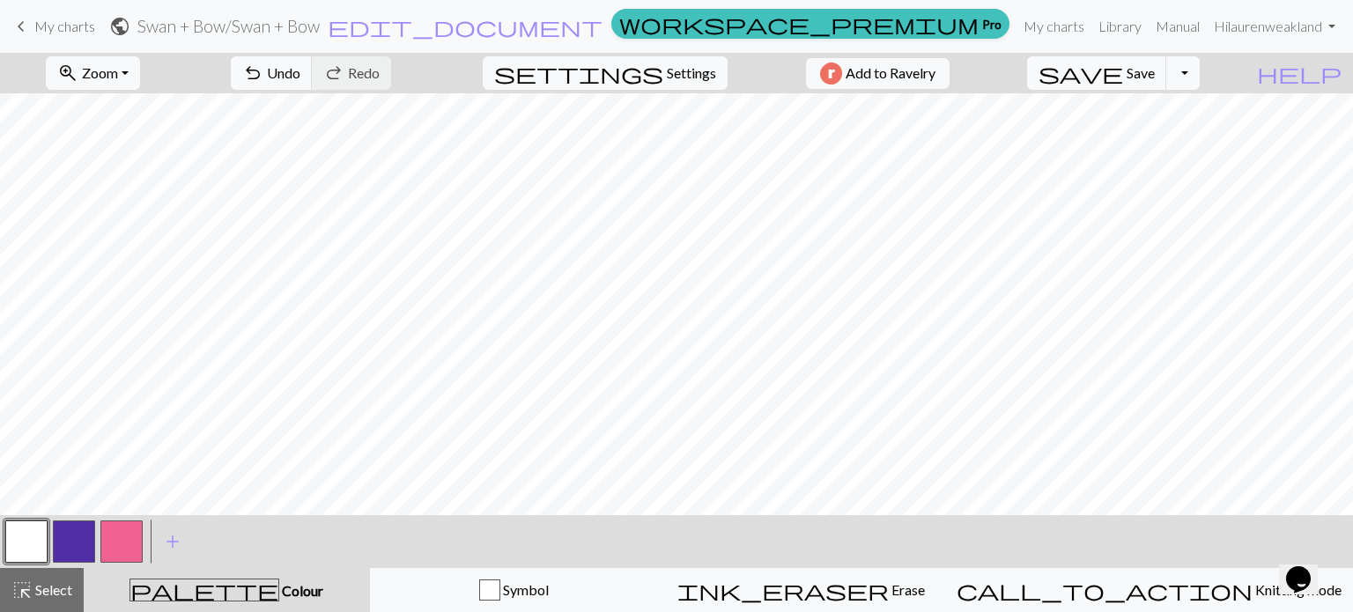
click at [114, 540] on button "button" at bounding box center [121, 542] width 42 height 42
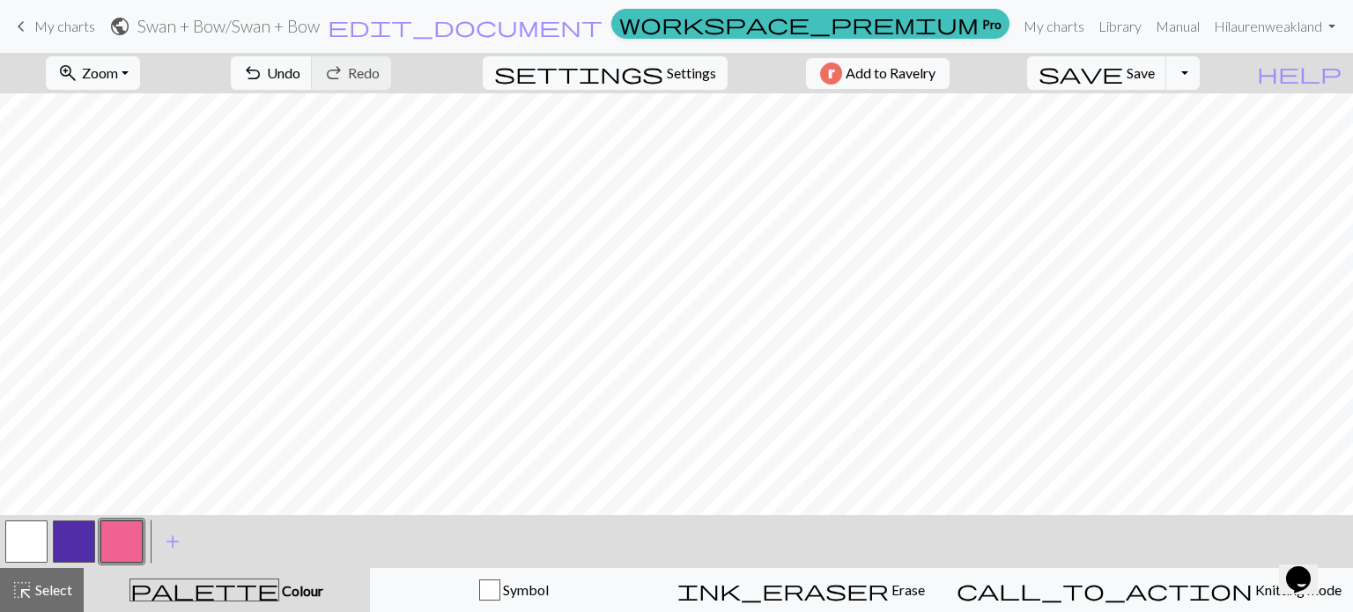
click at [80, 533] on button "button" at bounding box center [74, 542] width 42 height 42
click at [62, 533] on button "button" at bounding box center [74, 542] width 42 height 42
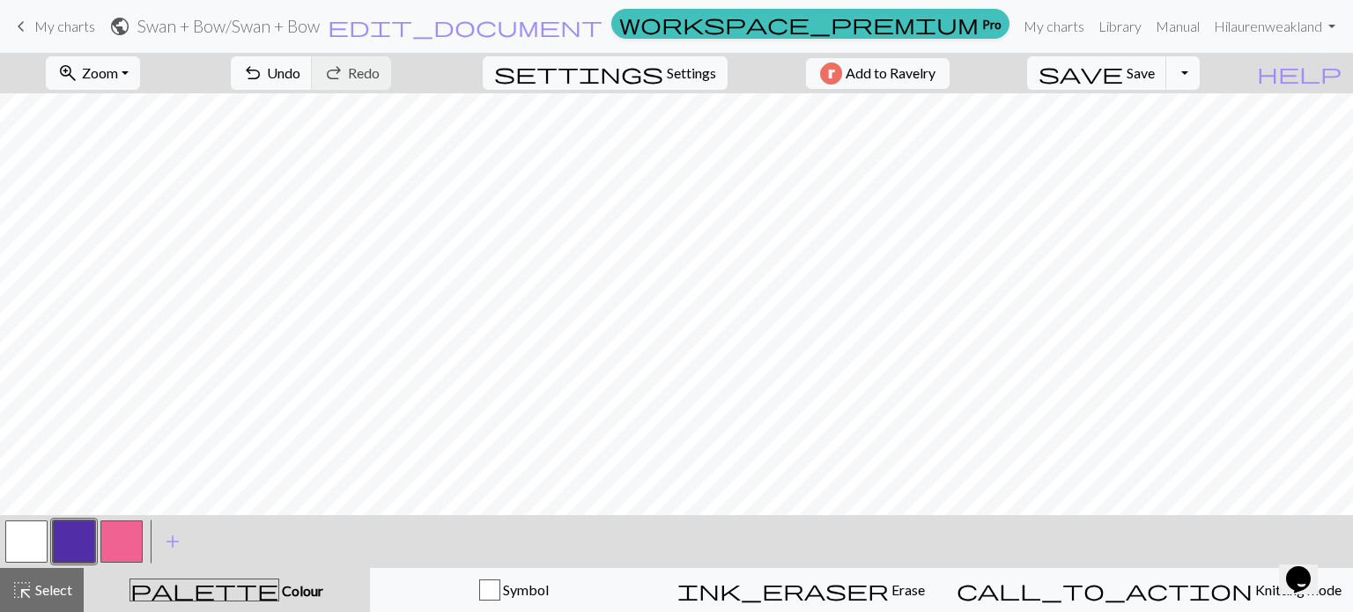
click at [134, 545] on button "button" at bounding box center [121, 542] width 42 height 42
click at [137, 531] on button "button" at bounding box center [121, 542] width 42 height 42
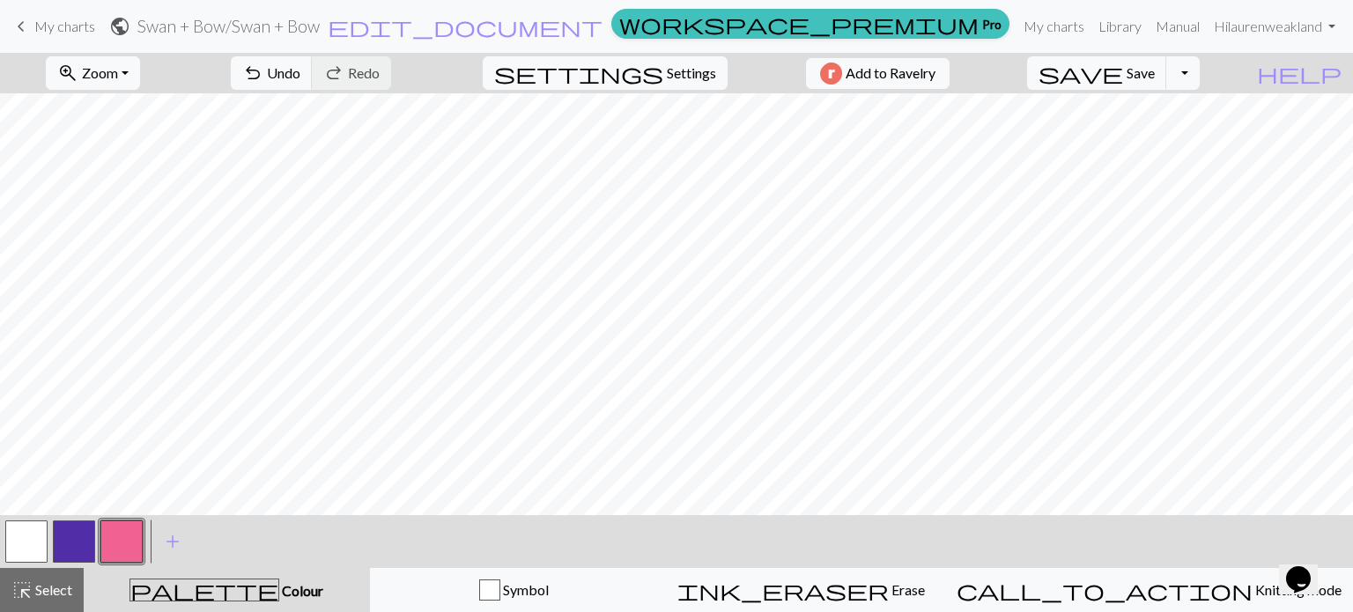
click at [25, 542] on button "button" at bounding box center [26, 542] width 42 height 42
click at [85, 537] on button "button" at bounding box center [74, 542] width 42 height 42
click at [71, 537] on button "button" at bounding box center [74, 542] width 42 height 42
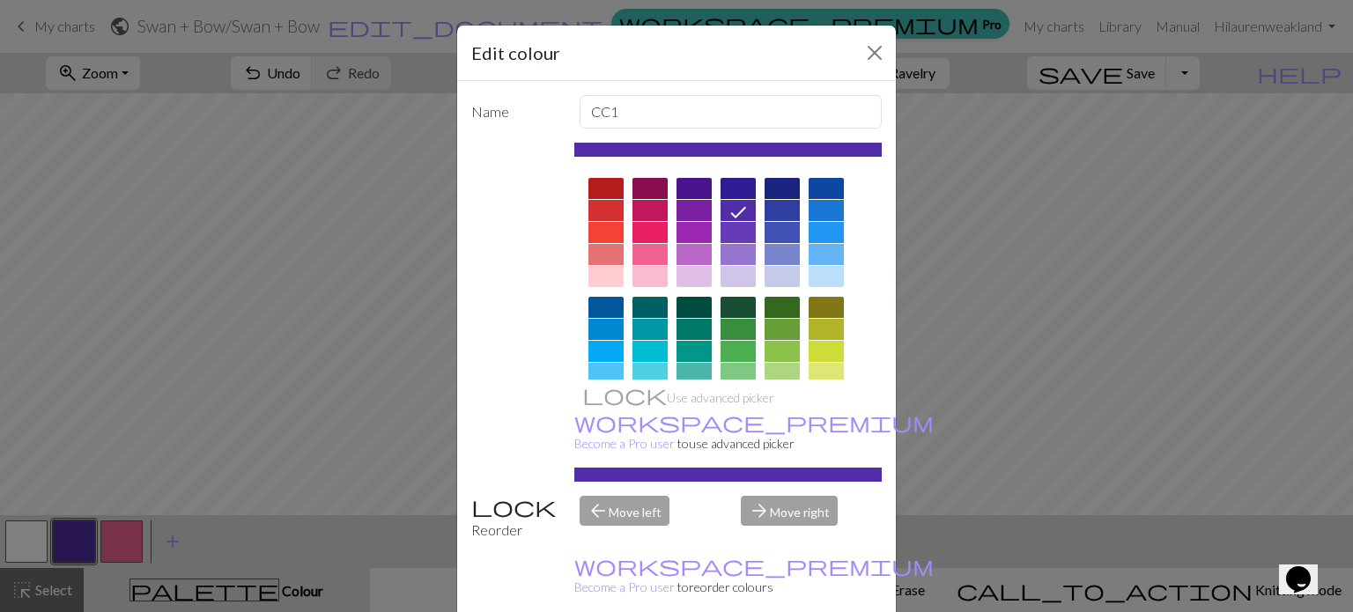
drag, startPoint x: 779, startPoint y: 600, endPoint x: 729, endPoint y: 512, distance: 101.0
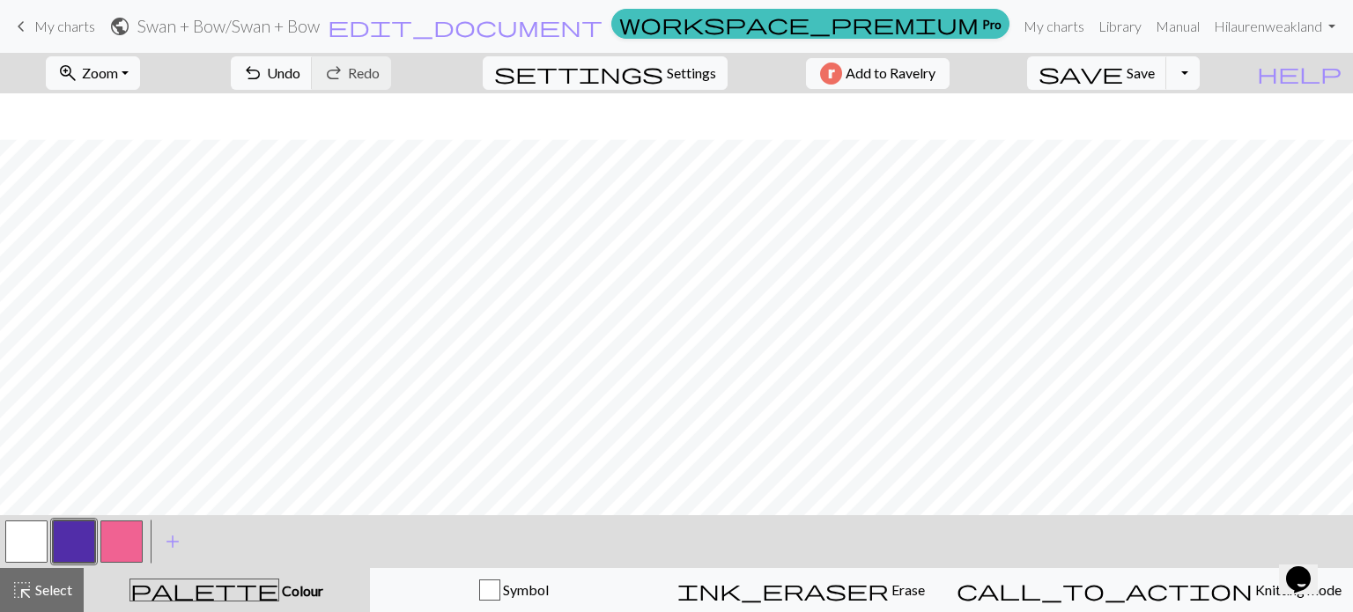
scroll to position [46, 0]
click at [19, 534] on button "button" at bounding box center [26, 542] width 42 height 42
click at [14, 537] on button "button" at bounding box center [26, 542] width 42 height 42
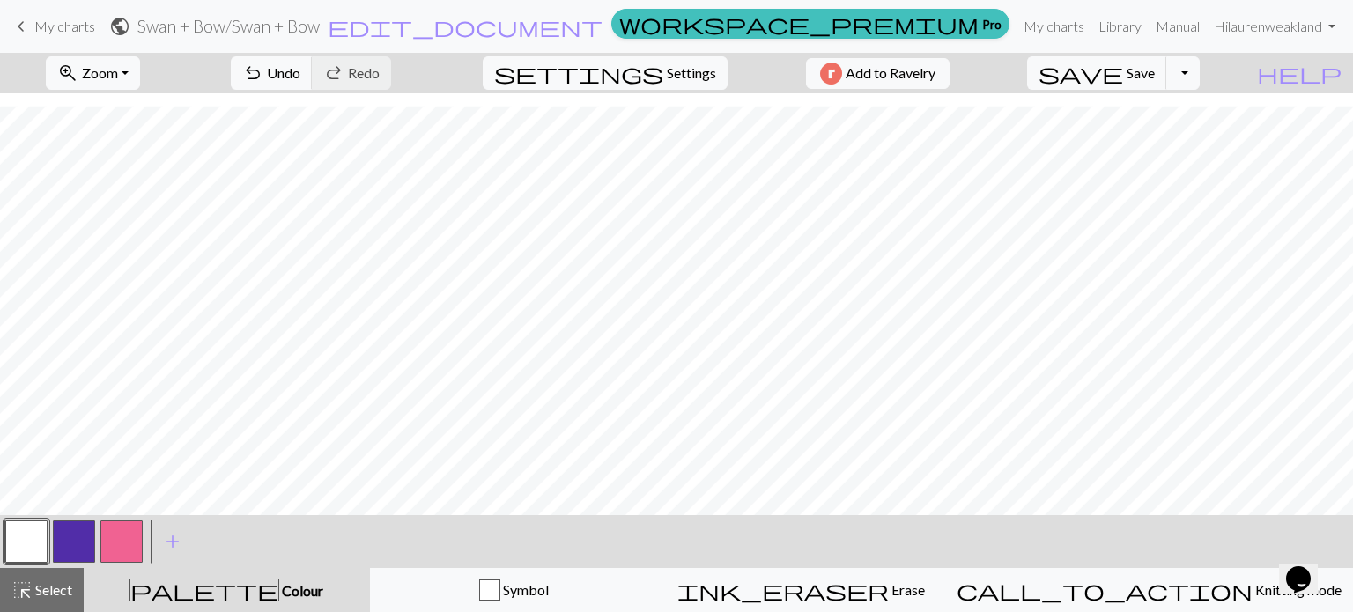
click at [80, 541] on button "button" at bounding box center [74, 542] width 42 height 42
click at [73, 541] on button "button" at bounding box center [74, 542] width 42 height 42
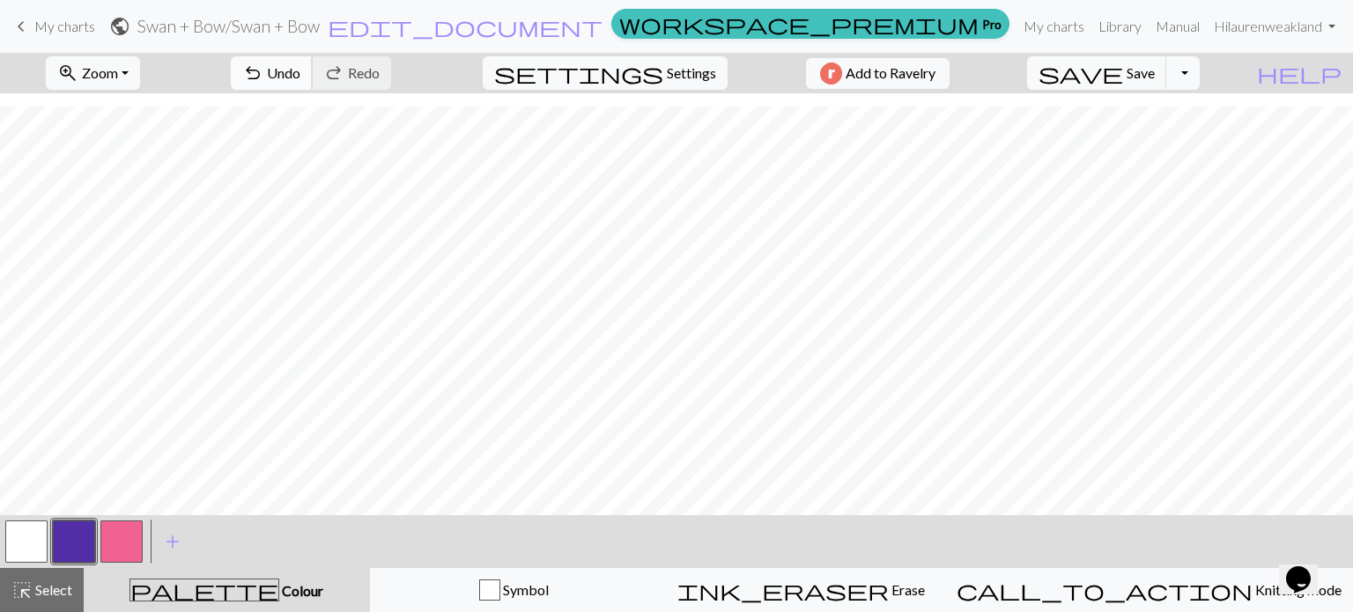
click at [263, 78] on span "undo" at bounding box center [252, 73] width 21 height 25
click at [263, 77] on span "undo" at bounding box center [252, 73] width 21 height 25
click at [34, 549] on button "button" at bounding box center [26, 542] width 42 height 42
click at [21, 532] on button "button" at bounding box center [26, 542] width 42 height 42
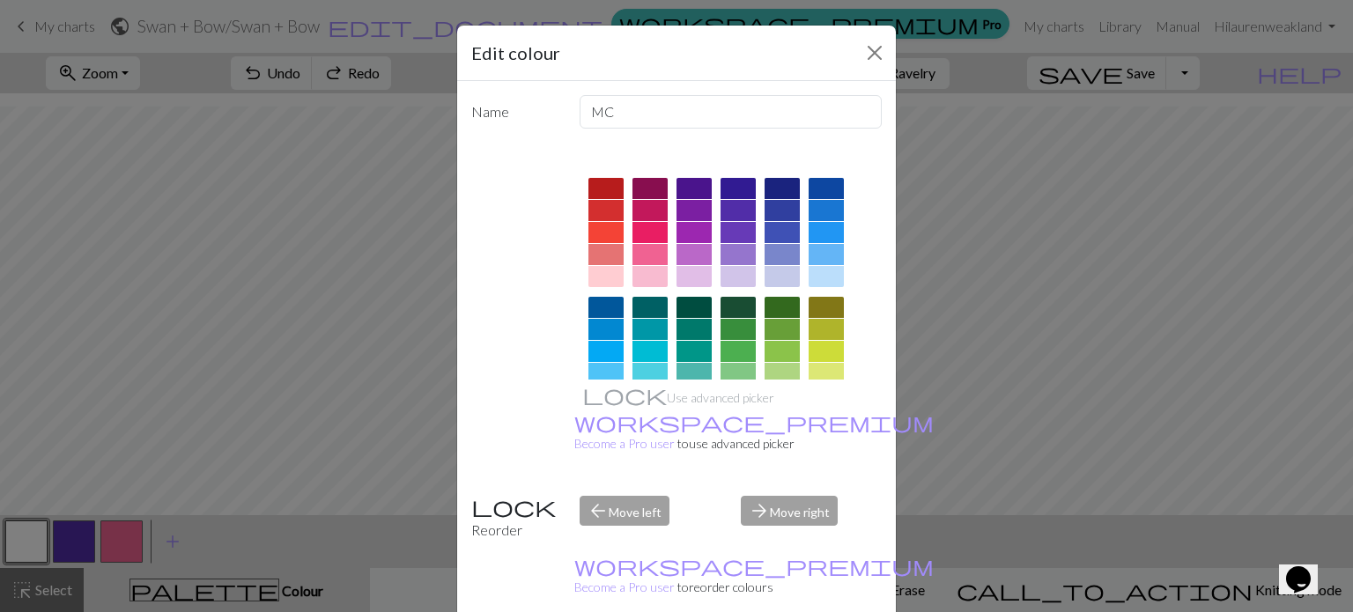
drag, startPoint x: 764, startPoint y: 589, endPoint x: 796, endPoint y: 507, distance: 89.0
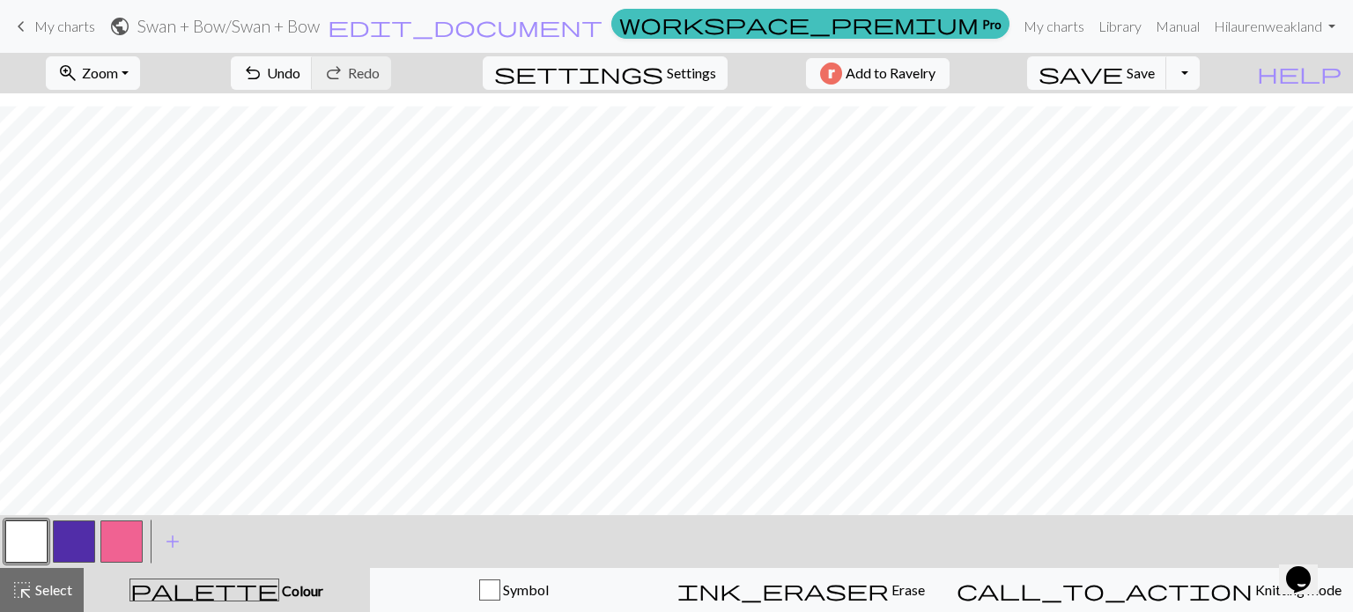
click at [130, 545] on button "button" at bounding box center [121, 542] width 42 height 42
click at [127, 541] on button "button" at bounding box center [121, 542] width 42 height 42
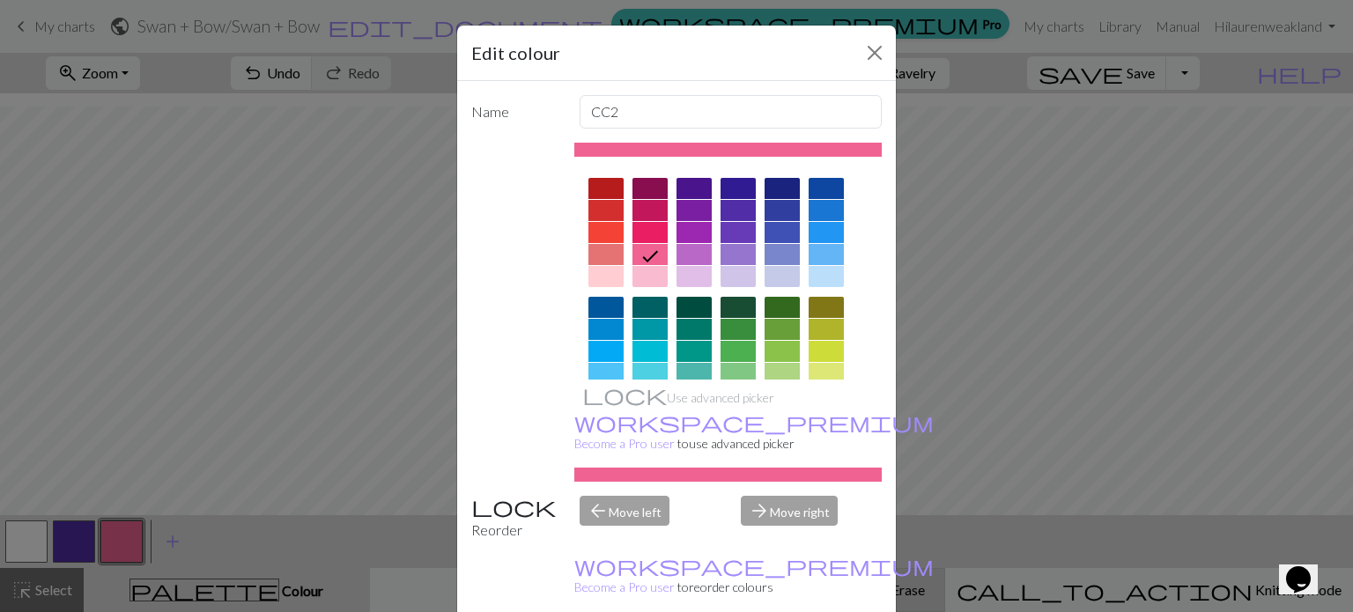
drag, startPoint x: 758, startPoint y: 596, endPoint x: 761, endPoint y: 572, distance: 24.0
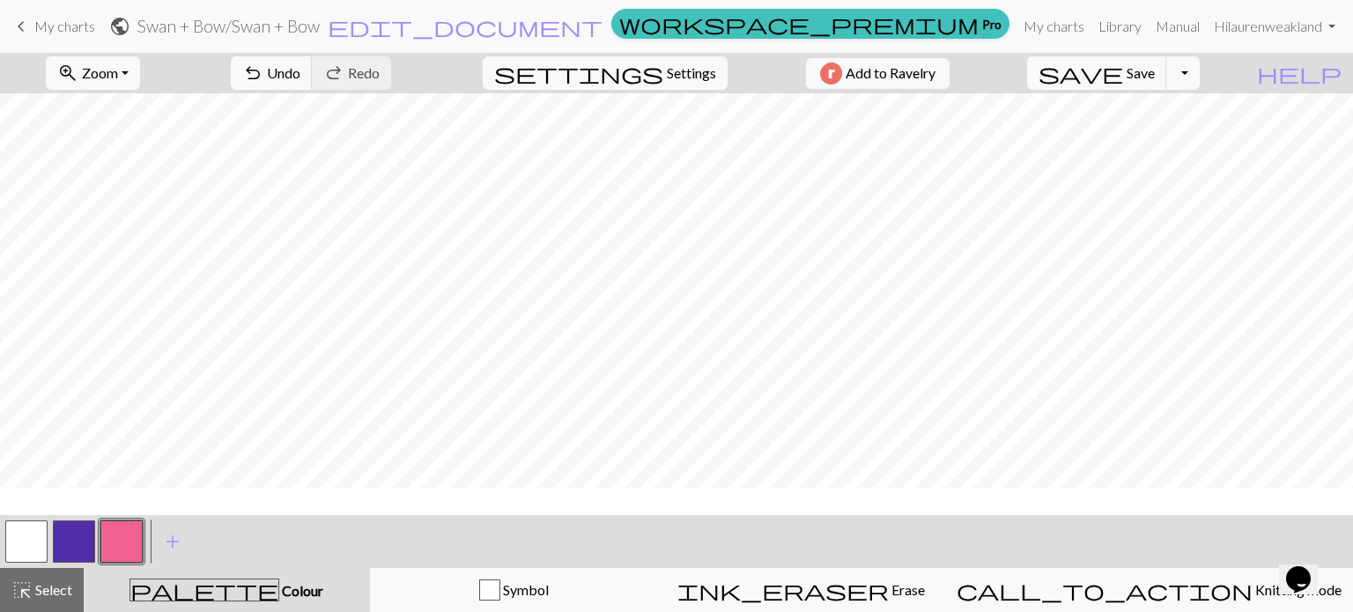
scroll to position [0, 0]
click at [300, 70] on span "Undo" at bounding box center [283, 72] width 33 height 17
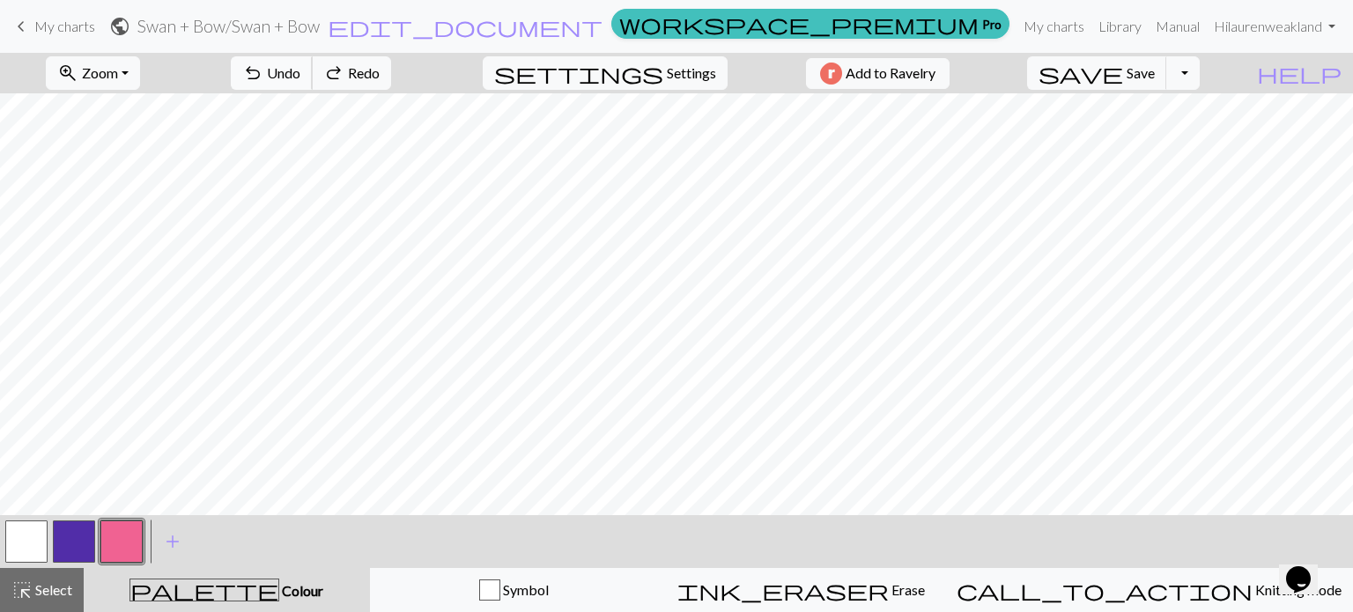
click at [300, 70] on span "Undo" at bounding box center [283, 72] width 33 height 17
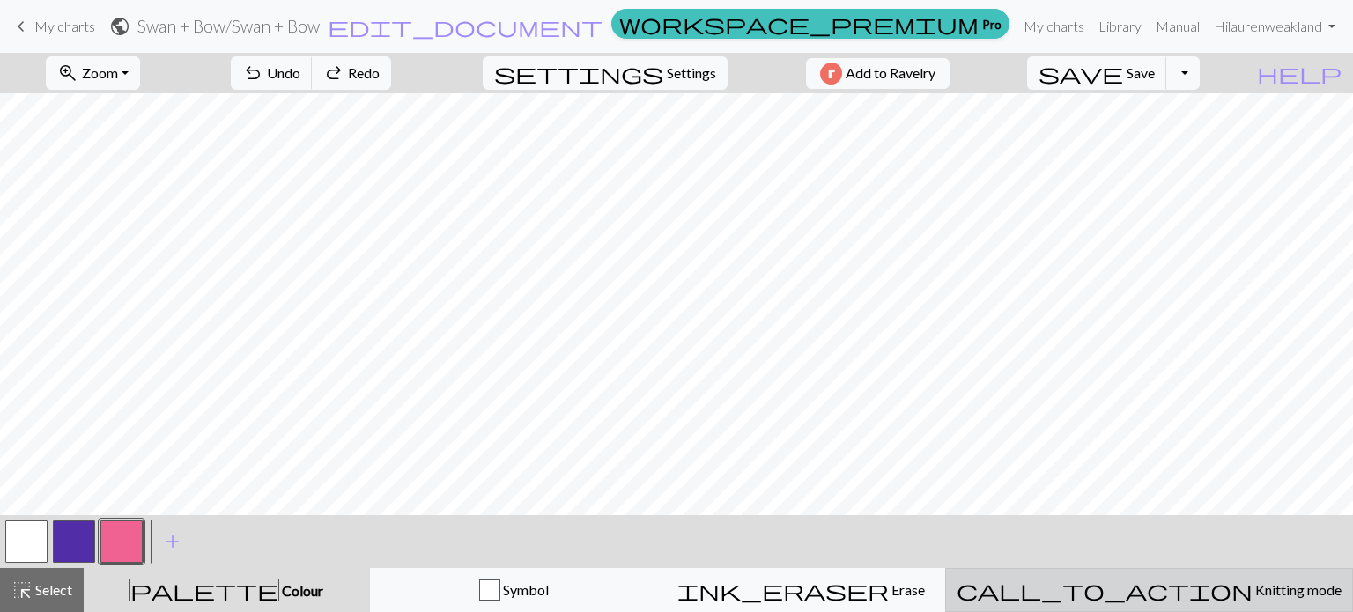
click at [1253, 593] on span "Knitting mode" at bounding box center [1297, 589] width 89 height 17
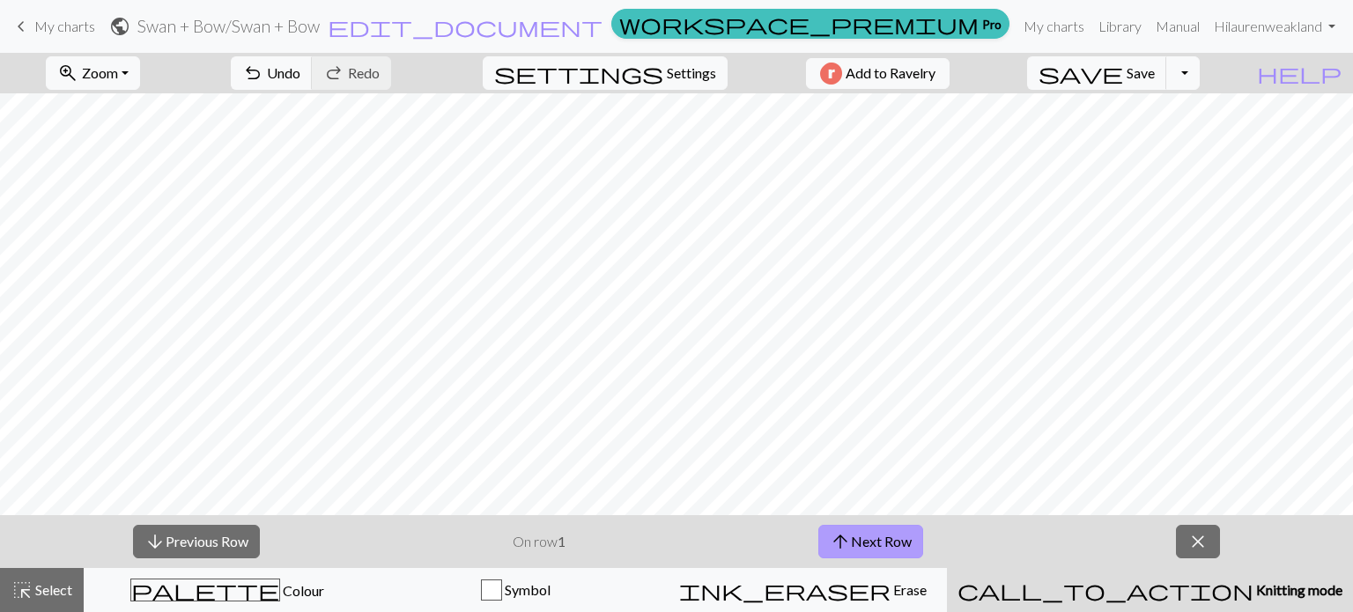
click at [885, 544] on button "arrow_upward Next Row" at bounding box center [870, 541] width 105 height 33
